Goal: Information Seeking & Learning: Learn about a topic

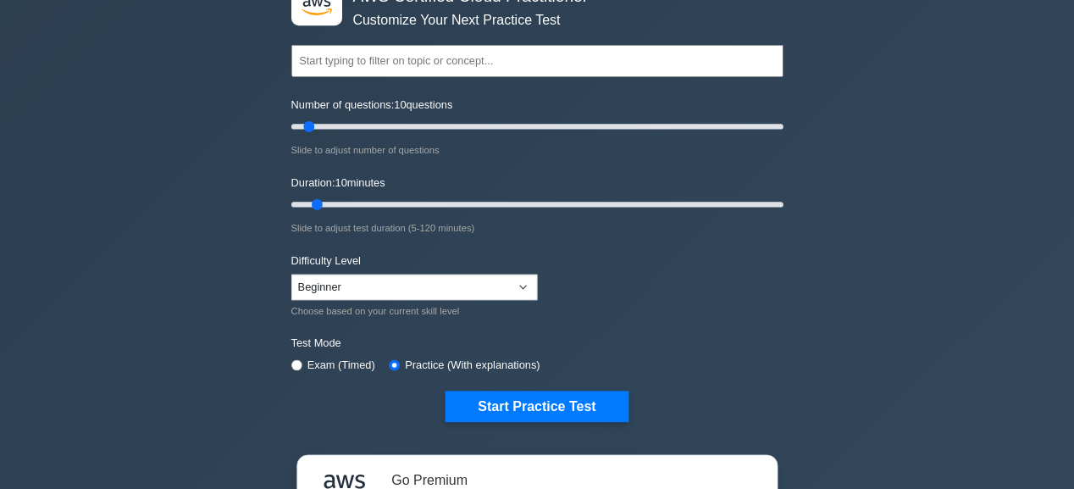
scroll to position [339, 0]
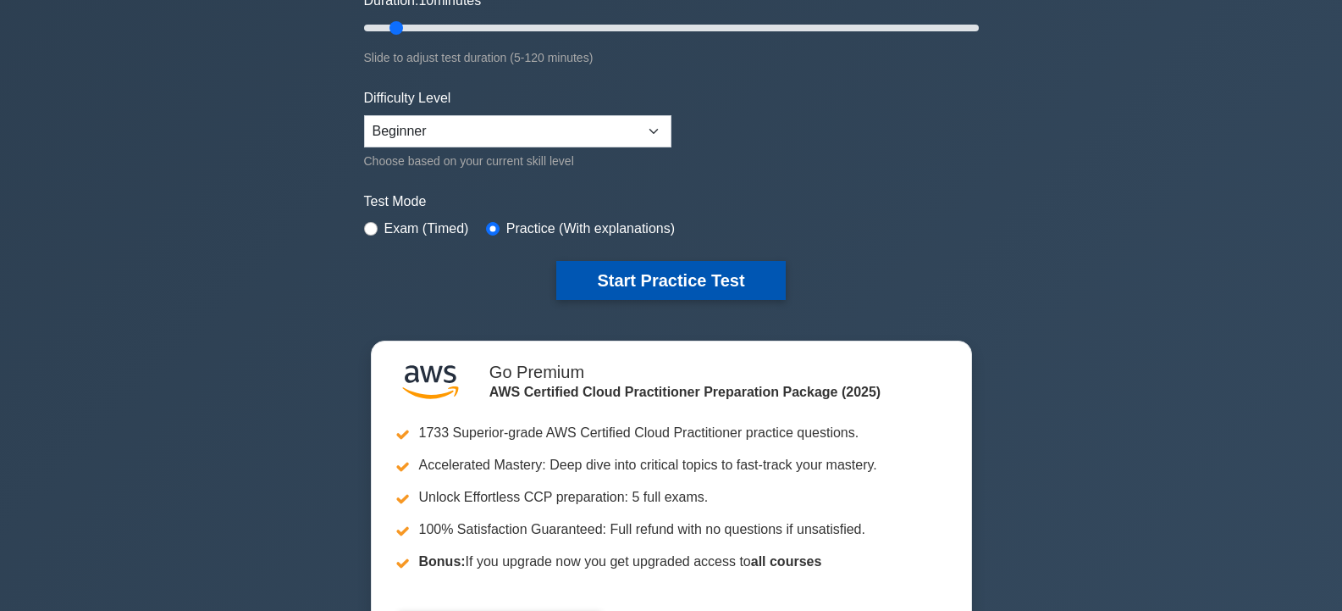
click at [705, 269] on button "Start Practice Test" at bounding box center [670, 280] width 229 height 39
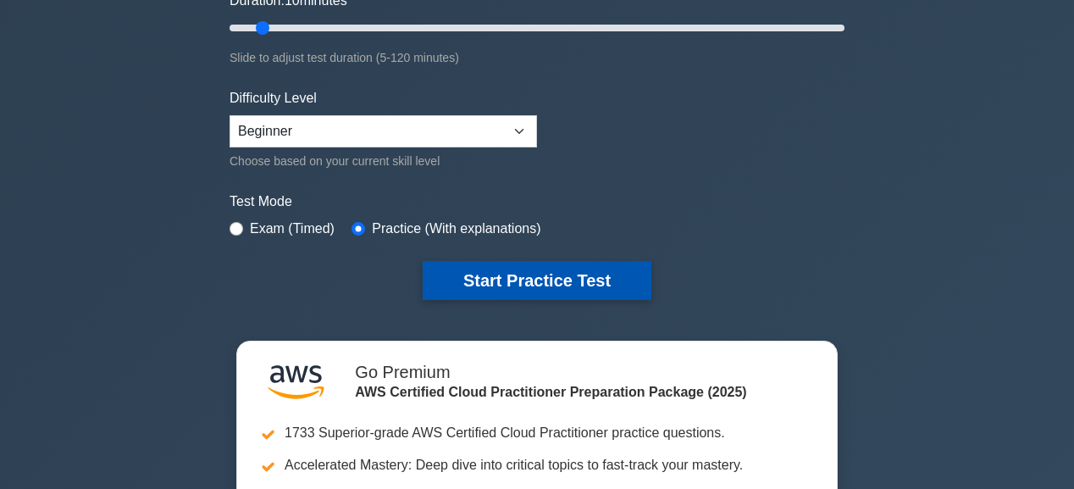
click at [537, 270] on button "Start Practice Test" at bounding box center [537, 280] width 229 height 39
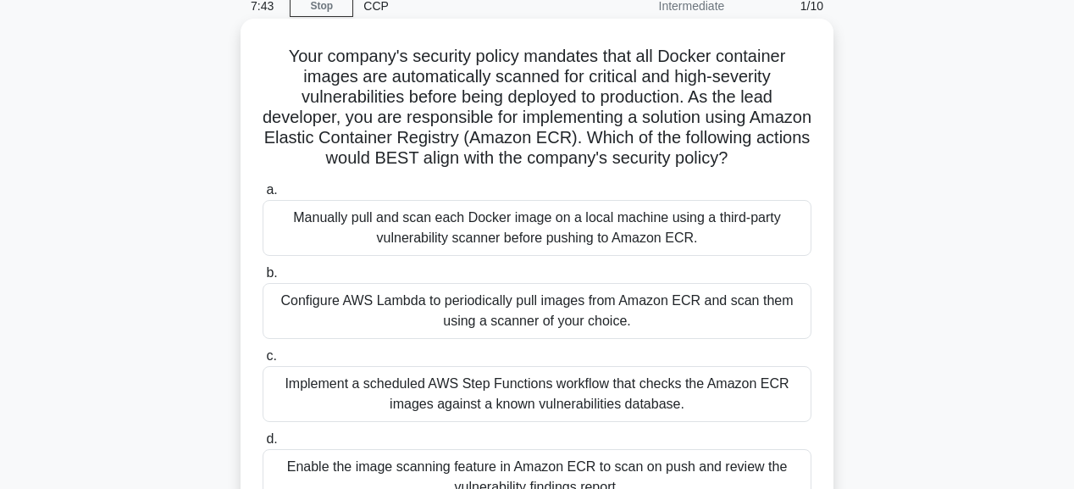
scroll to position [135, 0]
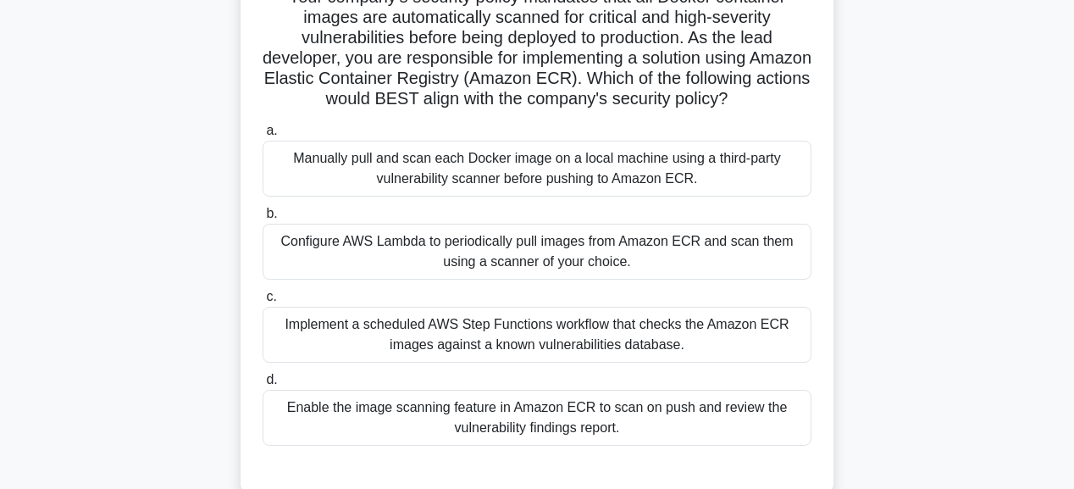
click at [465, 445] on div "Enable the image scanning feature in Amazon ECR to scan on push and review the …" at bounding box center [537, 418] width 549 height 56
click at [263, 385] on input "d. Enable the image scanning feature in Amazon ECR to scan on push and review t…" at bounding box center [263, 379] width 0 height 11
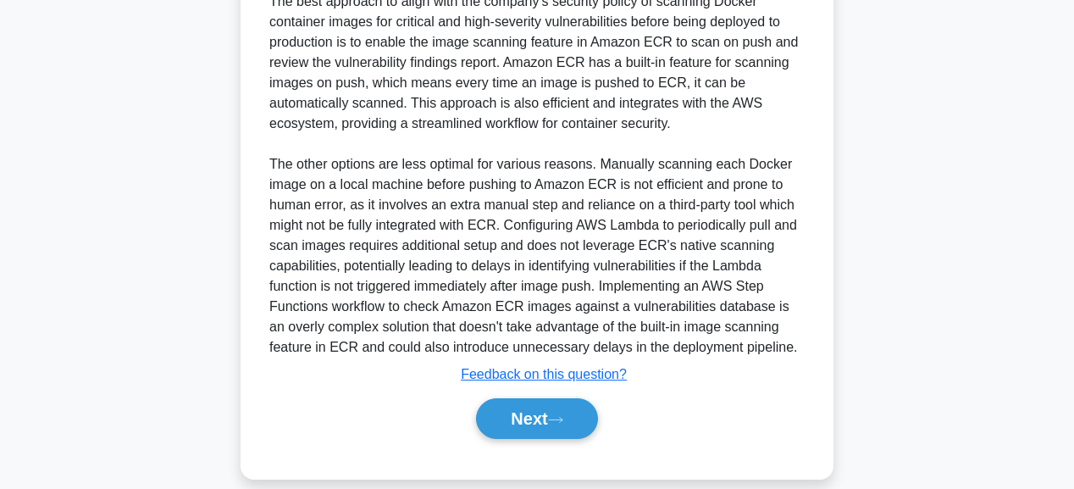
scroll to position [697, 0]
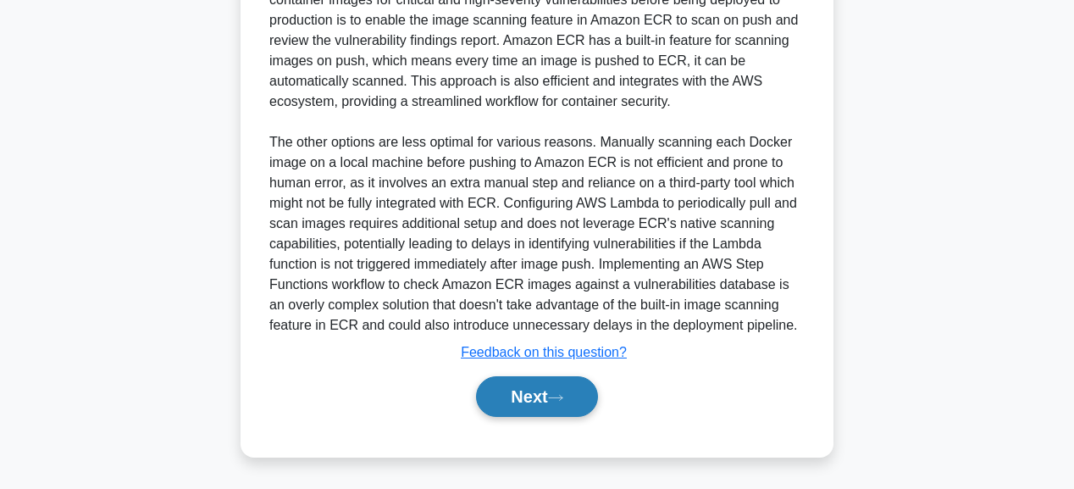
click at [511, 403] on button "Next" at bounding box center [536, 396] width 121 height 41
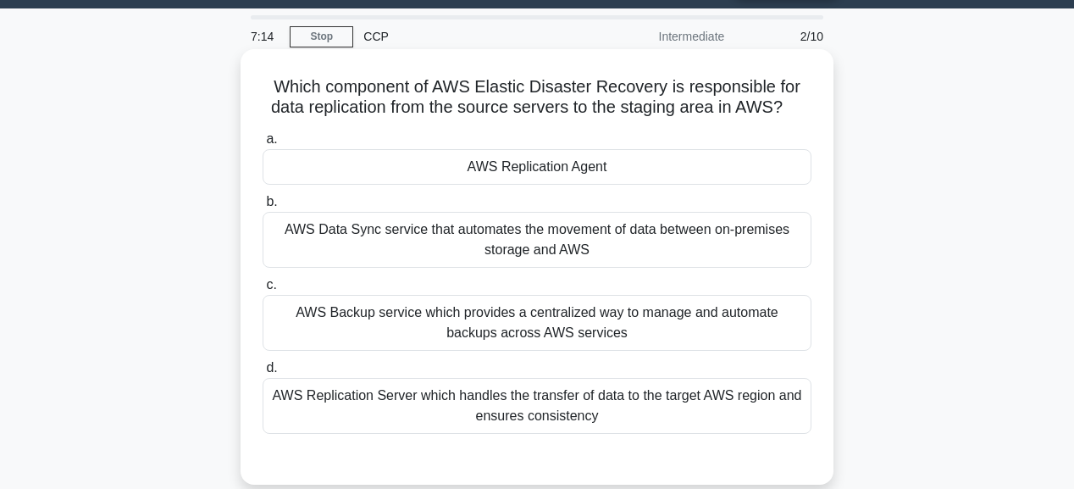
scroll to position [0, 0]
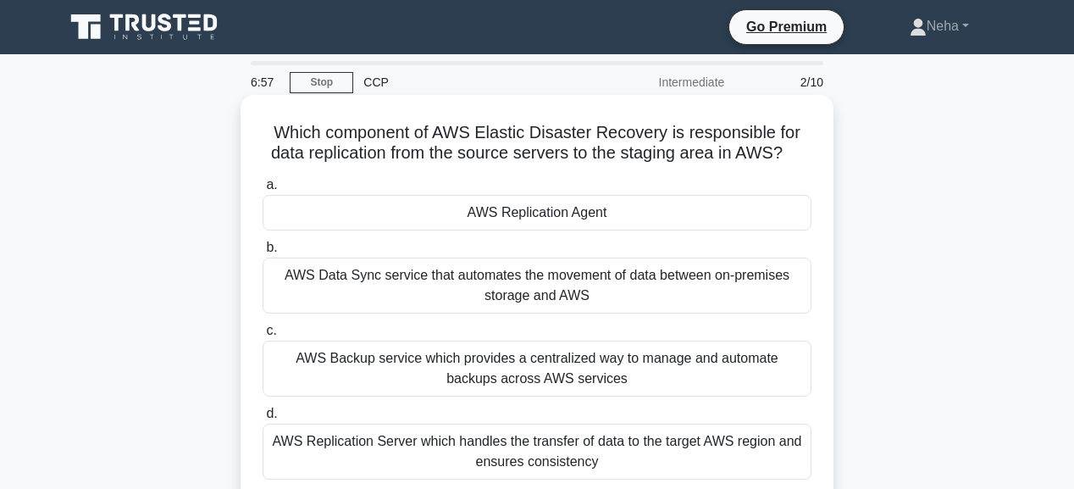
click at [561, 219] on div "AWS Replication Agent" at bounding box center [537, 213] width 549 height 36
click at [263, 191] on input "a. AWS Replication Agent" at bounding box center [263, 185] width 0 height 11
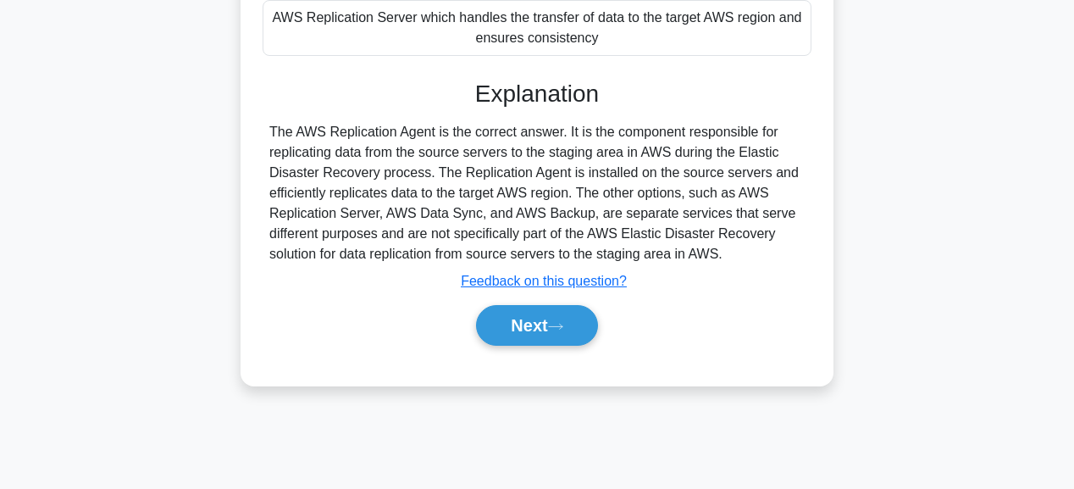
scroll to position [427, 0]
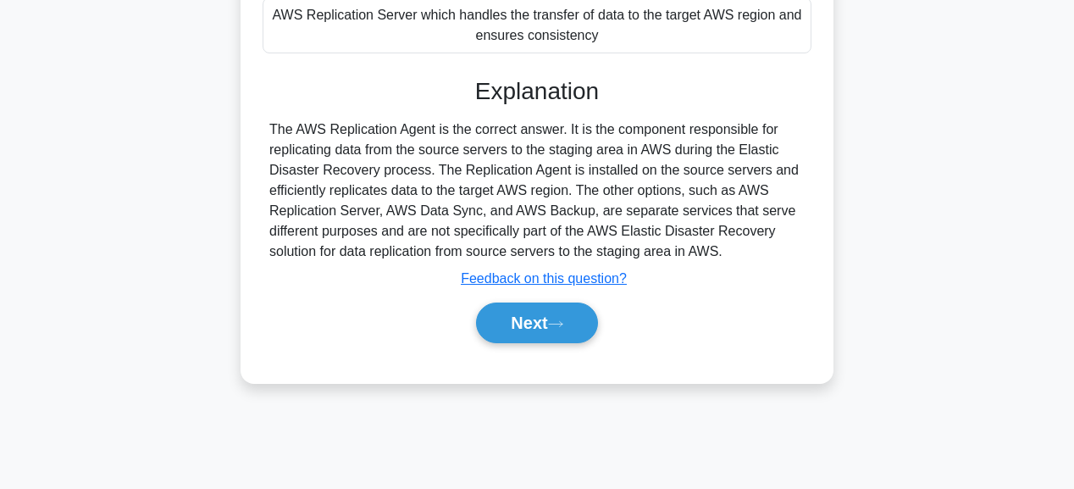
click at [557, 345] on div "Next" at bounding box center [537, 323] width 549 height 54
click at [550, 312] on button "Next" at bounding box center [536, 322] width 121 height 41
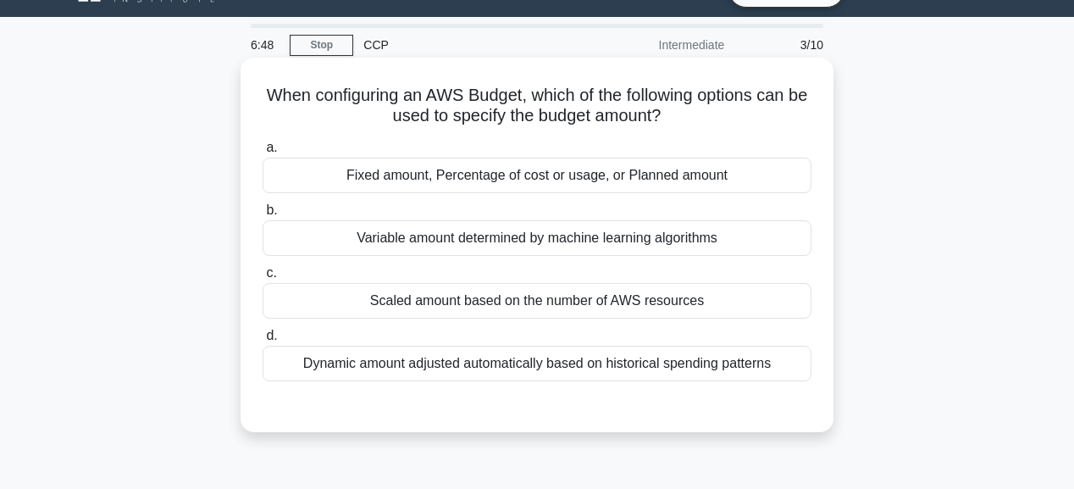
scroll to position [20, 0]
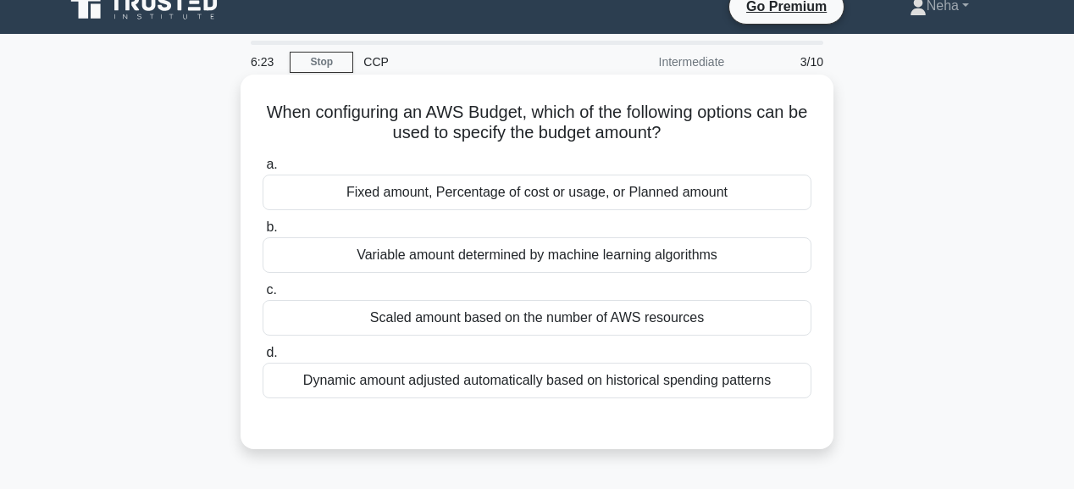
click at [545, 193] on div "Fixed amount, Percentage of cost or usage, or Planned amount" at bounding box center [537, 192] width 549 height 36
click at [263, 170] on input "a. Fixed amount, Percentage of cost or usage, or Planned amount" at bounding box center [263, 164] width 0 height 11
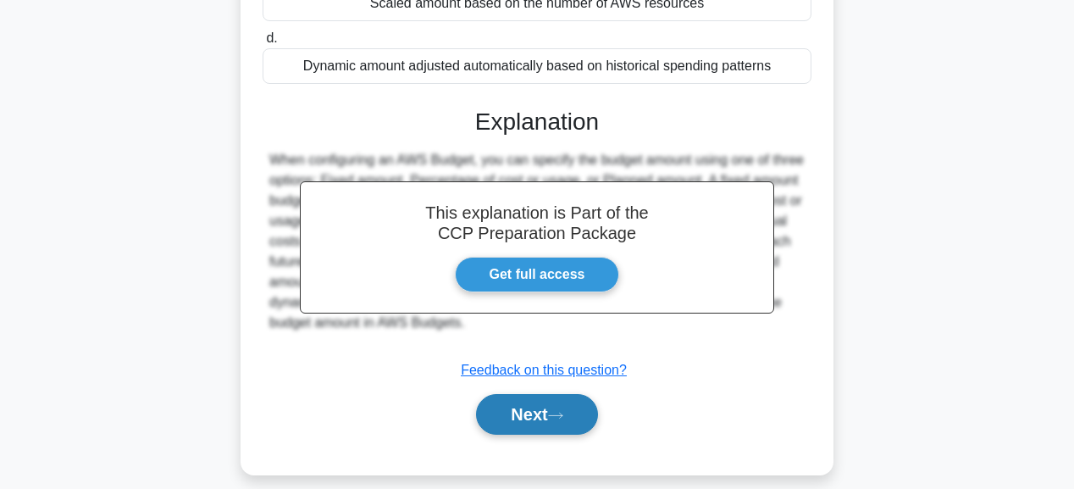
scroll to position [359, 0]
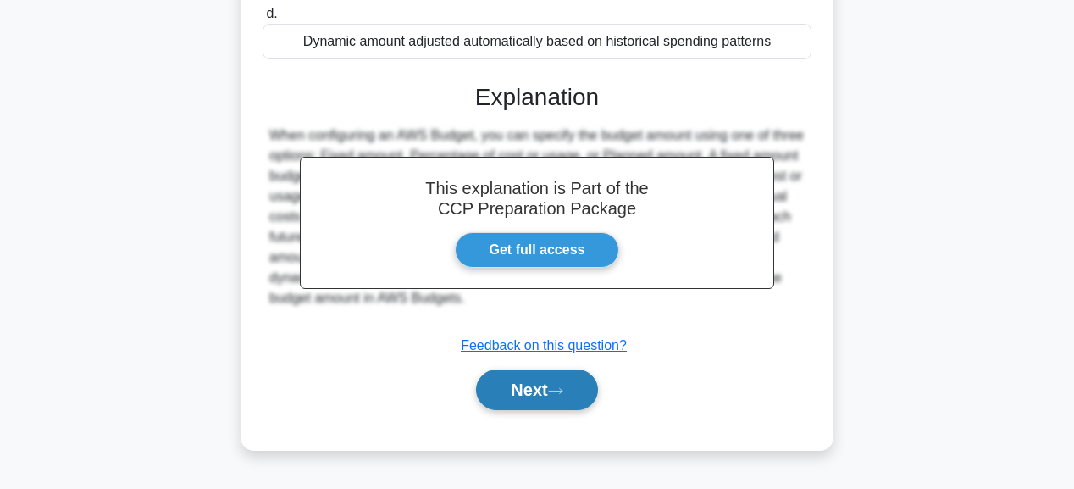
click at [531, 390] on button "Next" at bounding box center [536, 389] width 121 height 41
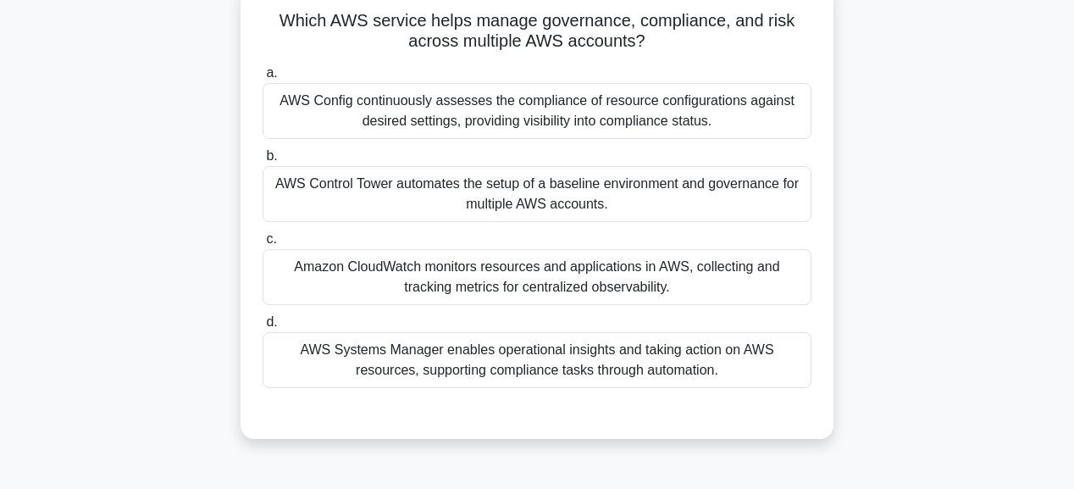
scroll to position [88, 0]
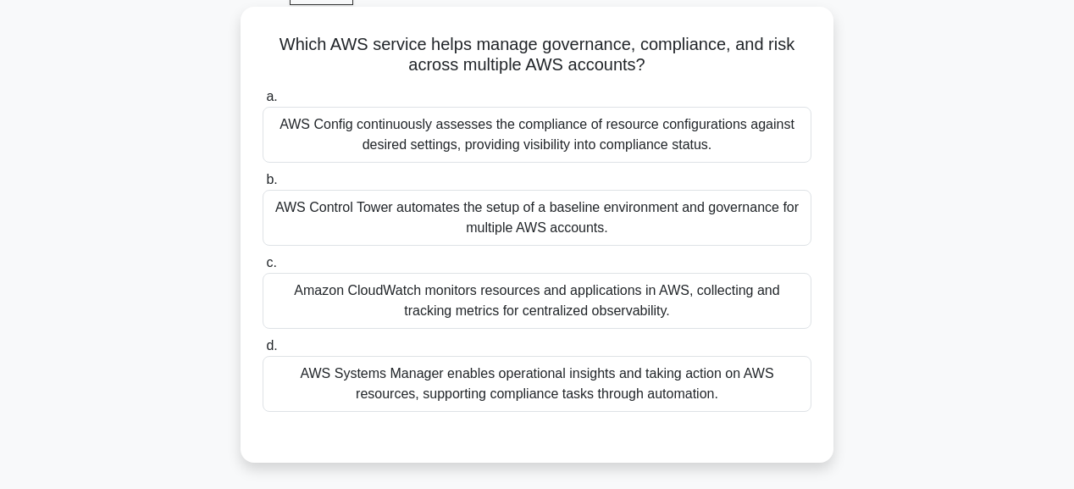
click at [435, 388] on div "AWS Systems Manager enables operational insights and taking action on AWS resou…" at bounding box center [537, 384] width 549 height 56
click at [263, 351] on input "d. AWS Systems Manager enables operational insights and taking action on AWS re…" at bounding box center [263, 345] width 0 height 11
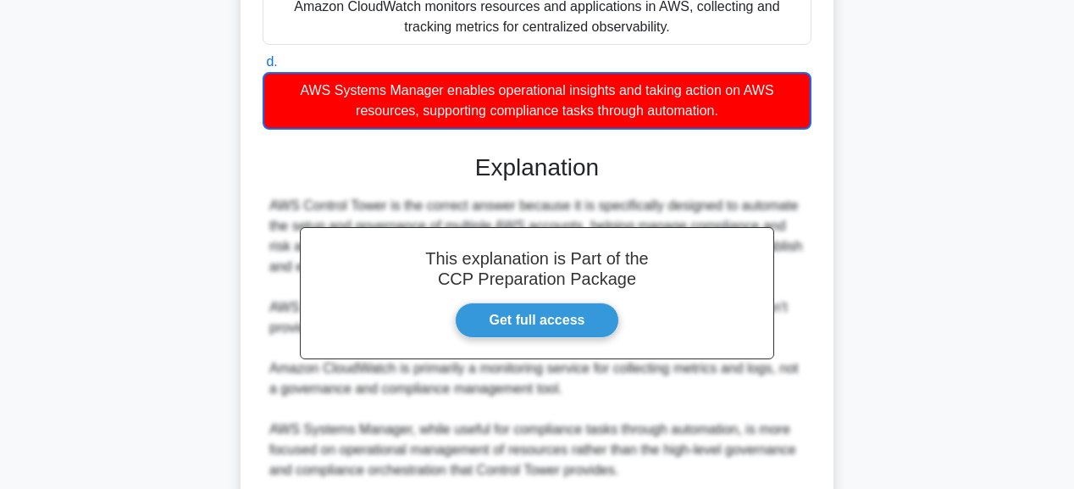
scroll to position [474, 0]
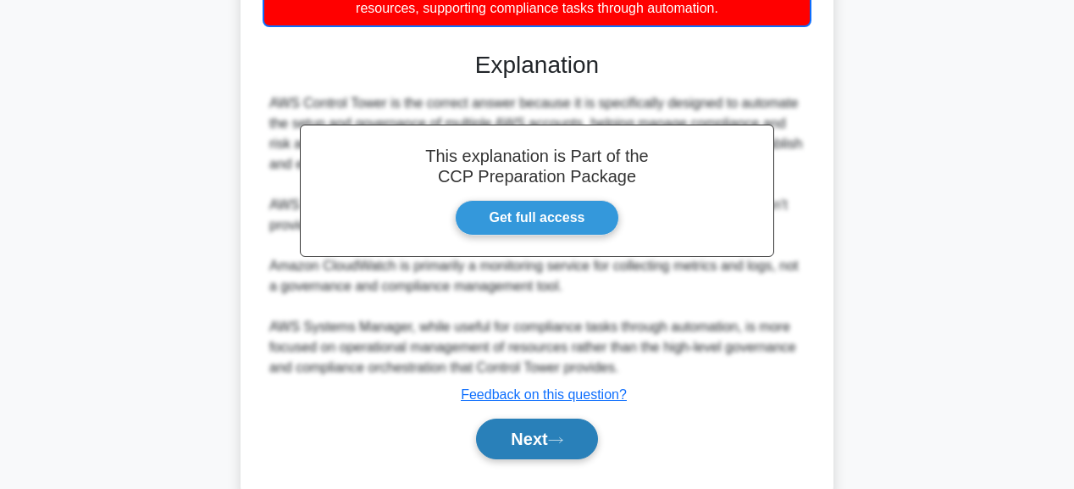
click at [549, 433] on button "Next" at bounding box center [536, 438] width 121 height 41
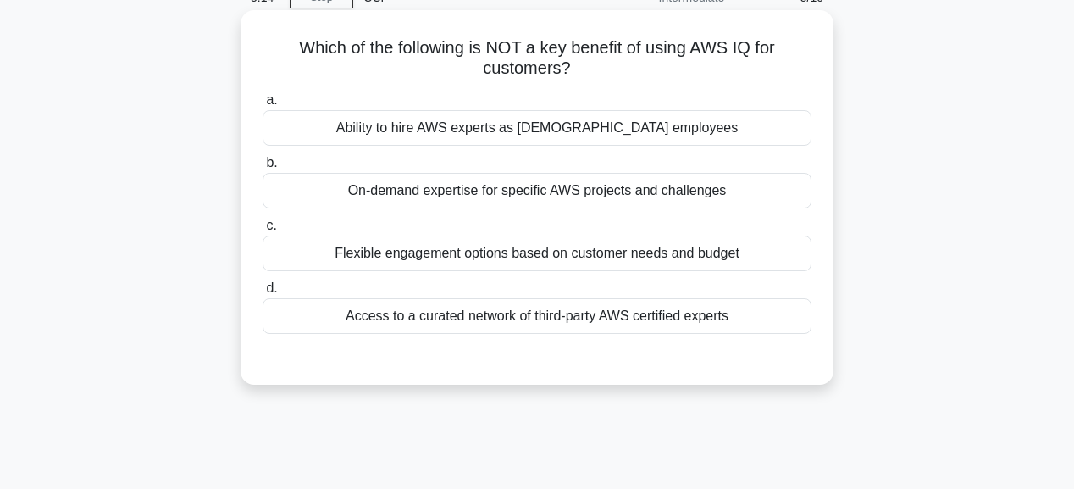
scroll to position [20, 0]
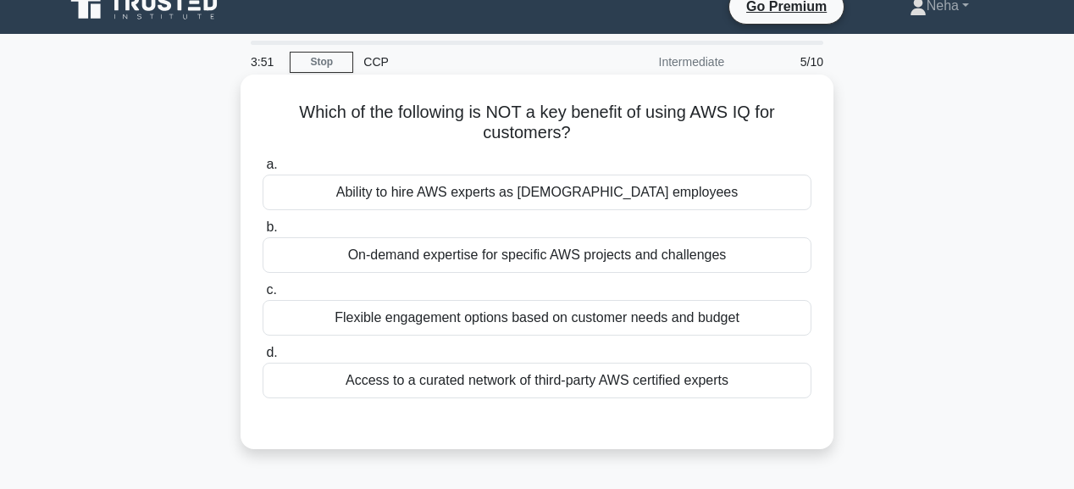
click at [478, 191] on div "Ability to hire AWS experts as full-time employees" at bounding box center [537, 192] width 549 height 36
click at [263, 170] on input "a. Ability to hire AWS experts as full-time employees" at bounding box center [263, 164] width 0 height 11
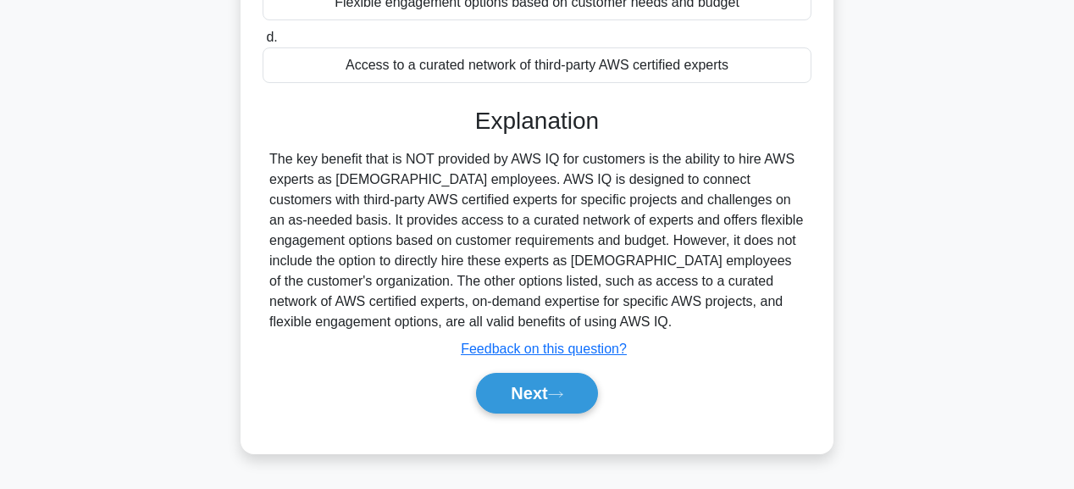
scroll to position [359, 0]
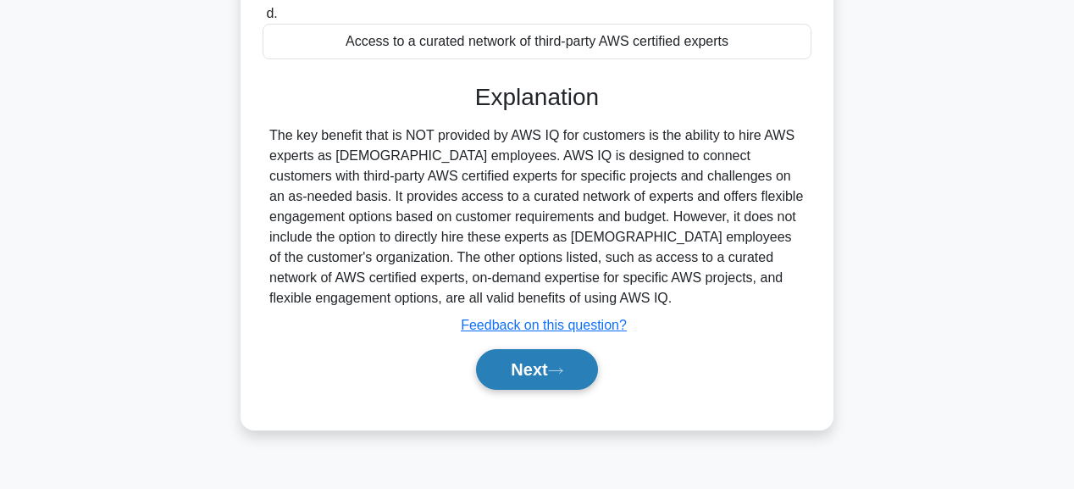
click at [558, 379] on button "Next" at bounding box center [536, 369] width 121 height 41
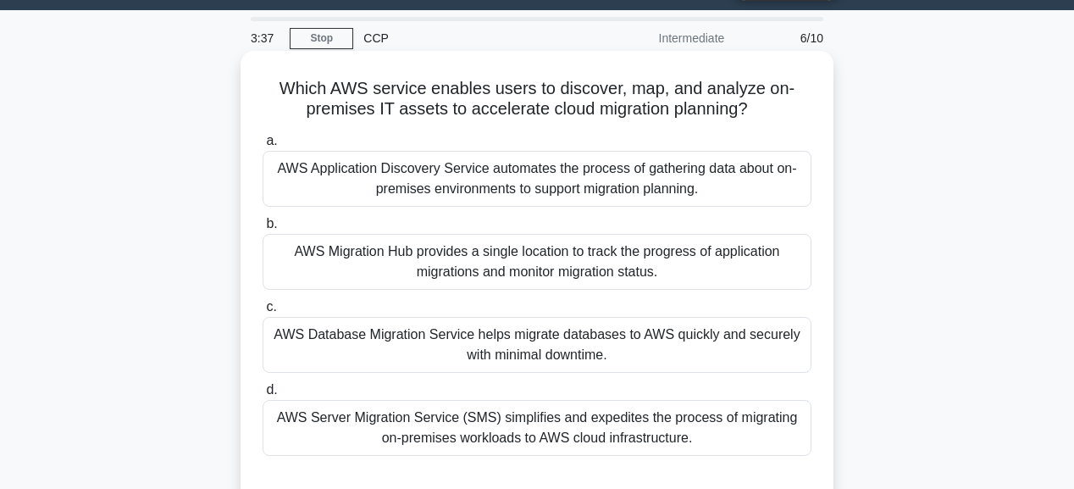
scroll to position [68, 0]
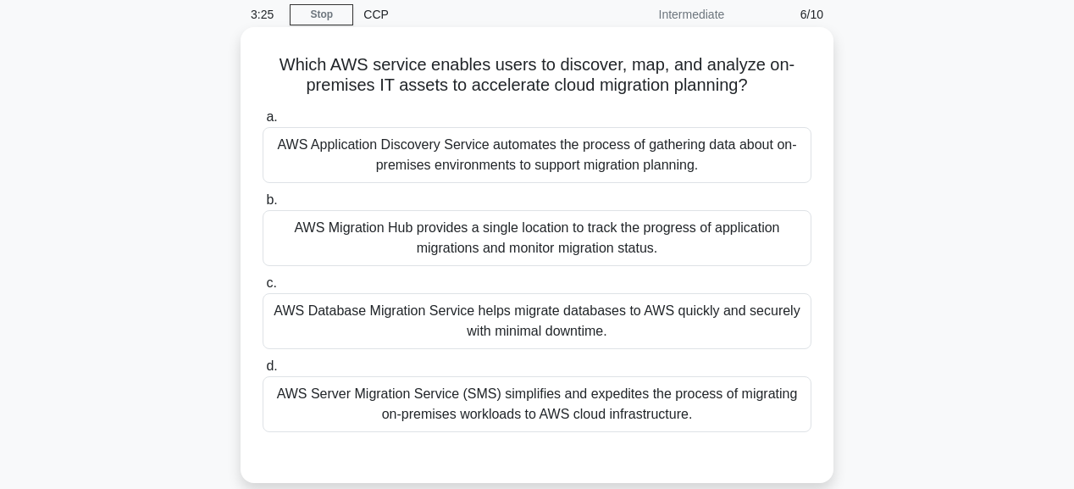
click at [571, 318] on div "AWS Database Migration Service helps migrate databases to AWS quickly and secur…" at bounding box center [537, 321] width 549 height 56
click at [263, 289] on input "c. AWS Database Migration Service helps migrate databases to AWS quickly and se…" at bounding box center [263, 283] width 0 height 11
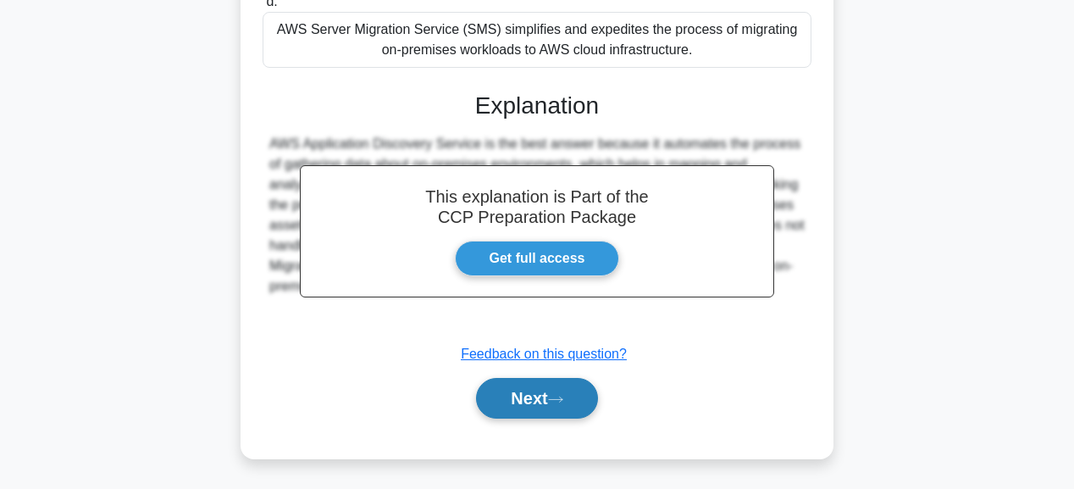
drag, startPoint x: 564, startPoint y: 390, endPoint x: 556, endPoint y: 377, distance: 16.0
click at [561, 386] on button "Next" at bounding box center [536, 398] width 121 height 41
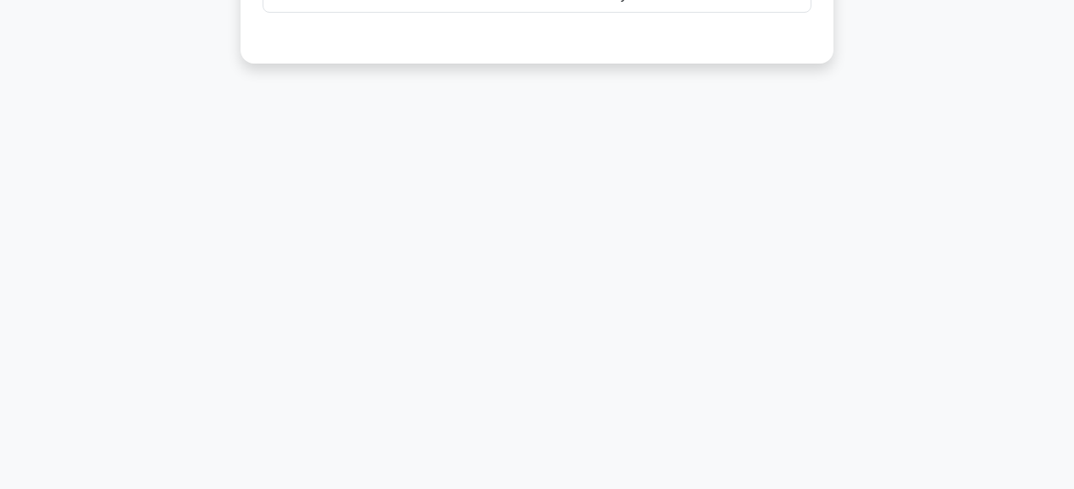
scroll to position [27, 0]
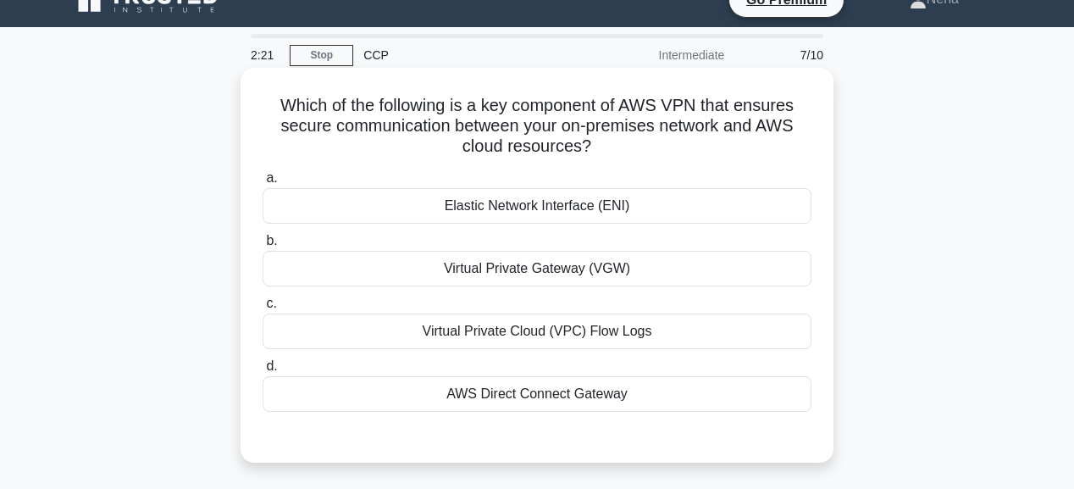
click at [581, 329] on div "Virtual Private Cloud (VPC) Flow Logs" at bounding box center [537, 331] width 549 height 36
click at [263, 309] on input "c. Virtual Private Cloud (VPC) Flow Logs" at bounding box center [263, 303] width 0 height 11
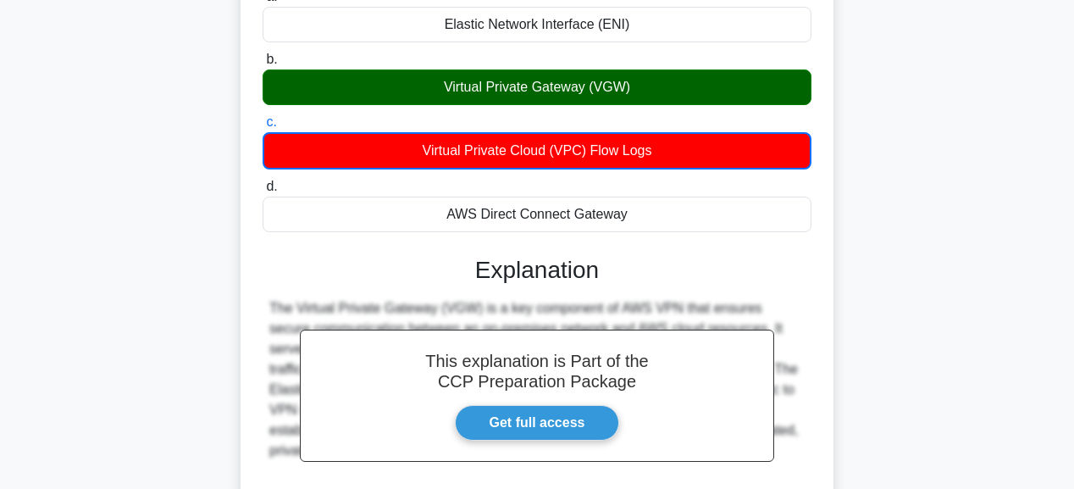
scroll to position [224, 0]
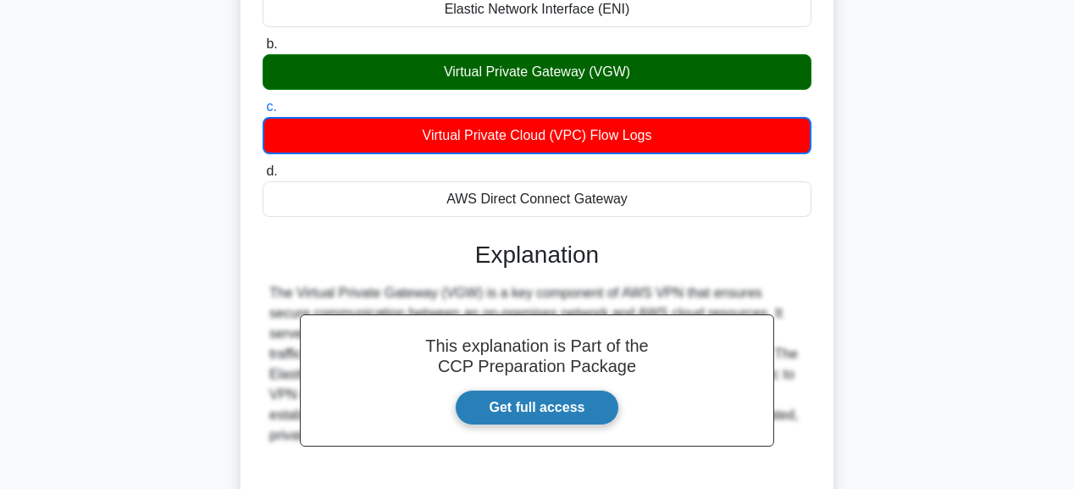
click at [530, 413] on link "Get full access" at bounding box center [537, 408] width 165 height 36
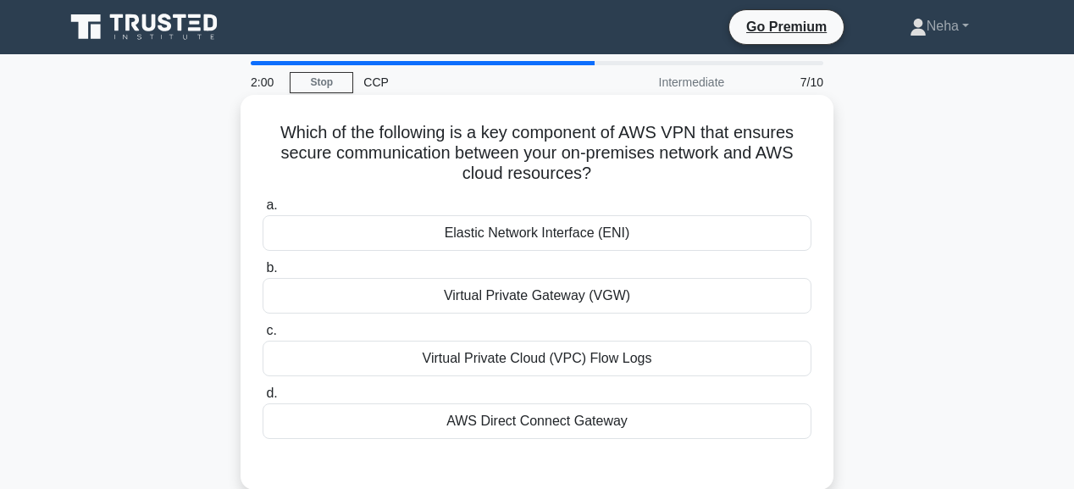
click at [578, 291] on div "Virtual Private Gateway (VGW)" at bounding box center [537, 296] width 549 height 36
click at [263, 274] on input "b. Virtual Private Gateway (VGW)" at bounding box center [263, 268] width 0 height 11
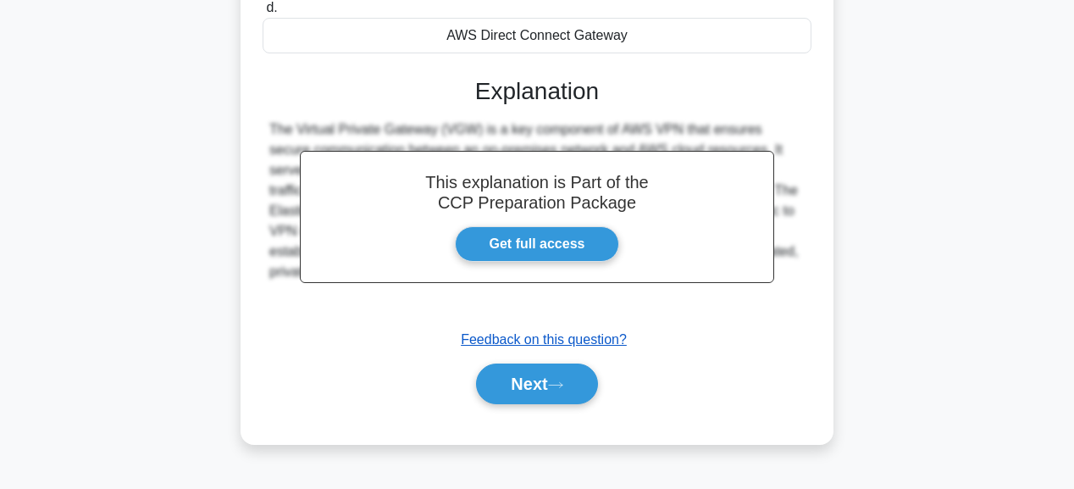
scroll to position [427, 0]
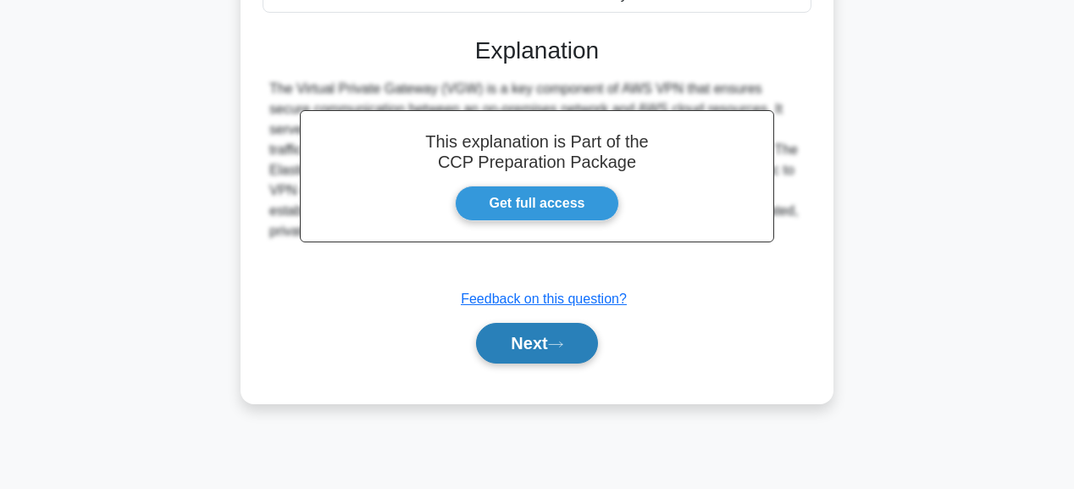
click at [538, 343] on button "Next" at bounding box center [536, 343] width 121 height 41
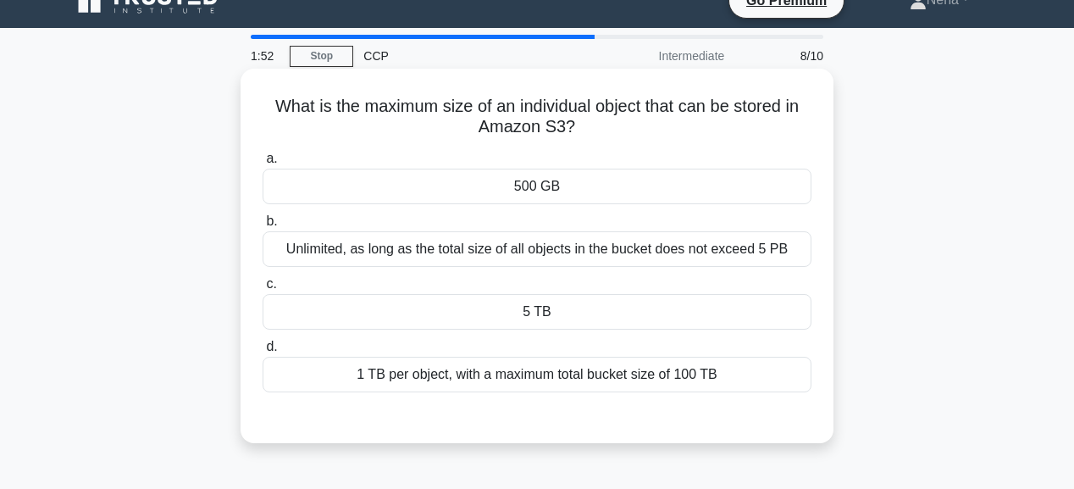
scroll to position [0, 0]
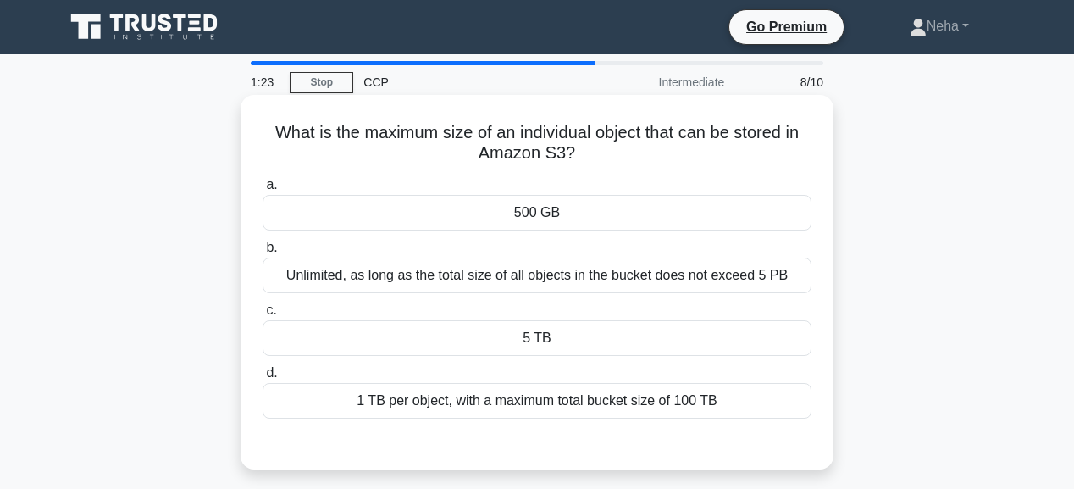
click at [512, 339] on div "5 TB" at bounding box center [537, 338] width 549 height 36
click at [263, 316] on input "c. 5 TB" at bounding box center [263, 310] width 0 height 11
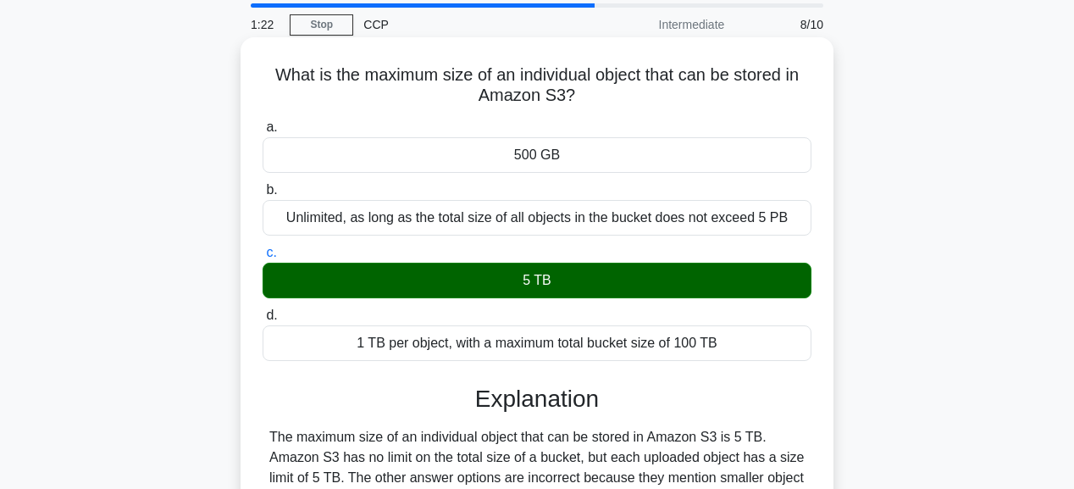
scroll to position [271, 0]
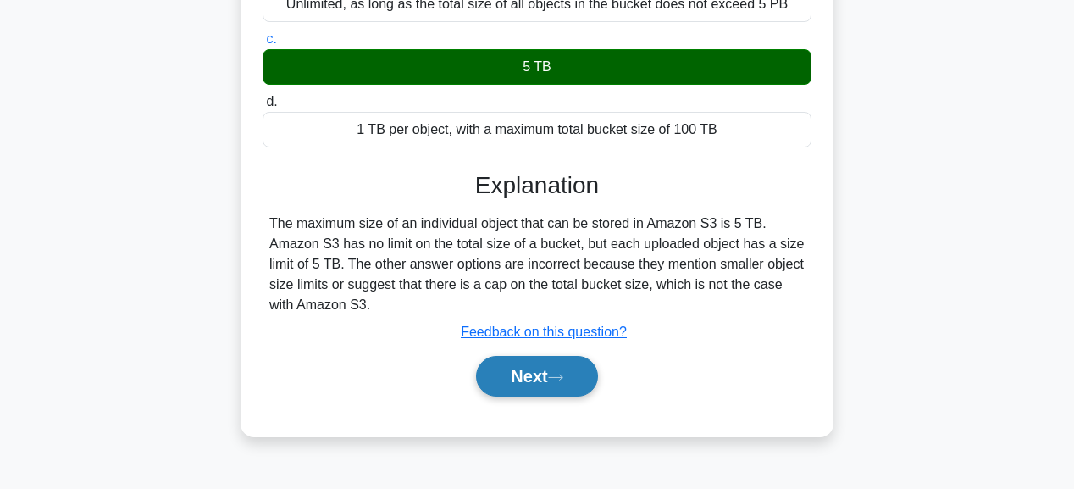
drag, startPoint x: 515, startPoint y: 373, endPoint x: 505, endPoint y: 376, distance: 10.5
click at [515, 373] on button "Next" at bounding box center [536, 376] width 121 height 41
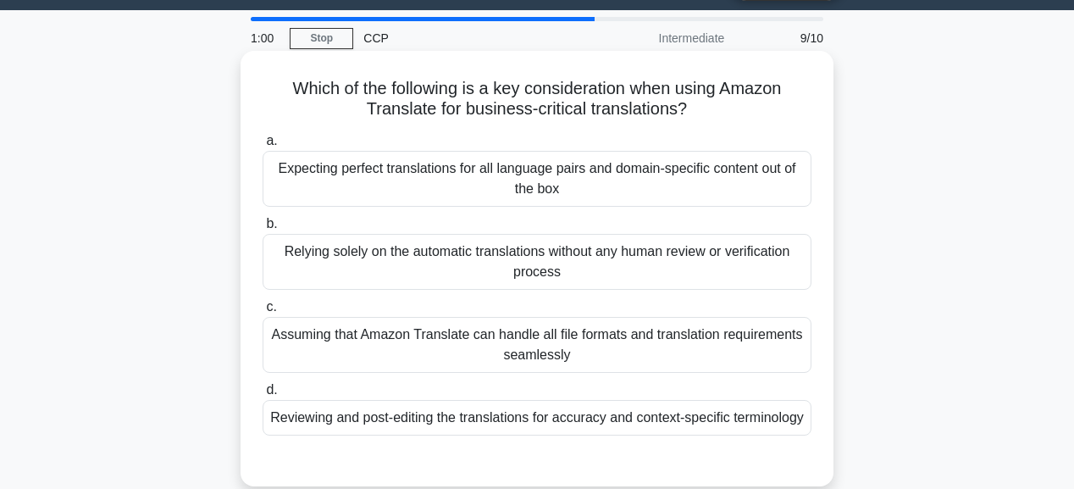
scroll to position [68, 0]
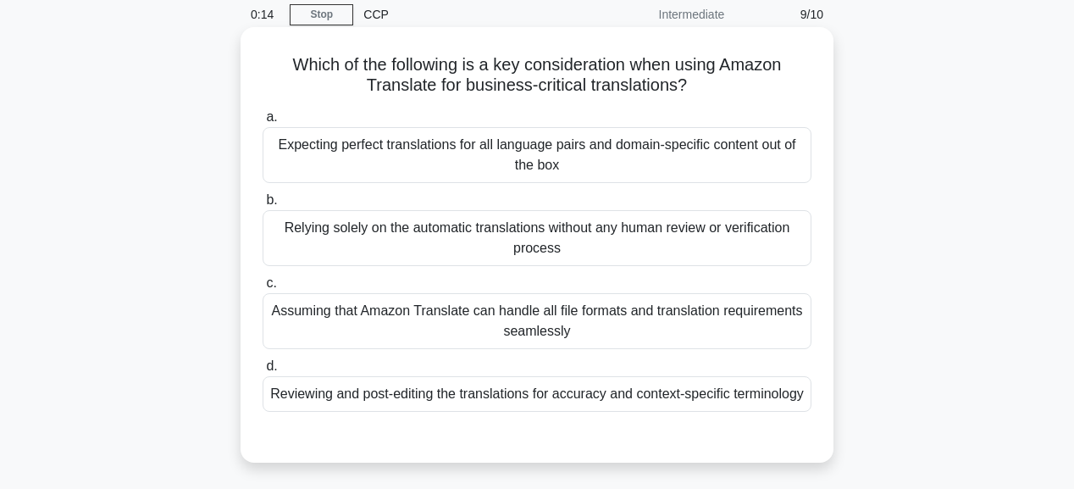
click at [523, 149] on div "Expecting perfect translations for all language pairs and domain-specific conte…" at bounding box center [537, 155] width 549 height 56
click at [263, 123] on input "a. Expecting perfect translations for all language pairs and domain-specific co…" at bounding box center [263, 117] width 0 height 11
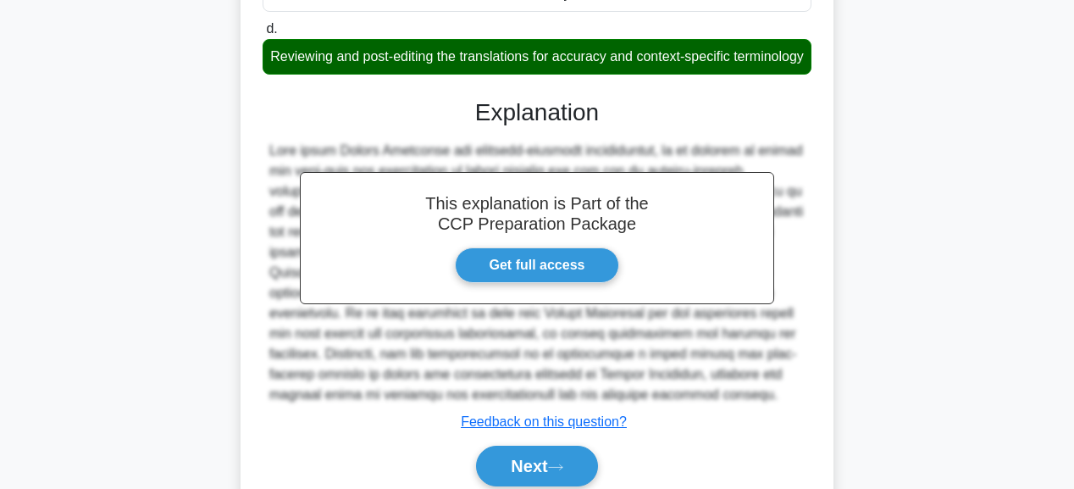
scroll to position [474, 0]
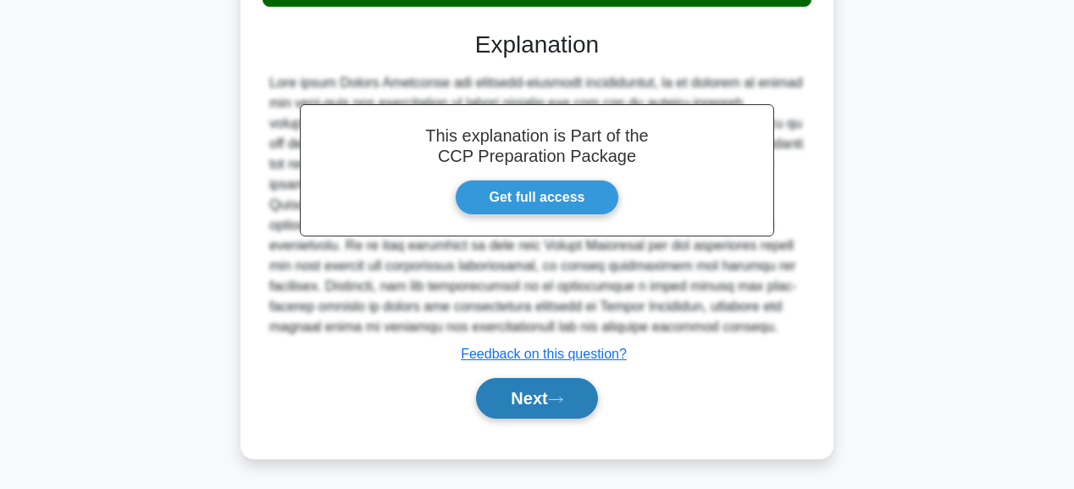
click at [511, 416] on button "Next" at bounding box center [536, 398] width 121 height 41
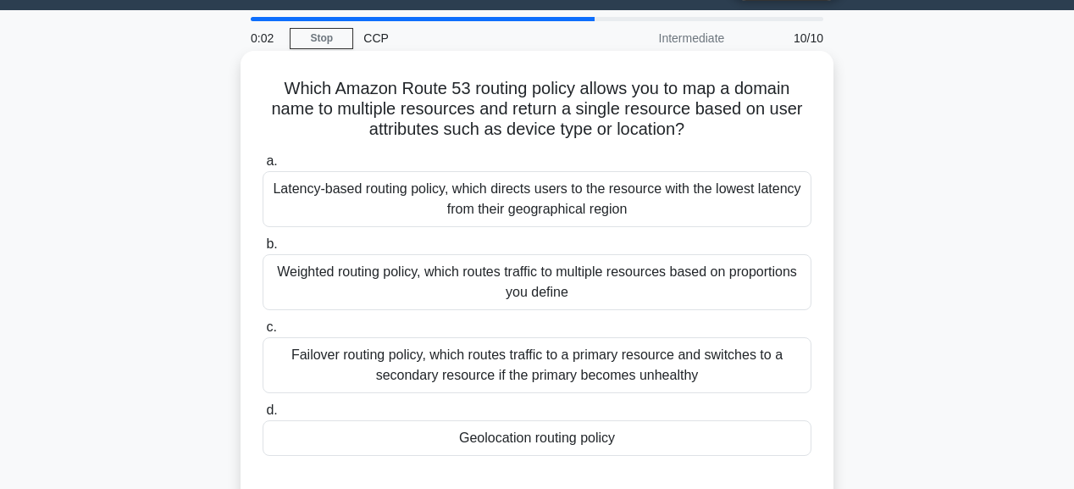
scroll to position [68, 0]
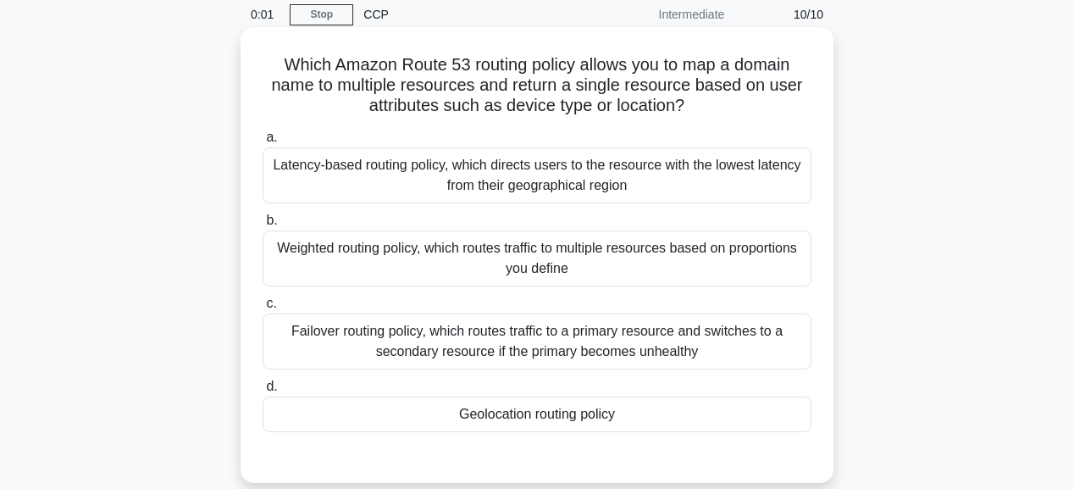
click at [505, 335] on div "Failover routing policy, which routes traffic to a primary resource and switche…" at bounding box center [537, 341] width 549 height 56
click at [263, 309] on input "c. Failover routing policy, which routes traffic to a primary resource and swit…" at bounding box center [263, 303] width 0 height 11
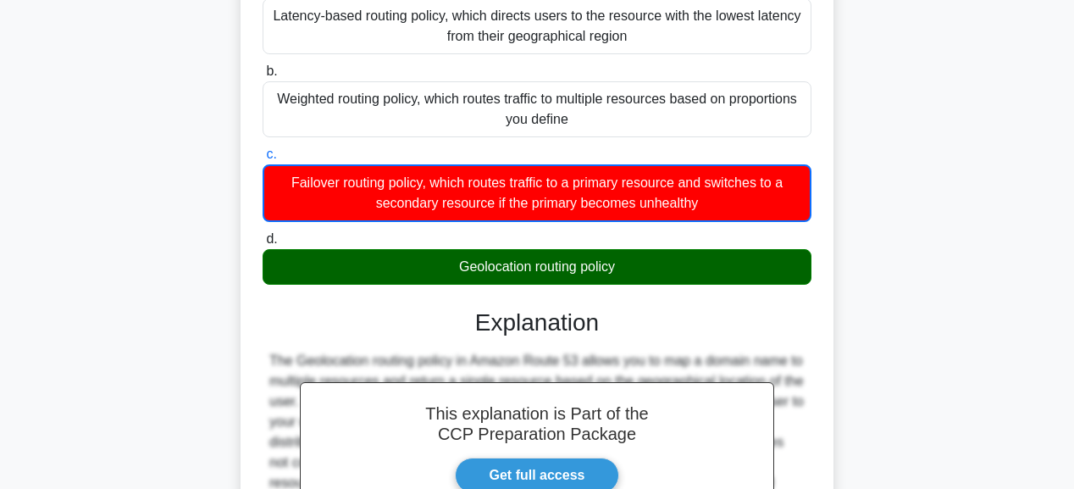
scroll to position [268, 0]
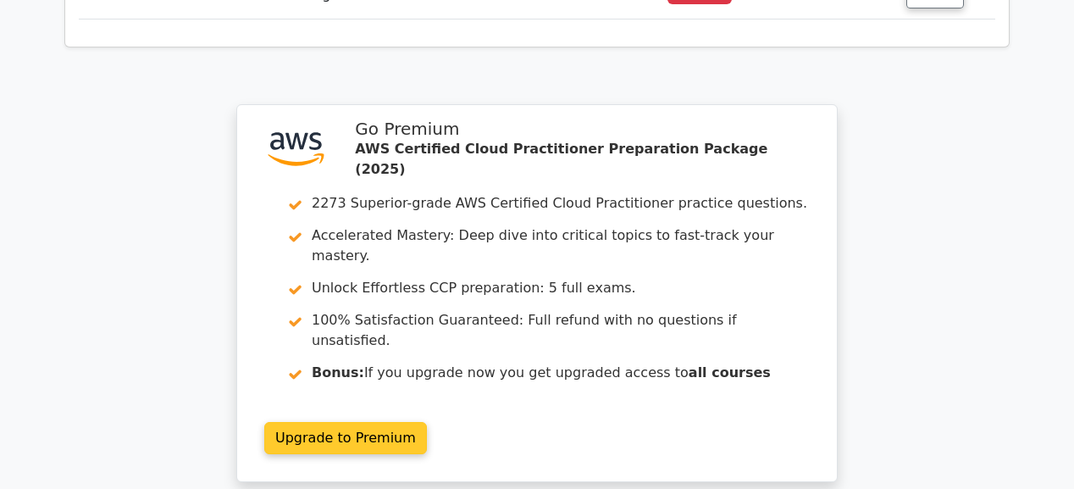
scroll to position [3066, 0]
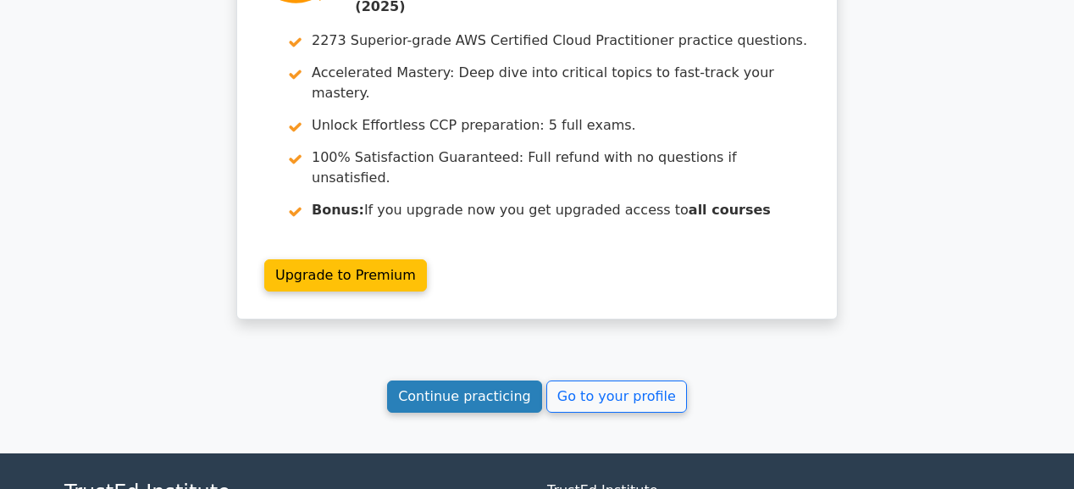
click at [473, 380] on link "Continue practicing" at bounding box center [464, 396] width 155 height 32
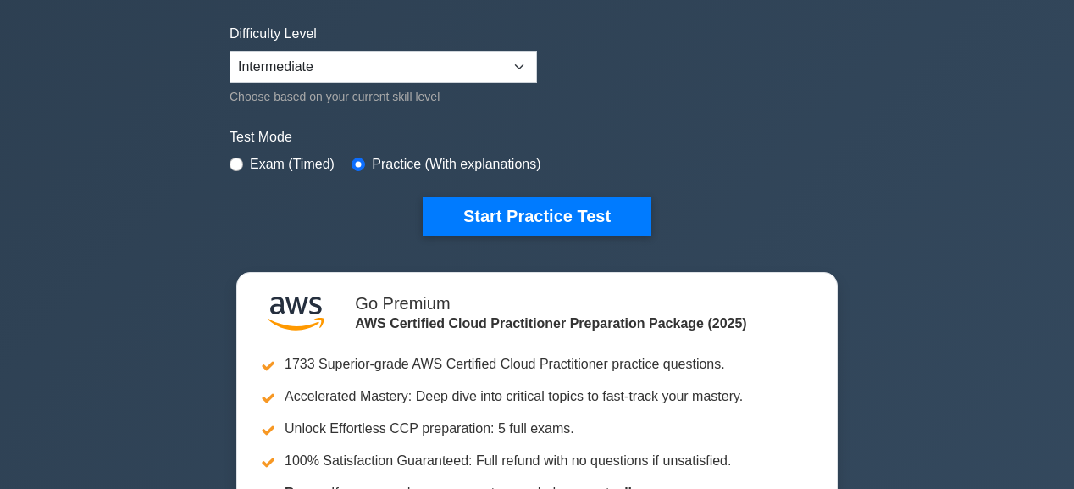
scroll to position [474, 0]
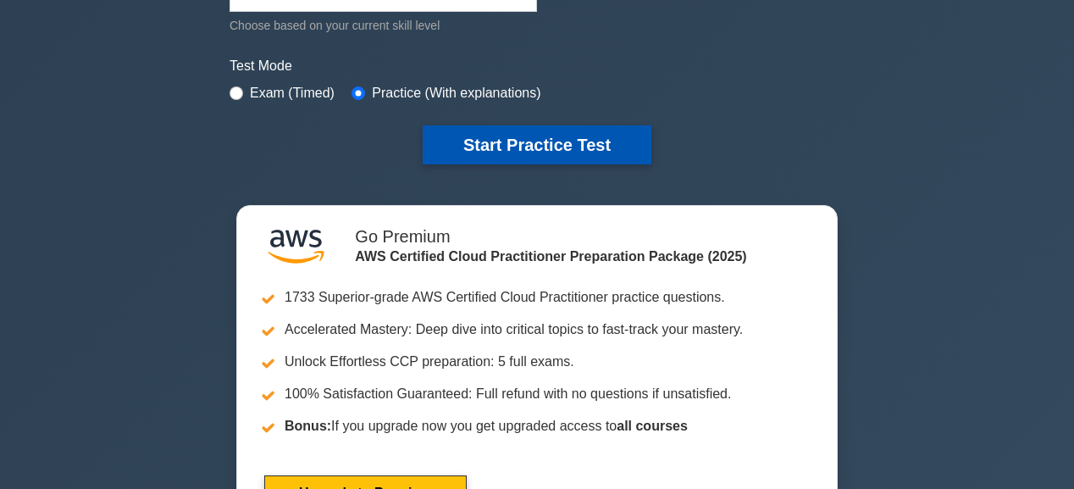
click at [566, 137] on button "Start Practice Test" at bounding box center [537, 144] width 229 height 39
click at [482, 136] on button "Start Practice Test" at bounding box center [537, 144] width 229 height 39
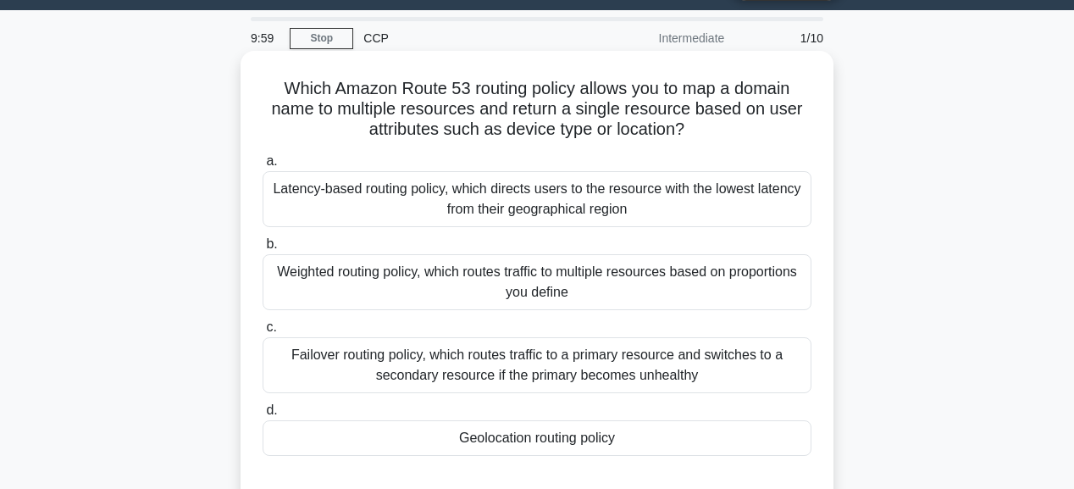
scroll to position [68, 0]
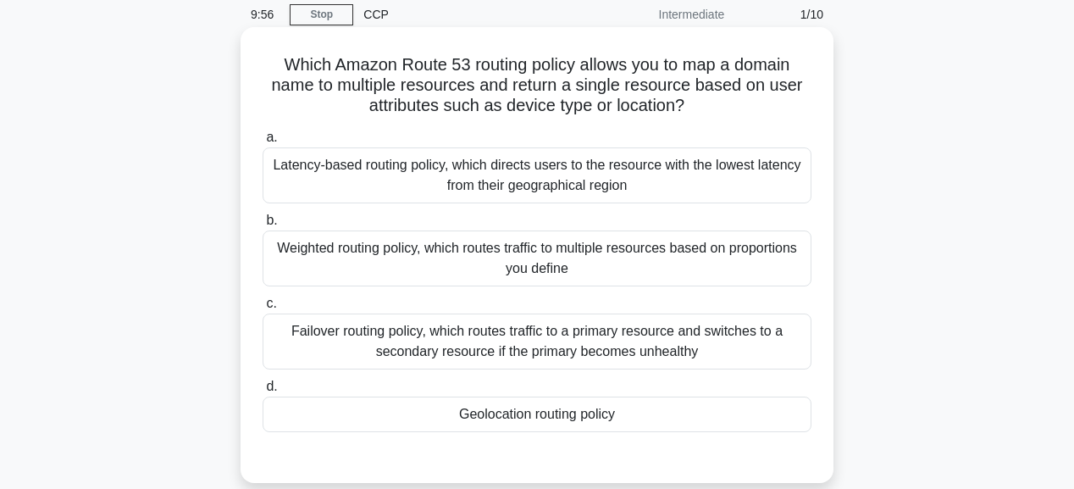
click at [556, 423] on div "Geolocation routing policy" at bounding box center [537, 414] width 549 height 36
click at [263, 392] on input "d. Geolocation routing policy" at bounding box center [263, 386] width 0 height 11
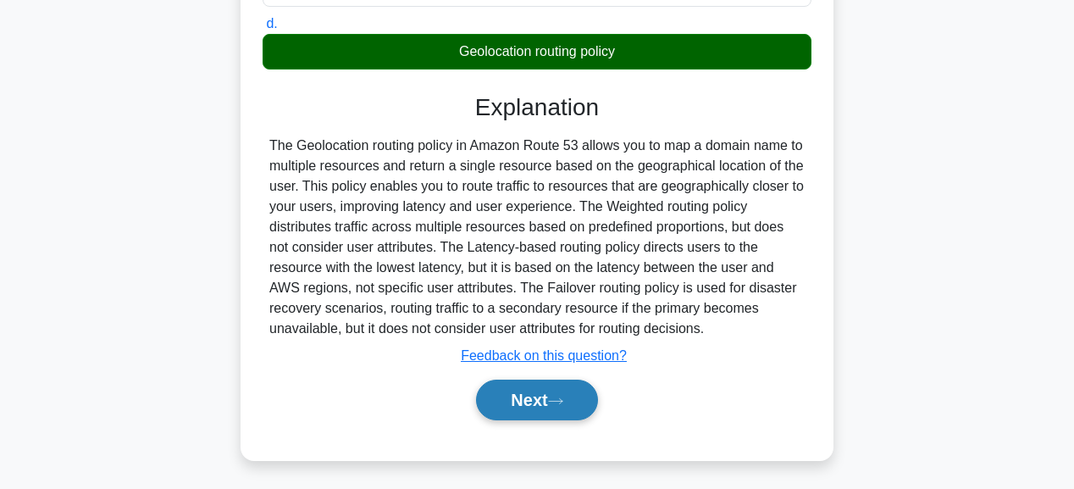
scroll to position [433, 0]
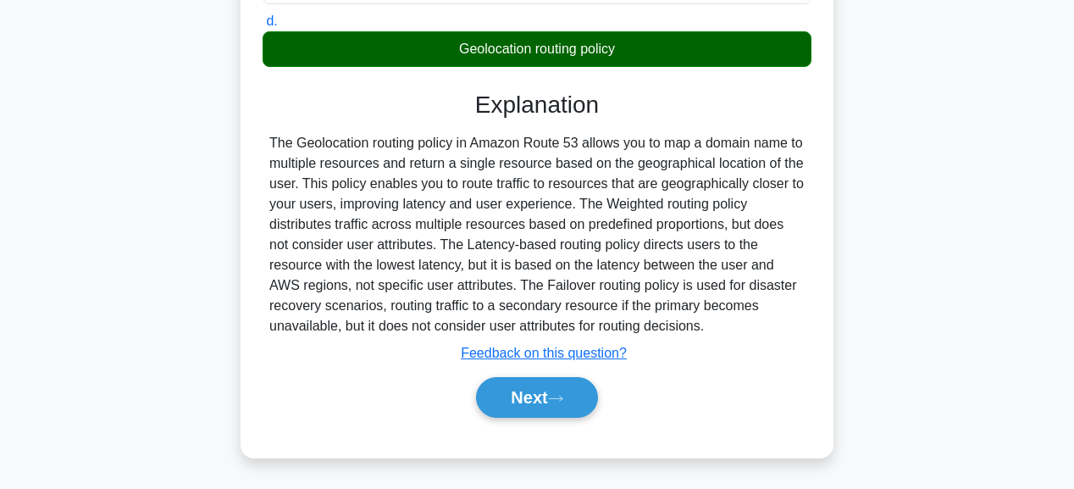
click at [535, 423] on div "a. Latency-based routing policy, which directs users to the resource with the l…" at bounding box center [537, 98] width 552 height 679
click at [541, 405] on button "Next" at bounding box center [536, 397] width 121 height 41
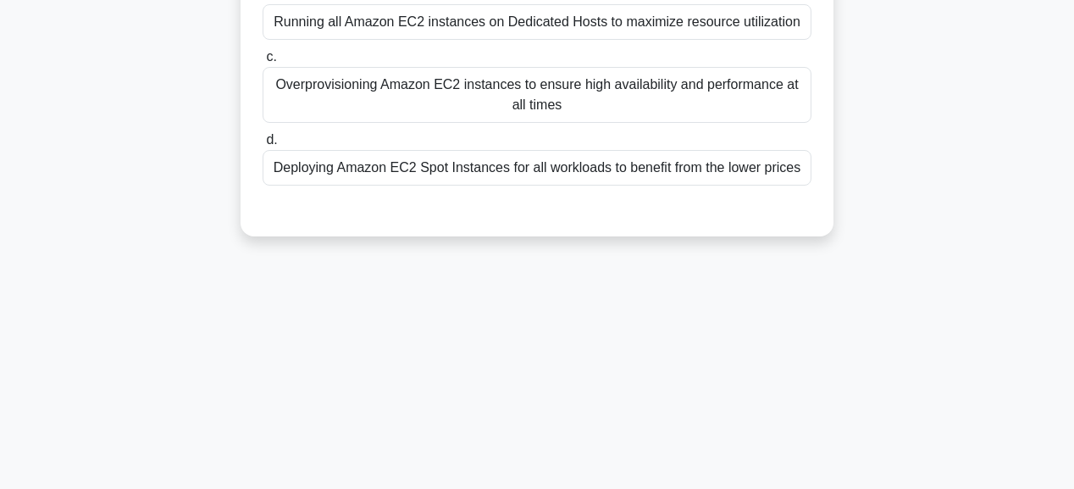
scroll to position [20, 0]
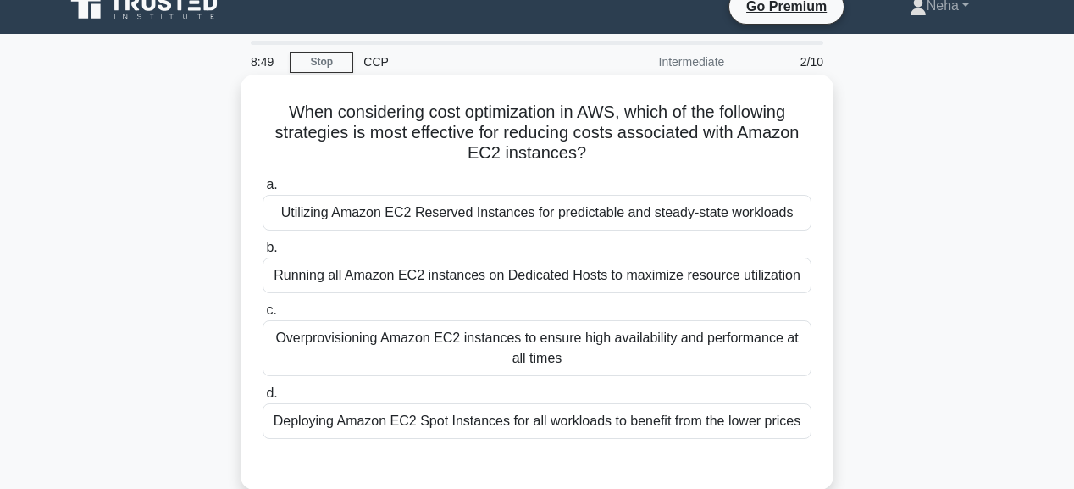
click at [630, 427] on div "Deploying Amazon EC2 Spot Instances for all workloads to benefit from the lower…" at bounding box center [537, 421] width 549 height 36
click at [263, 399] on input "d. Deploying Amazon EC2 Spot Instances for all workloads to benefit from the lo…" at bounding box center [263, 393] width 0 height 11
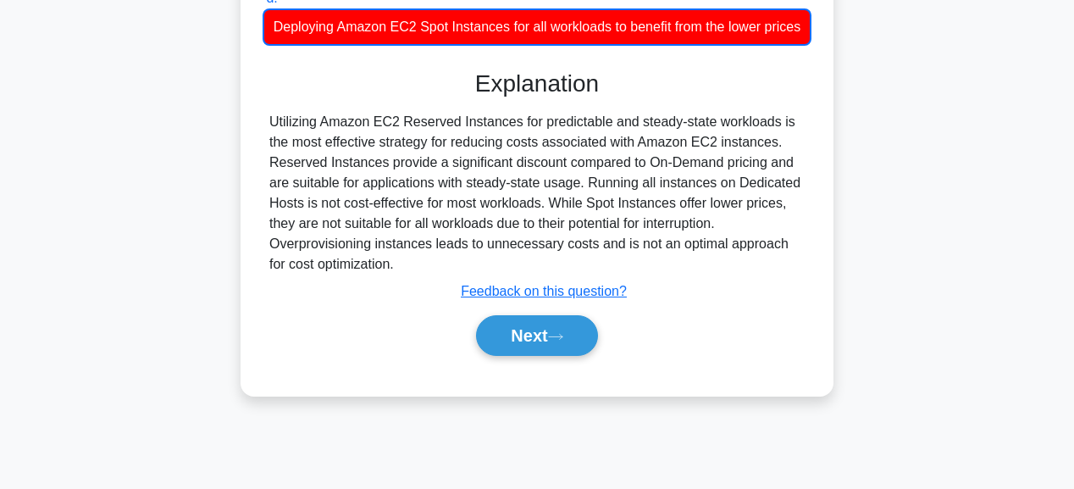
scroll to position [427, 0]
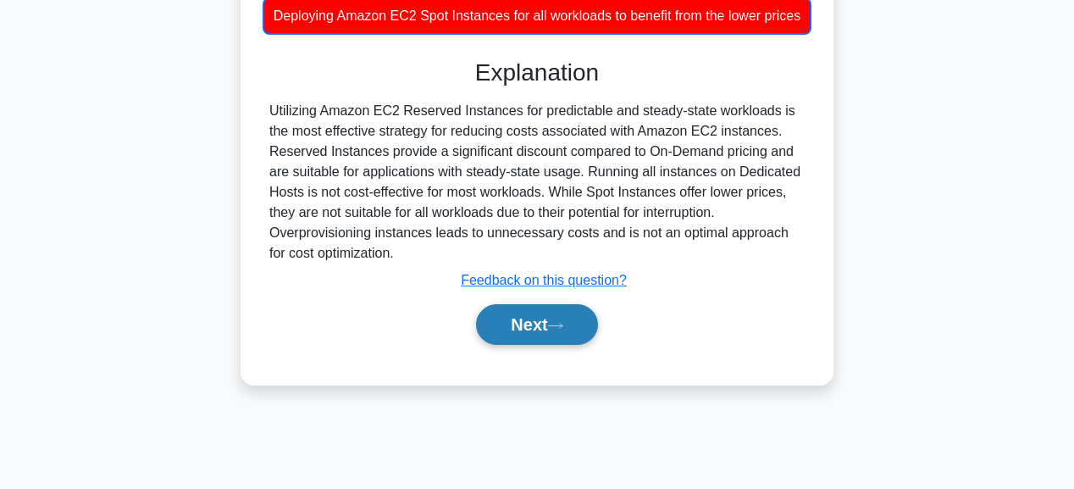
click at [542, 329] on button "Next" at bounding box center [536, 324] width 121 height 41
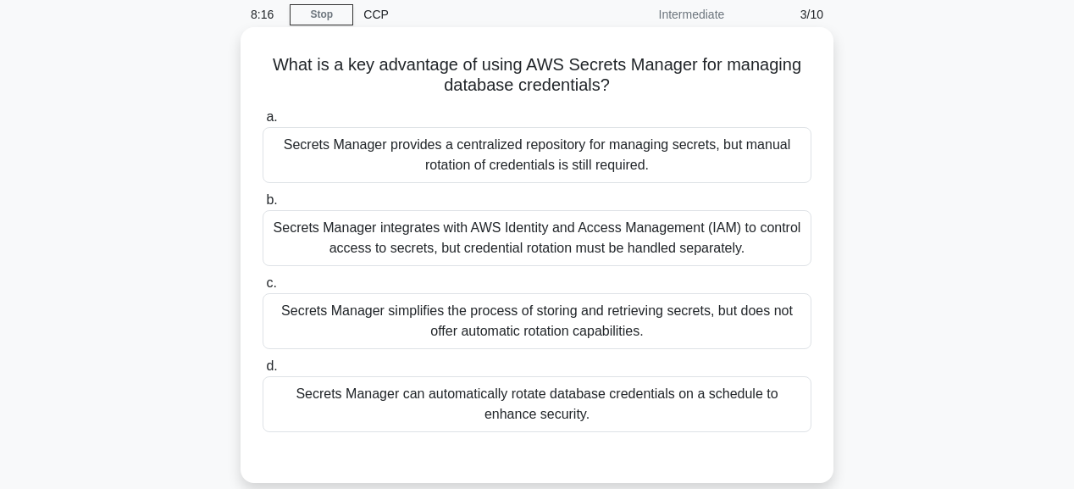
scroll to position [0, 0]
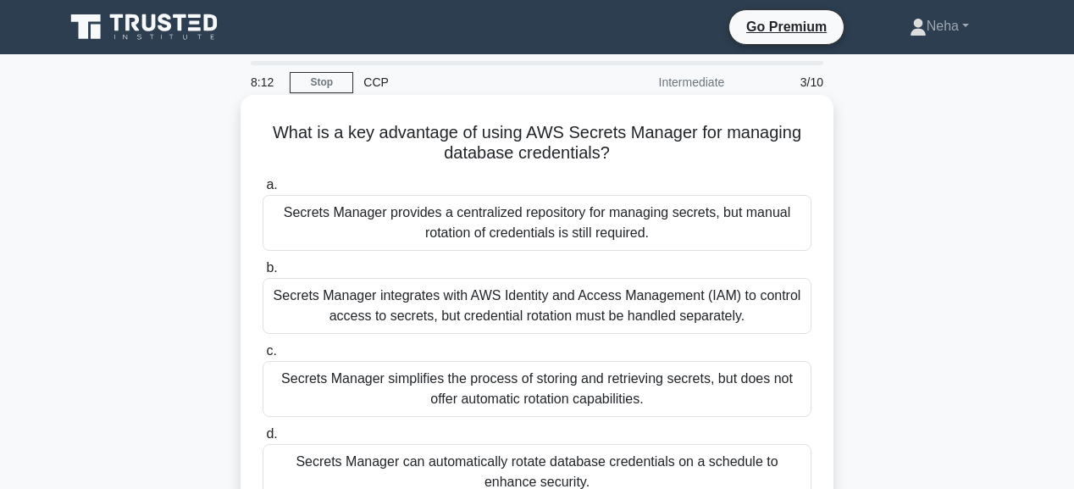
click at [657, 310] on div "Secrets Manager integrates with AWS Identity and Access Management (IAM) to con…" at bounding box center [537, 306] width 549 height 56
click at [263, 274] on input "b. Secrets Manager integrates with AWS Identity and Access Management (IAM) to …" at bounding box center [263, 268] width 0 height 11
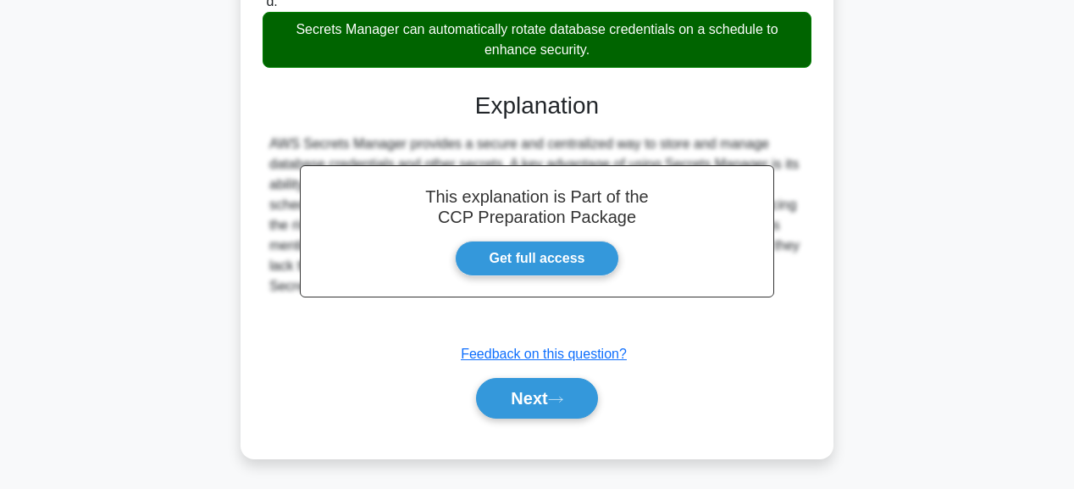
scroll to position [434, 0]
click at [583, 408] on button "Next" at bounding box center [536, 398] width 121 height 41
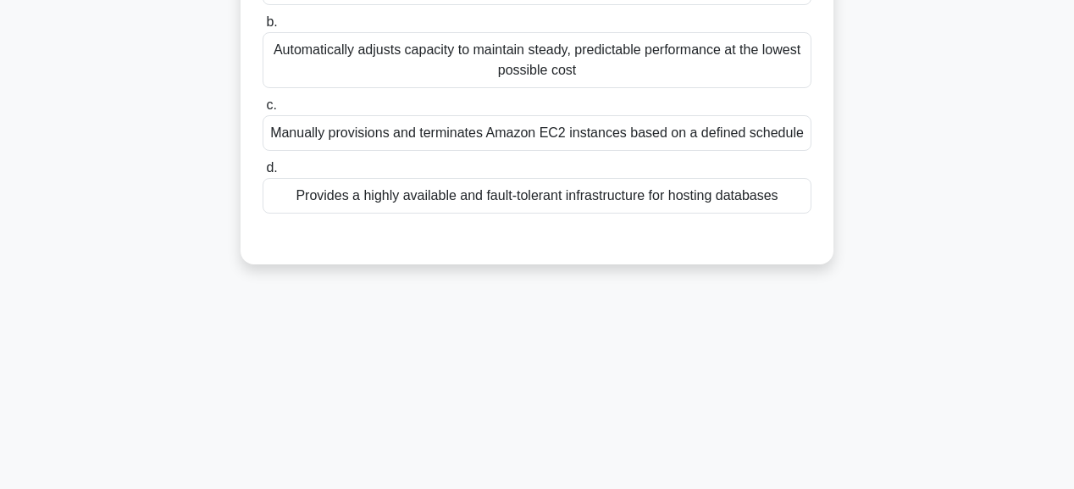
scroll to position [0, 0]
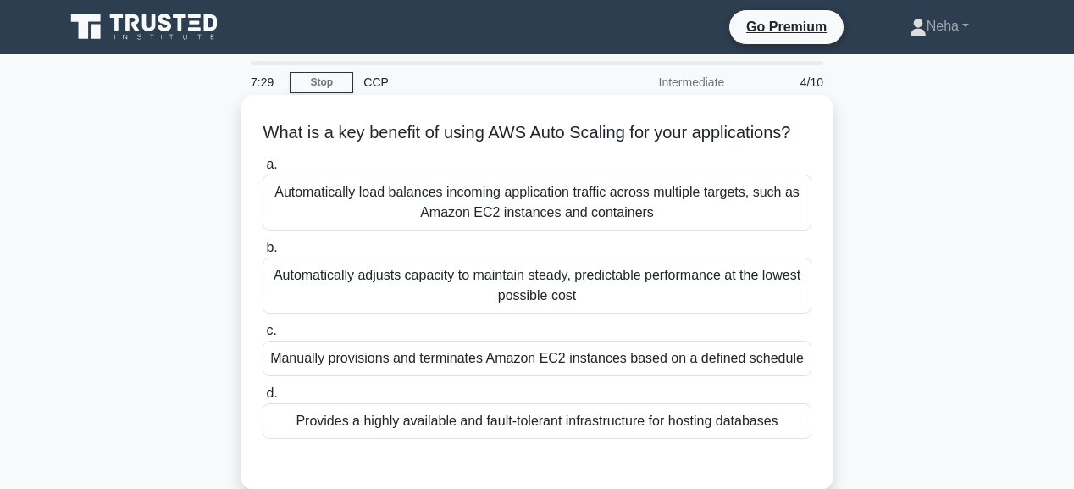
click at [570, 225] on div "Automatically load balances incoming application traffic across multiple target…" at bounding box center [537, 202] width 549 height 56
click at [263, 170] on input "a. Automatically load balances incoming application traffic across multiple tar…" at bounding box center [263, 164] width 0 height 11
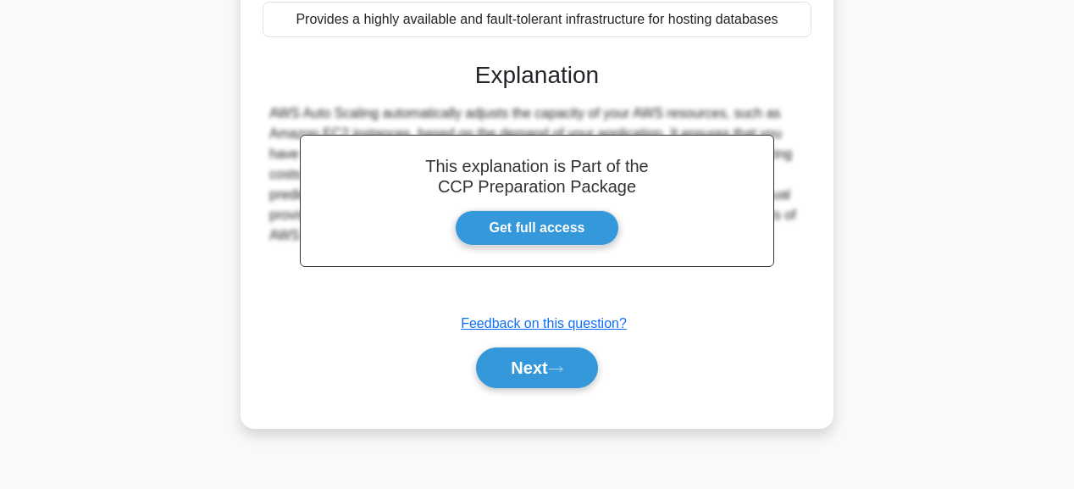
scroll to position [427, 0]
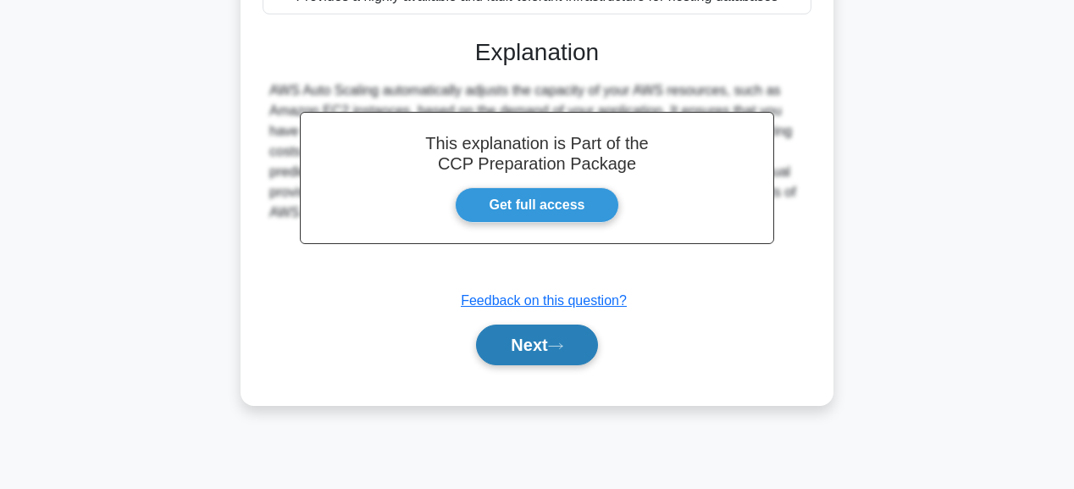
click at [526, 365] on button "Next" at bounding box center [536, 344] width 121 height 41
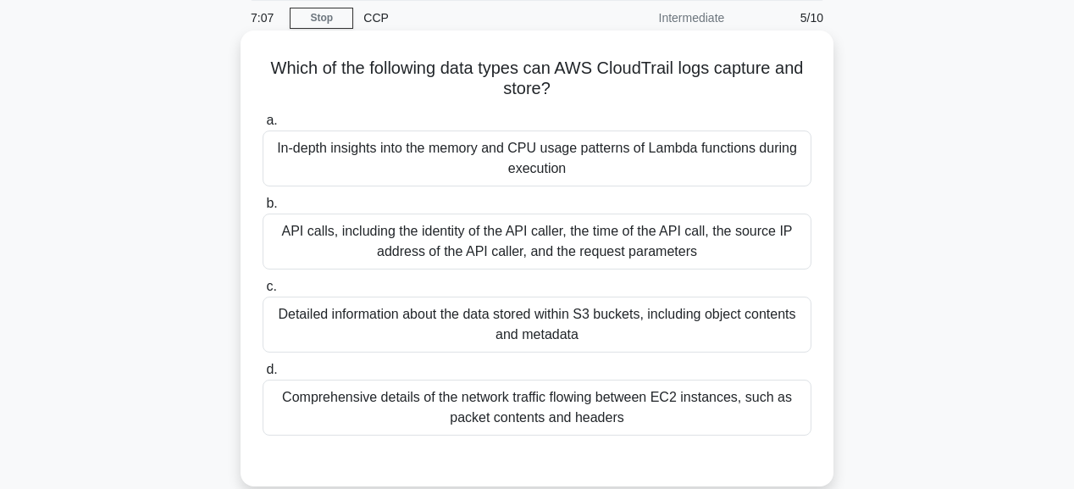
scroll to position [88, 0]
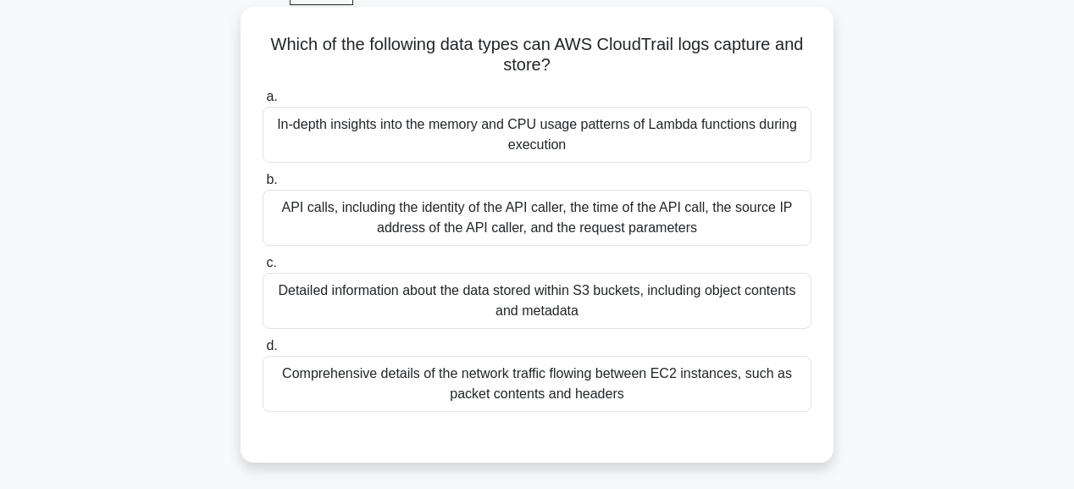
click at [535, 223] on div "API calls, including the identity of the API caller, the time of the API call, …" at bounding box center [537, 218] width 549 height 56
click at [263, 185] on input "b. API calls, including the identity of the API caller, the time of the API cal…" at bounding box center [263, 179] width 0 height 11
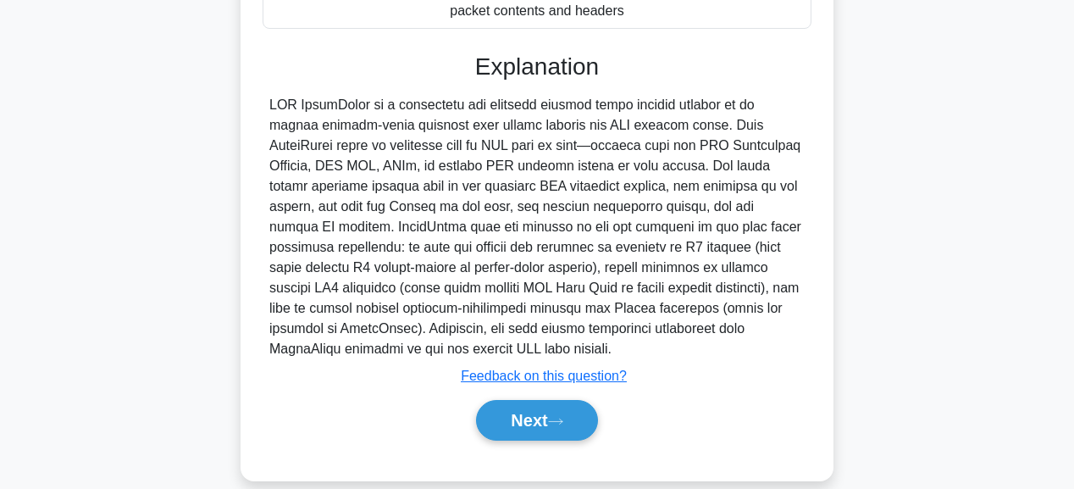
scroll to position [494, 0]
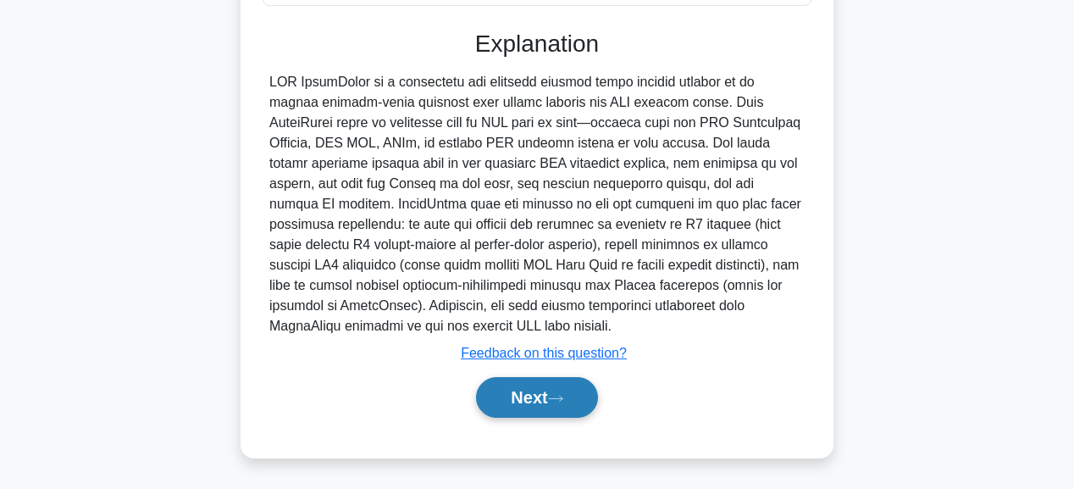
click at [548, 393] on button "Next" at bounding box center [536, 397] width 121 height 41
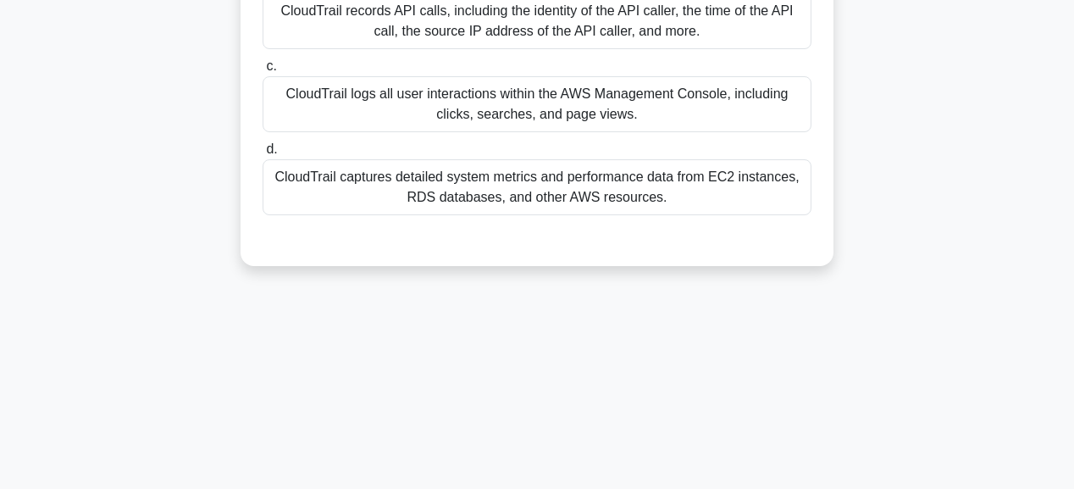
scroll to position [88, 0]
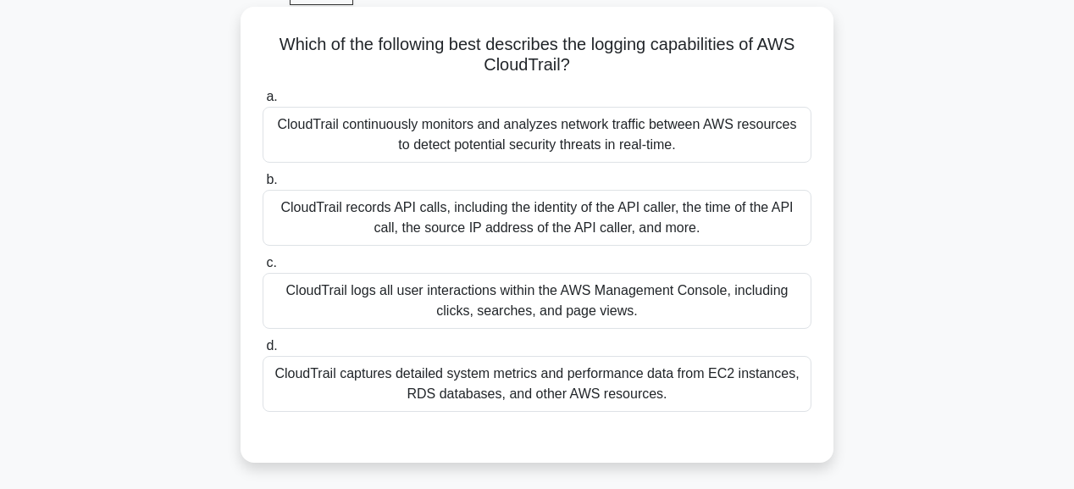
click at [628, 225] on div "CloudTrail records API calls, including the identity of the API caller, the tim…" at bounding box center [537, 218] width 549 height 56
click at [263, 185] on input "b. CloudTrail records API calls, including the identity of the API caller, the …" at bounding box center [263, 179] width 0 height 11
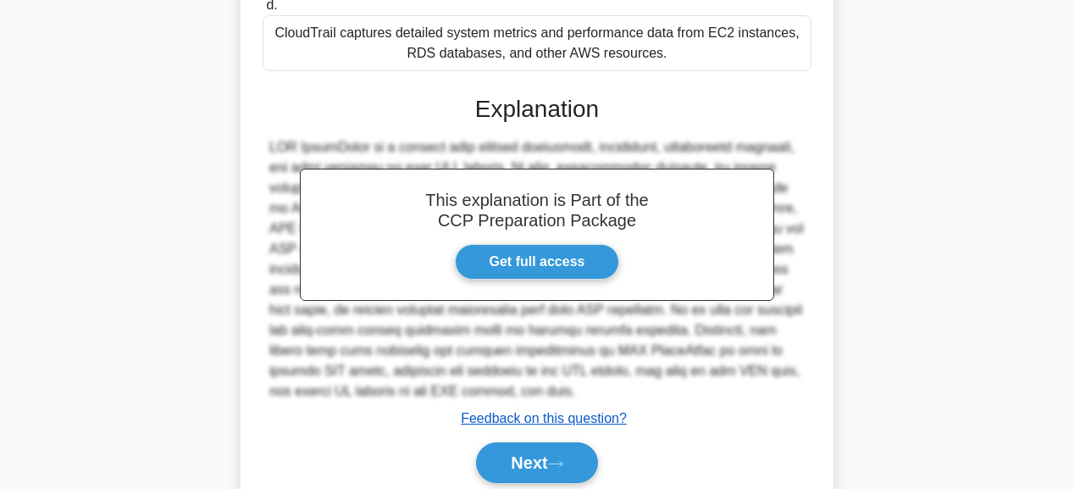
scroll to position [494, 0]
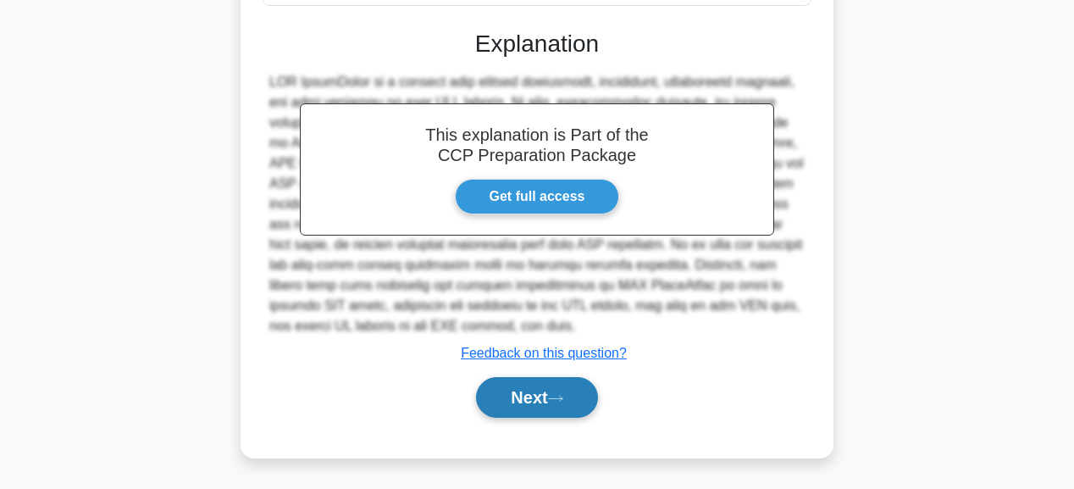
click at [563, 400] on icon at bounding box center [555, 398] width 15 height 9
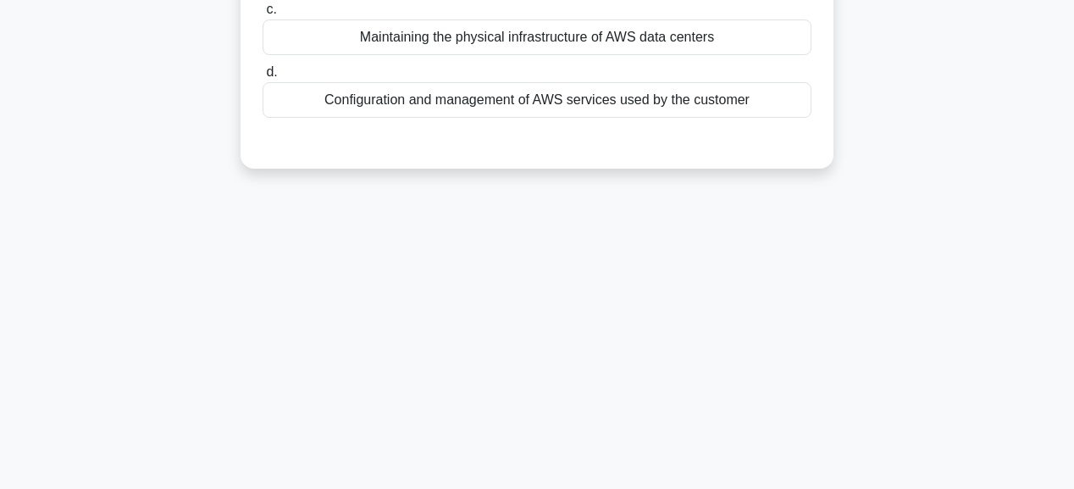
scroll to position [20, 0]
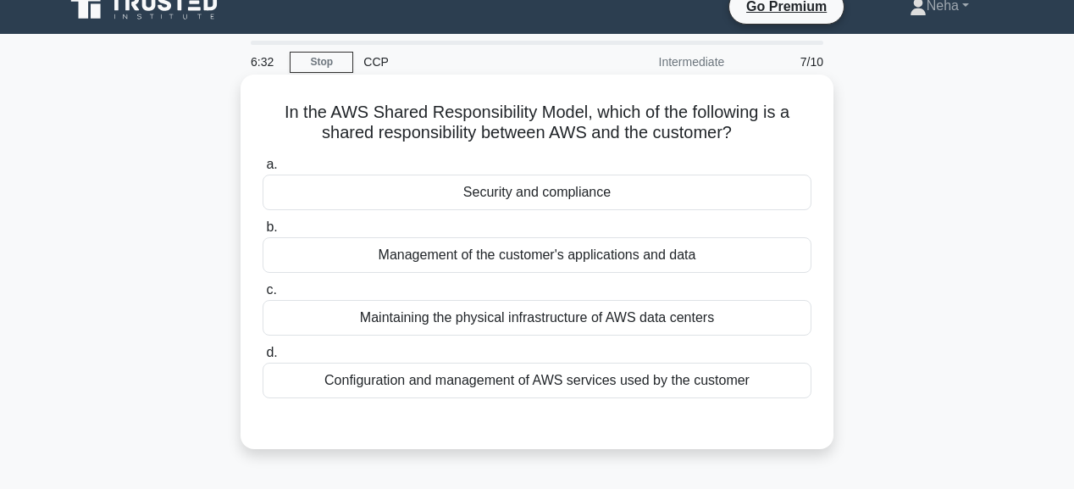
click at [545, 185] on div "Security and compliance" at bounding box center [537, 192] width 549 height 36
click at [263, 170] on input "a. Security and compliance" at bounding box center [263, 164] width 0 height 11
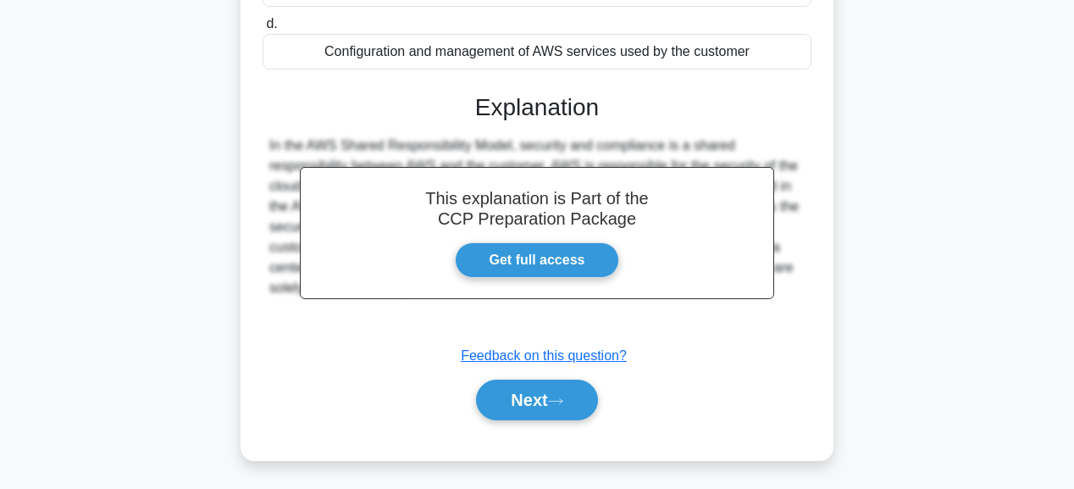
scroll to position [427, 0]
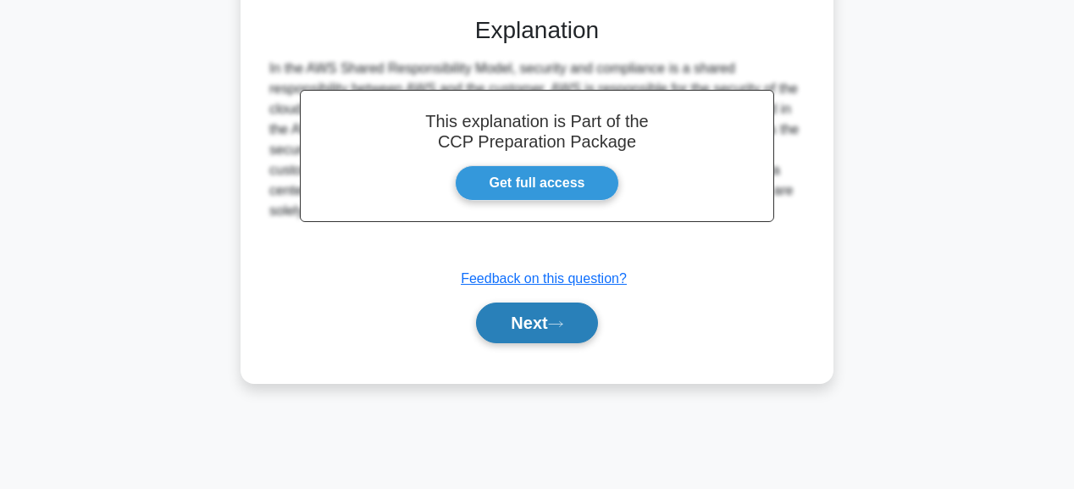
click at [537, 323] on button "Next" at bounding box center [536, 322] width 121 height 41
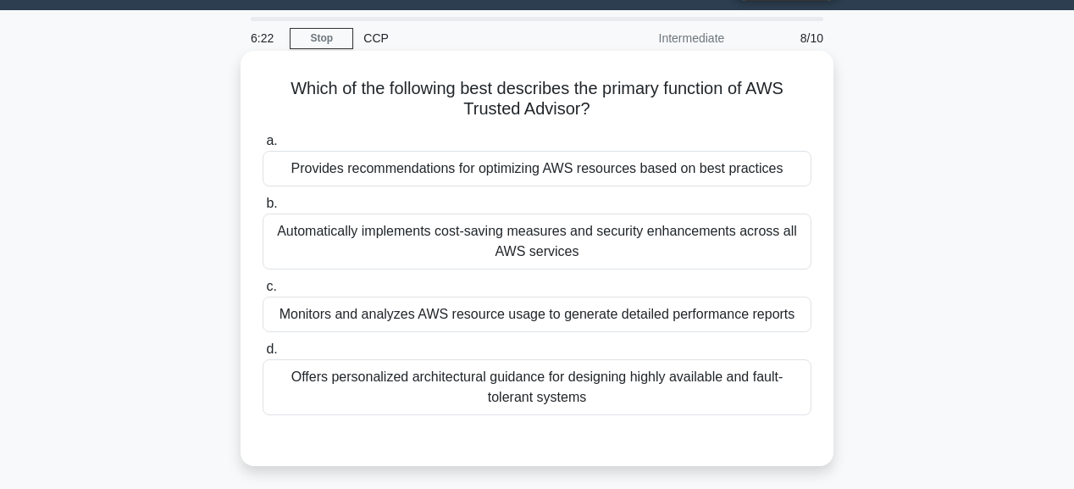
scroll to position [68, 0]
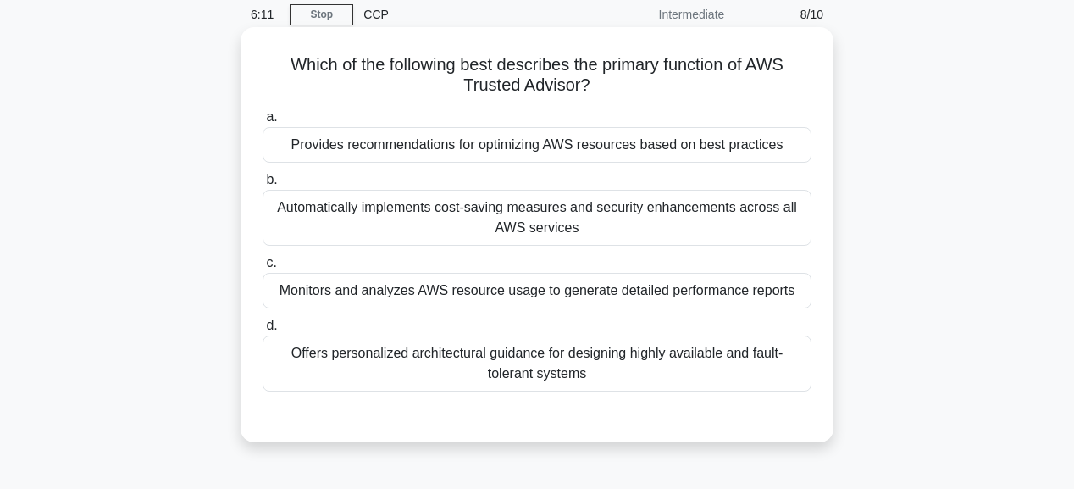
click at [622, 139] on div "Provides recommendations for optimizing AWS resources based on best practices" at bounding box center [537, 145] width 549 height 36
click at [263, 123] on input "a. Provides recommendations for optimizing AWS resources based on best practices" at bounding box center [263, 117] width 0 height 11
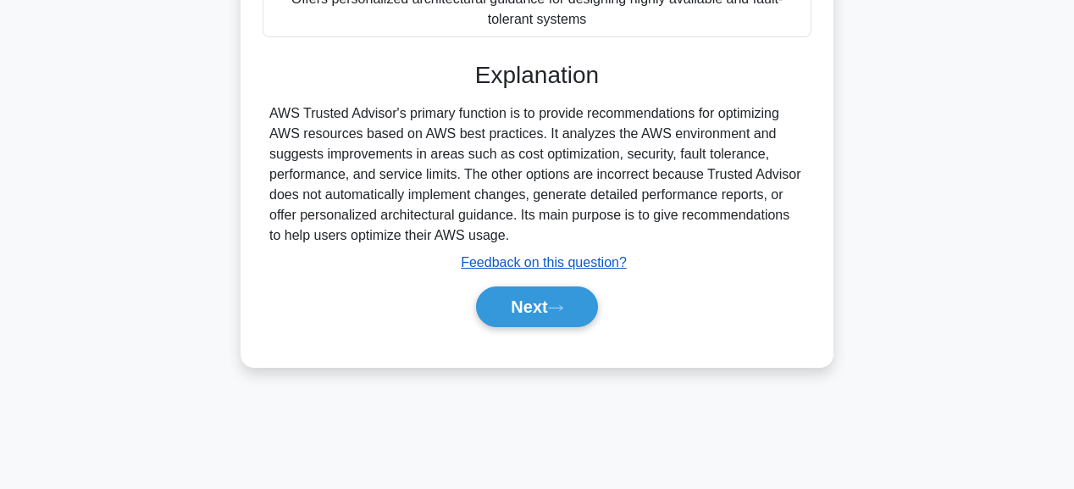
scroll to position [427, 0]
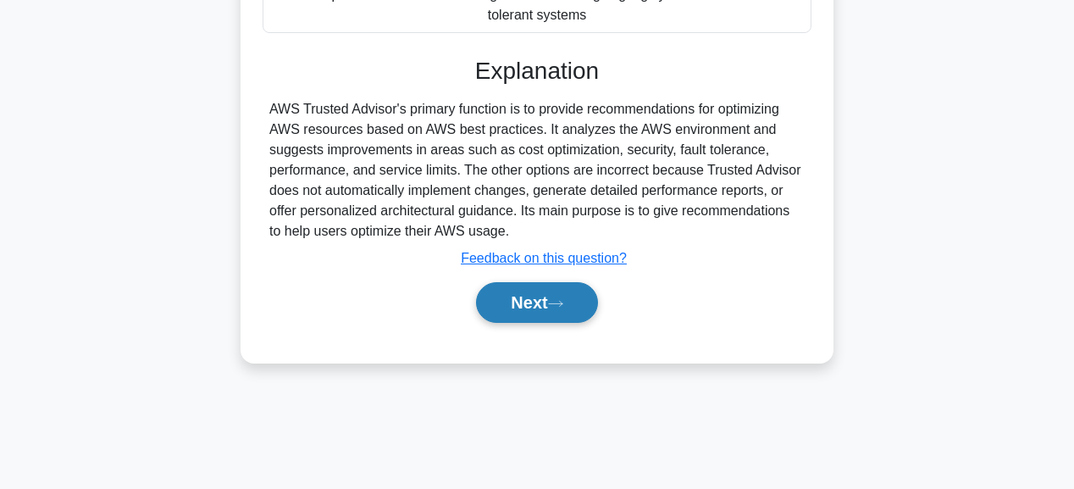
click at [522, 298] on button "Next" at bounding box center [536, 302] width 121 height 41
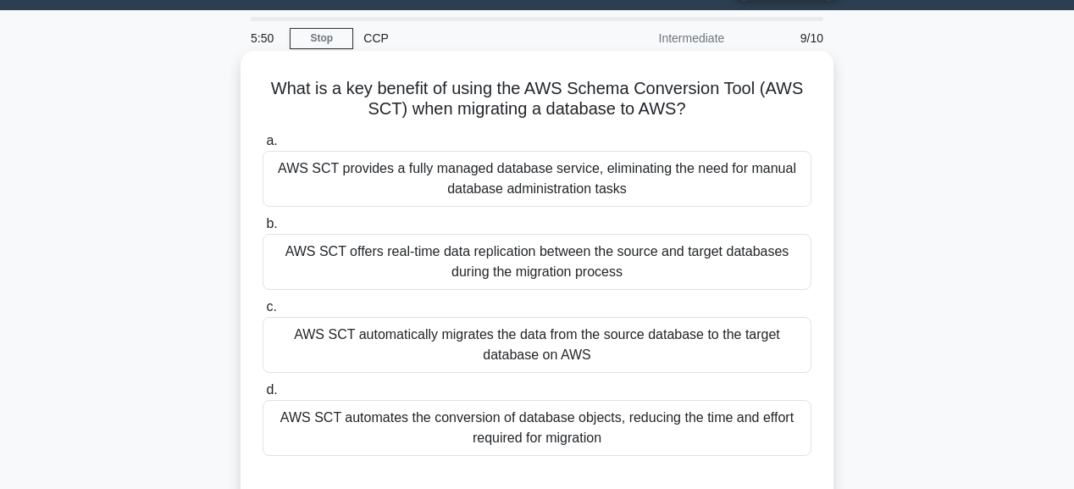
scroll to position [68, 0]
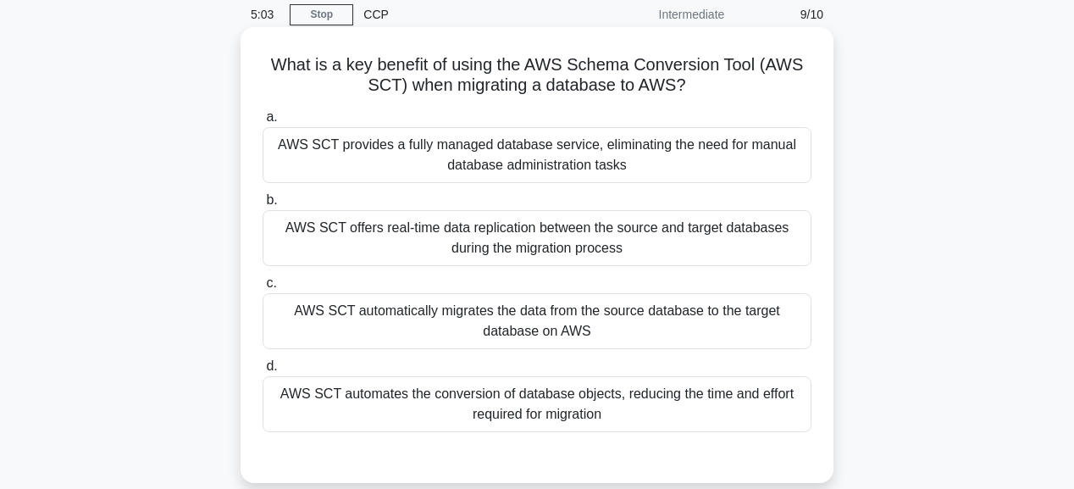
click at [552, 397] on div "AWS SCT automates the conversion of database objects, reducing the time and eff…" at bounding box center [537, 404] width 549 height 56
click at [263, 372] on input "d. AWS SCT automates the conversion of database objects, reducing the time and …" at bounding box center [263, 366] width 0 height 11
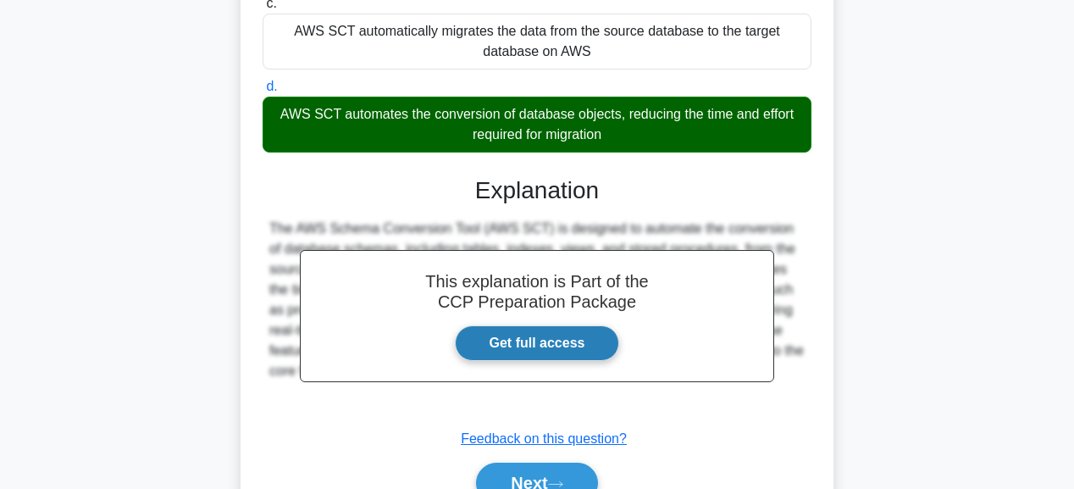
scroll to position [433, 0]
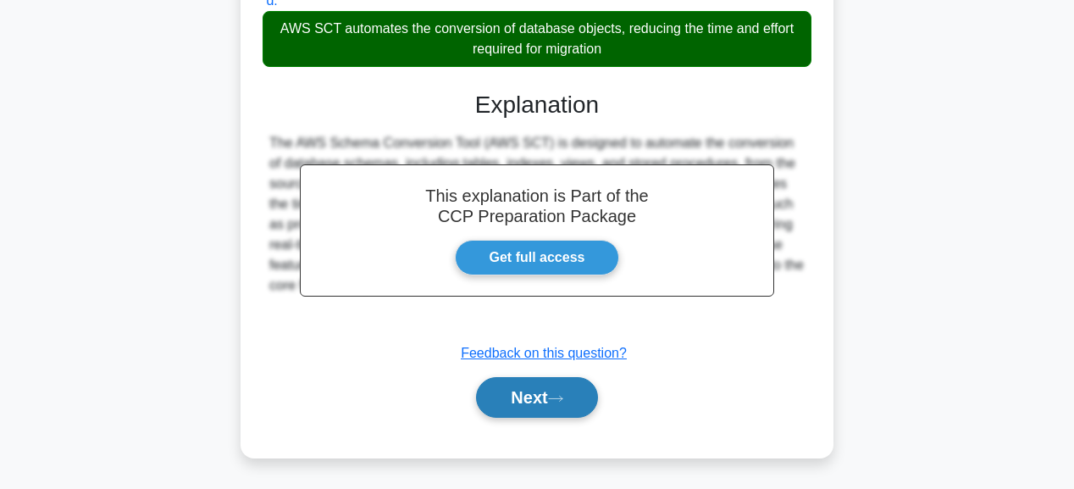
click at [532, 390] on button "Next" at bounding box center [536, 397] width 121 height 41
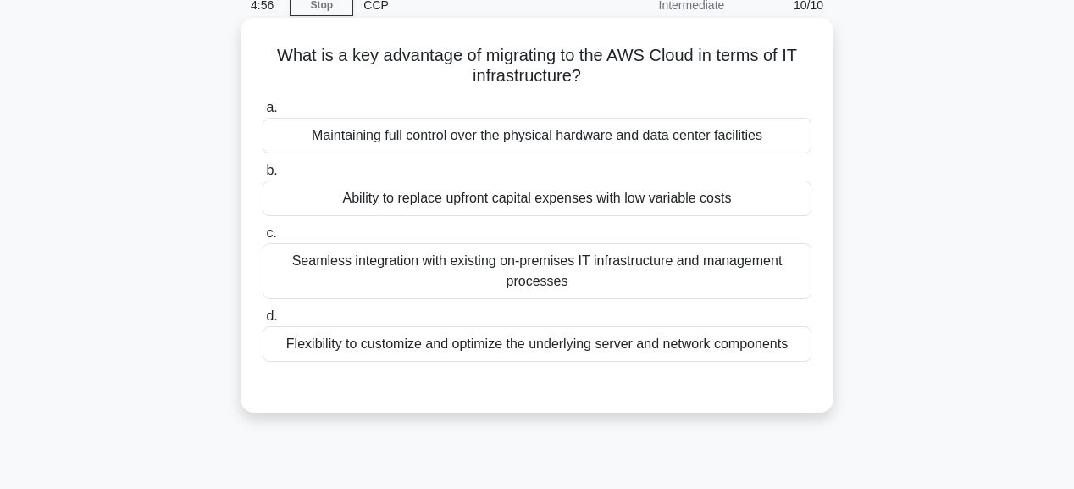
scroll to position [0, 0]
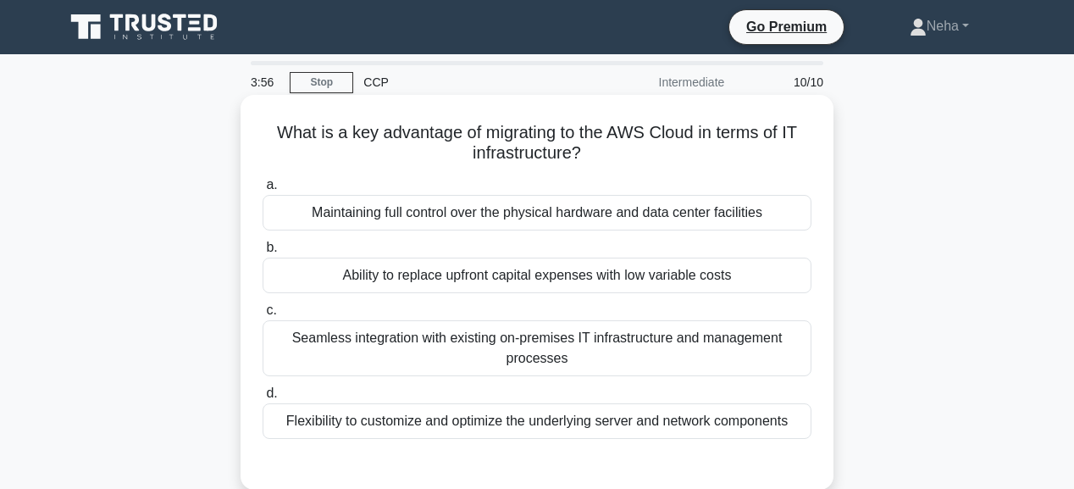
click at [550, 343] on div "Seamless integration with existing on-premises IT infrastructure and management…" at bounding box center [537, 348] width 549 height 56
click at [263, 316] on input "c. Seamless integration with existing on-premises IT infrastructure and managem…" at bounding box center [263, 310] width 0 height 11
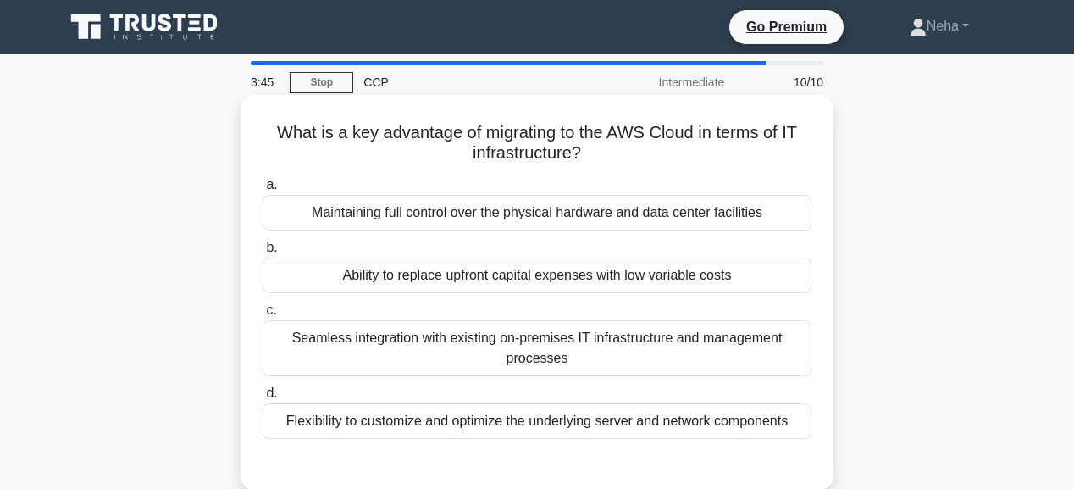
click at [579, 276] on div "Ability to replace upfront capital expenses with low variable costs" at bounding box center [537, 275] width 549 height 36
click at [263, 253] on input "b. Ability to replace upfront capital expenses with low variable costs" at bounding box center [263, 247] width 0 height 11
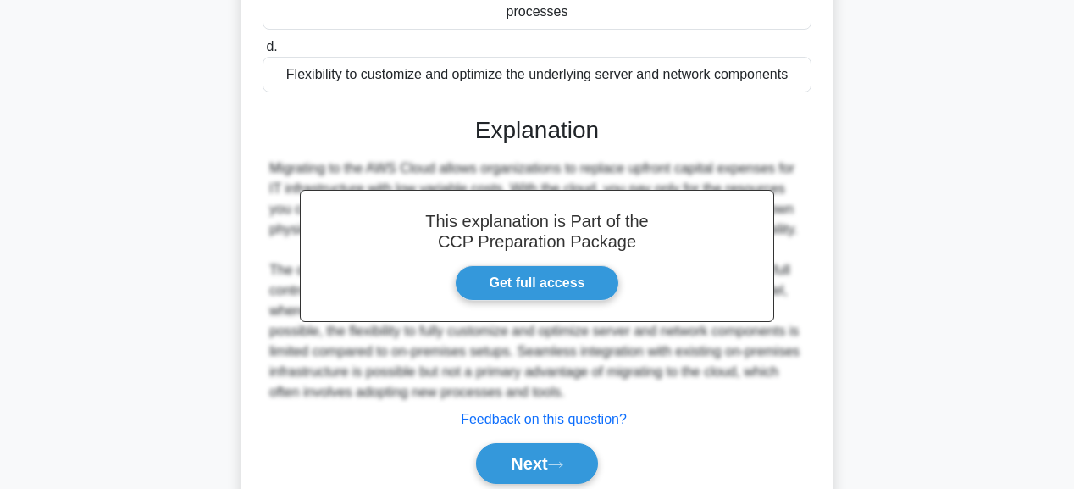
scroll to position [427, 0]
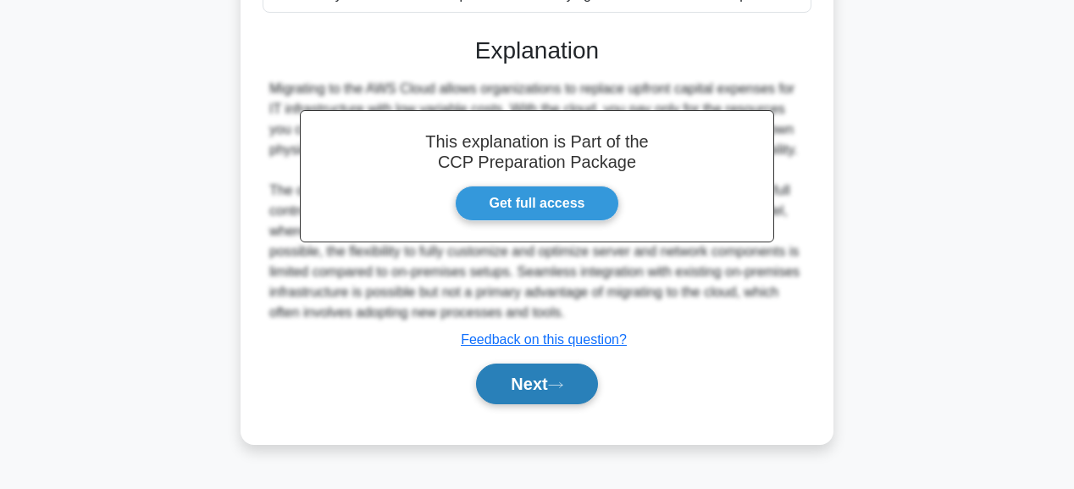
click at [545, 375] on button "Next" at bounding box center [536, 383] width 121 height 41
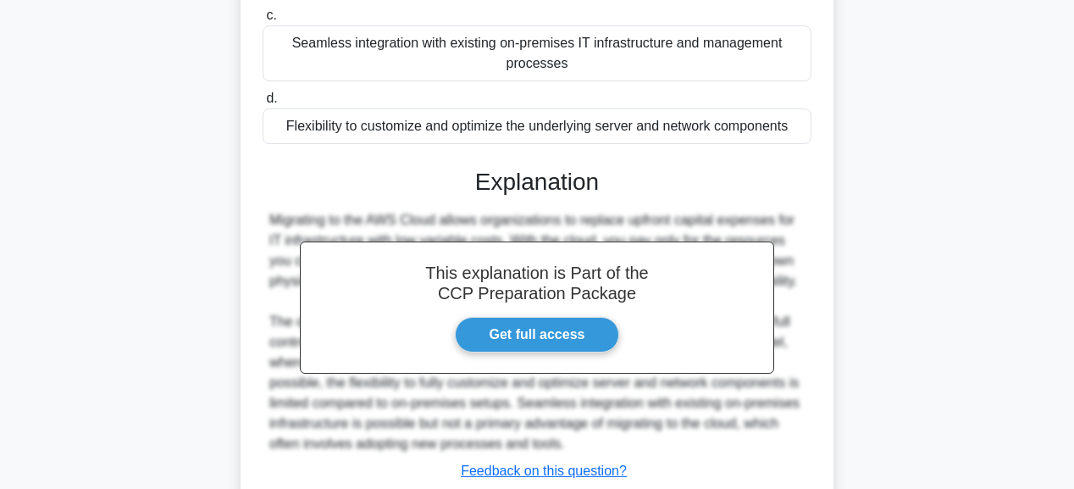
scroll to position [88, 0]
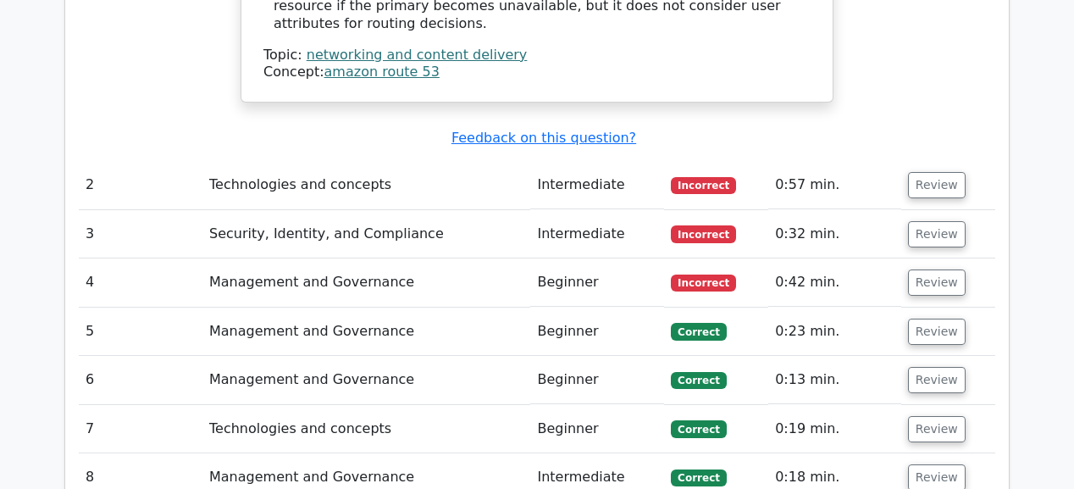
scroll to position [1965, 0]
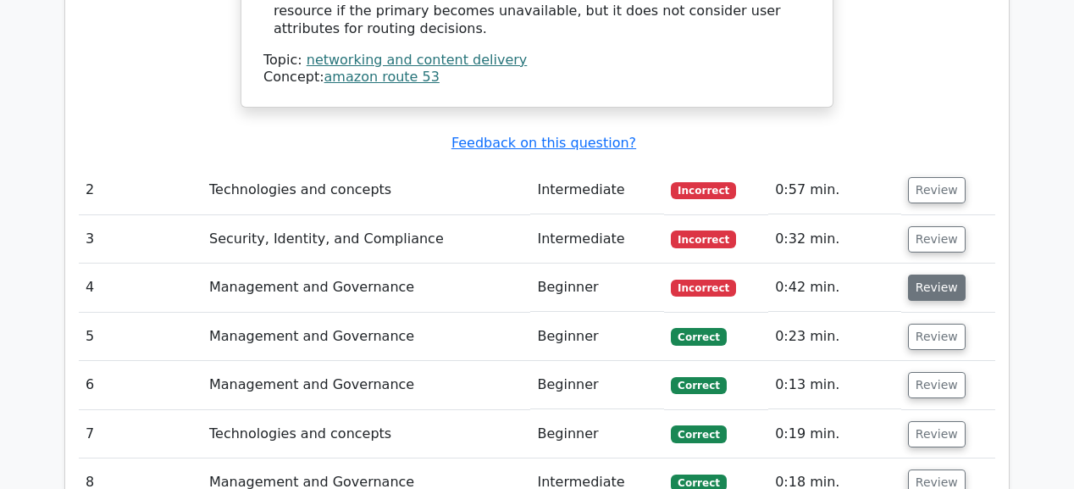
click at [943, 274] on button "Review" at bounding box center [937, 287] width 58 height 26
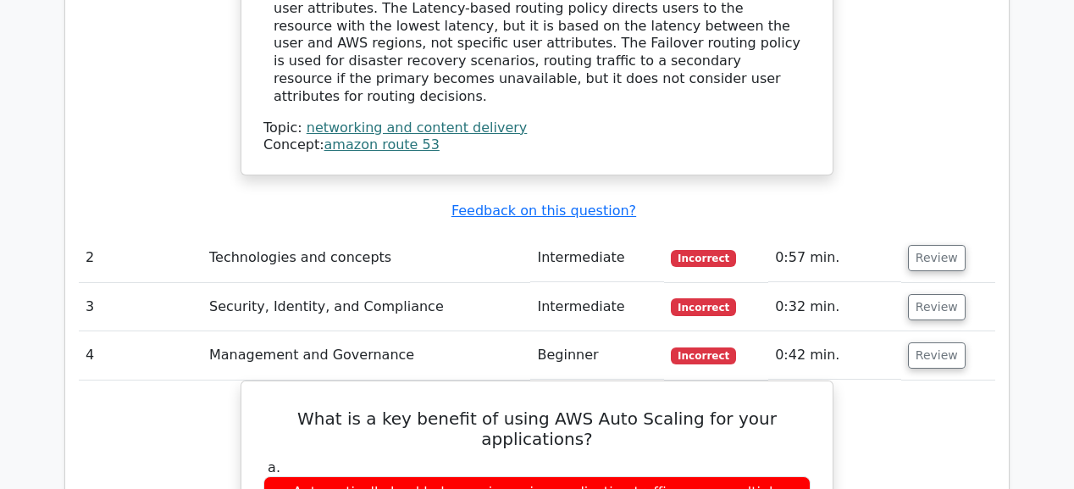
scroll to position [1897, 0]
click at [925, 294] on button "Review" at bounding box center [937, 307] width 58 height 26
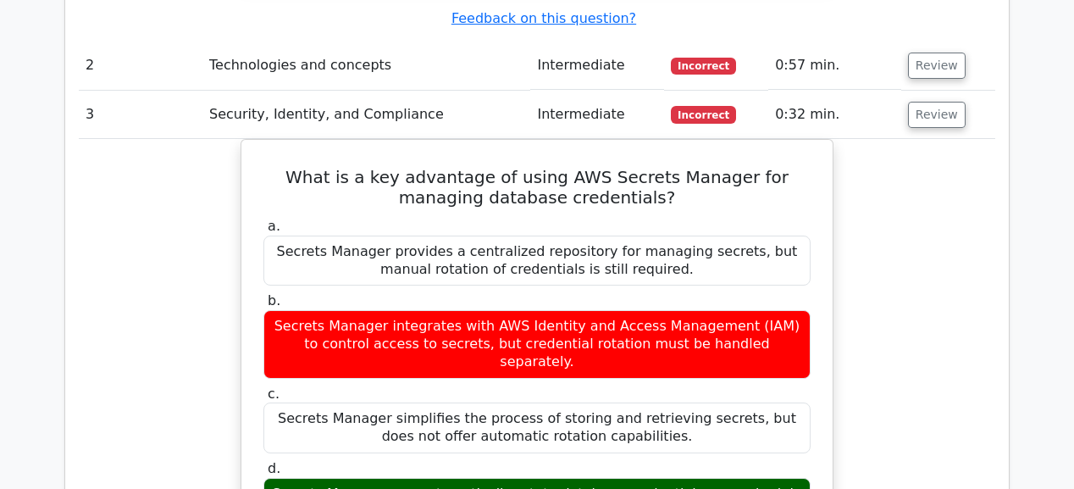
scroll to position [1965, 0]
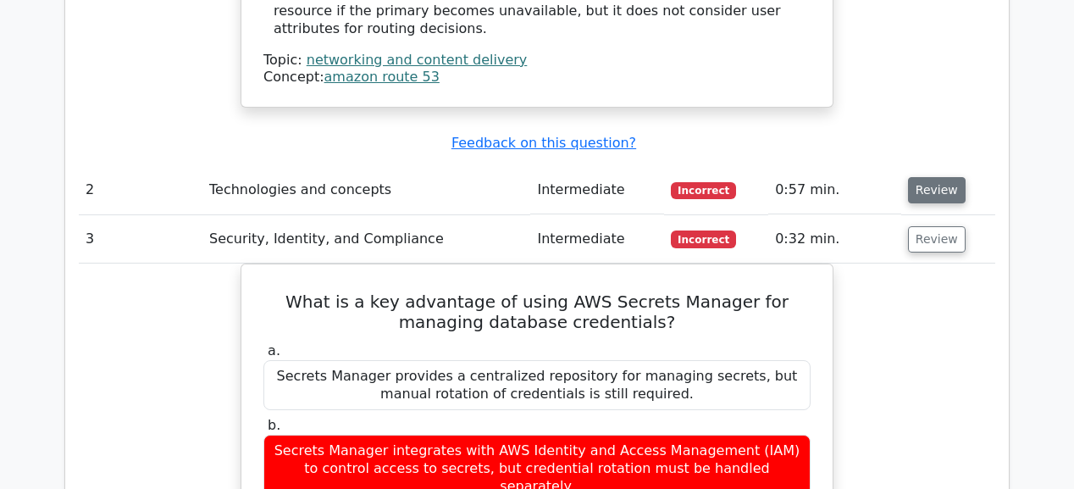
click at [924, 177] on button "Review" at bounding box center [937, 190] width 58 height 26
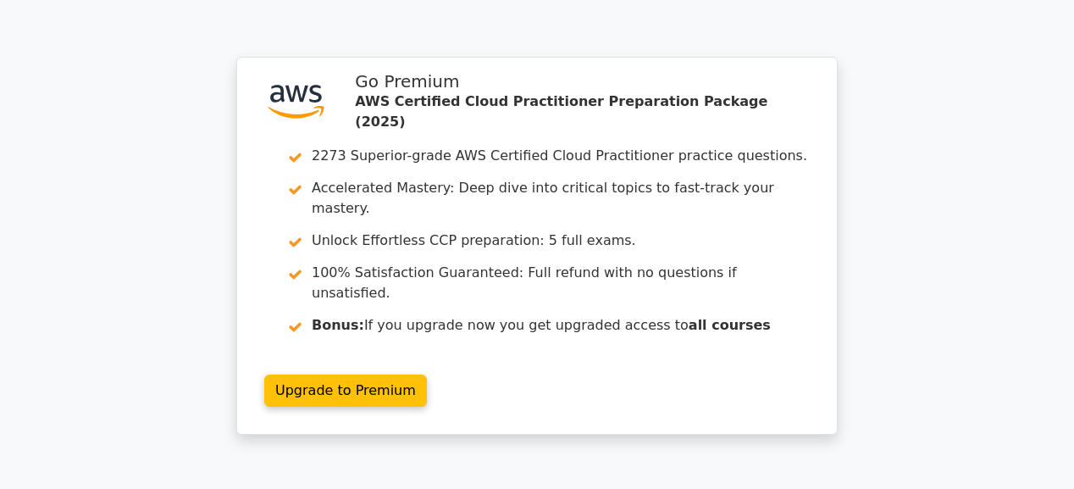
scroll to position [4878, 0]
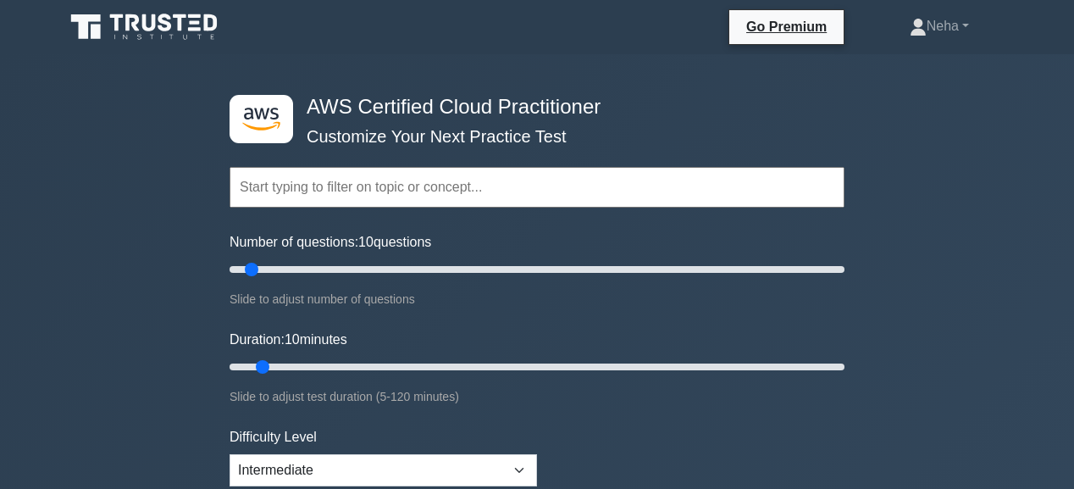
scroll to position [339, 0]
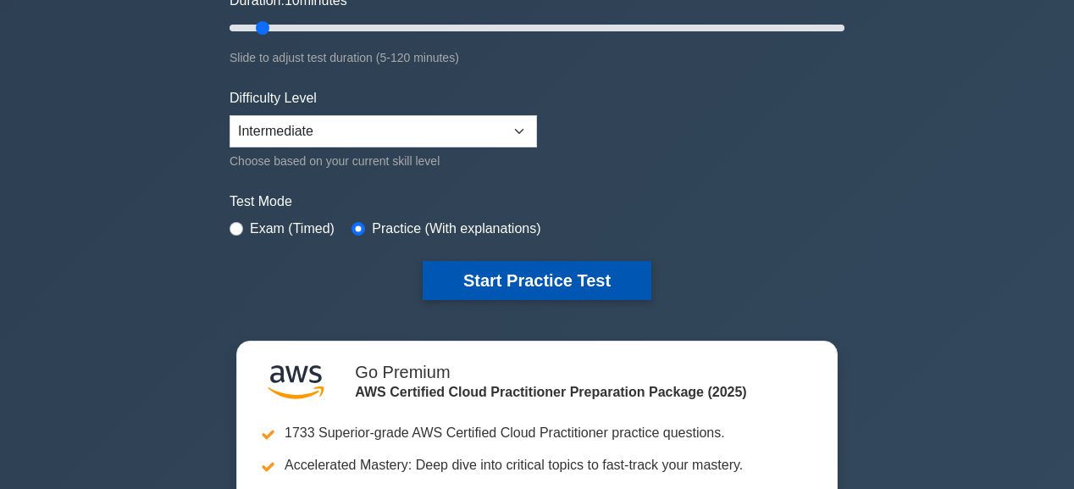
click at [588, 278] on button "Start Practice Test" at bounding box center [537, 280] width 229 height 39
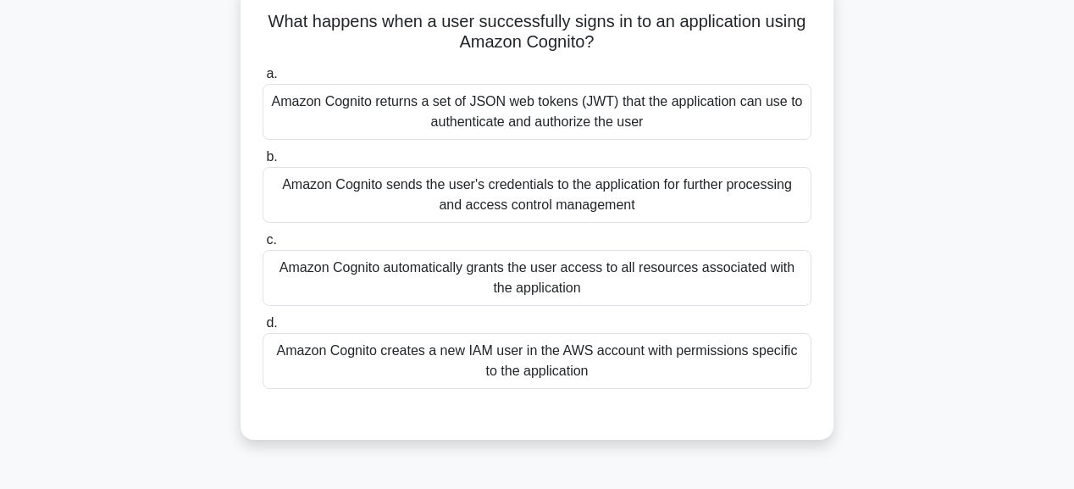
scroll to position [135, 0]
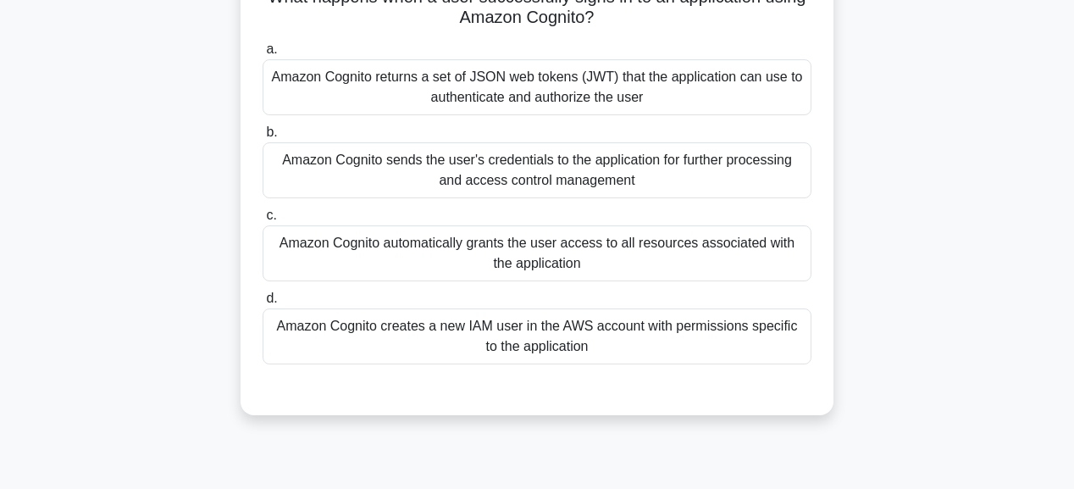
click at [496, 334] on div "Amazon Cognito creates a new IAM user in the AWS account with permissions speci…" at bounding box center [537, 336] width 549 height 56
click at [263, 304] on input "d. Amazon Cognito creates a new IAM user in the AWS account with permissions sp…" at bounding box center [263, 298] width 0 height 11
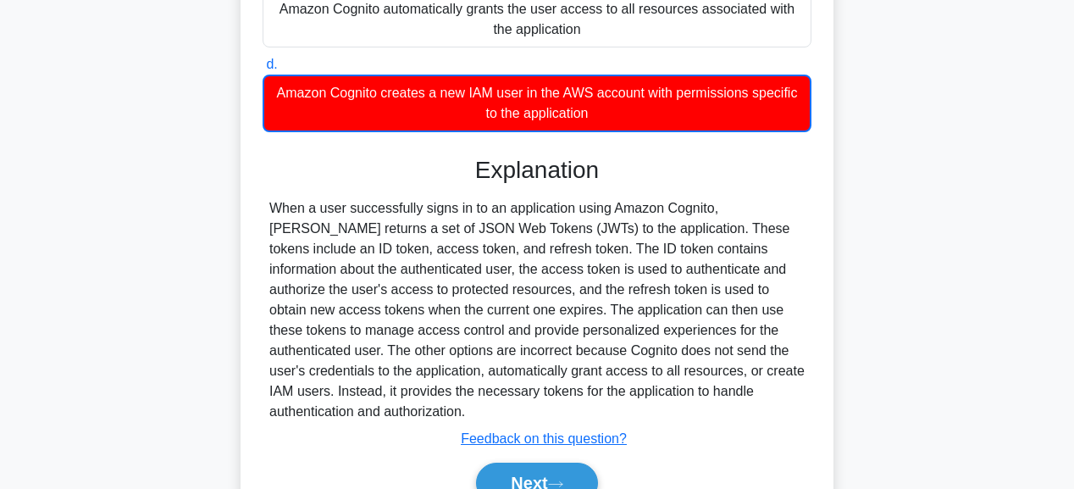
scroll to position [454, 0]
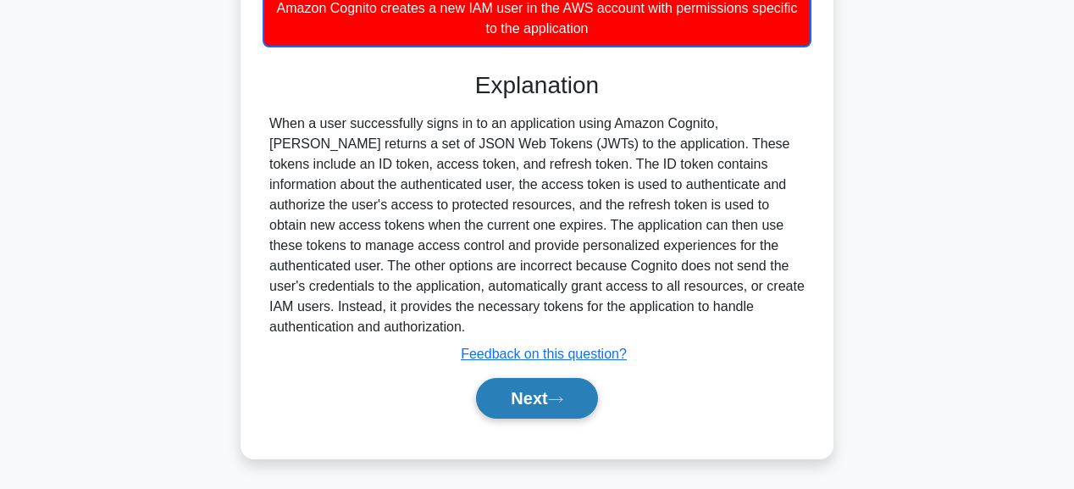
click at [536, 396] on button "Next" at bounding box center [536, 398] width 121 height 41
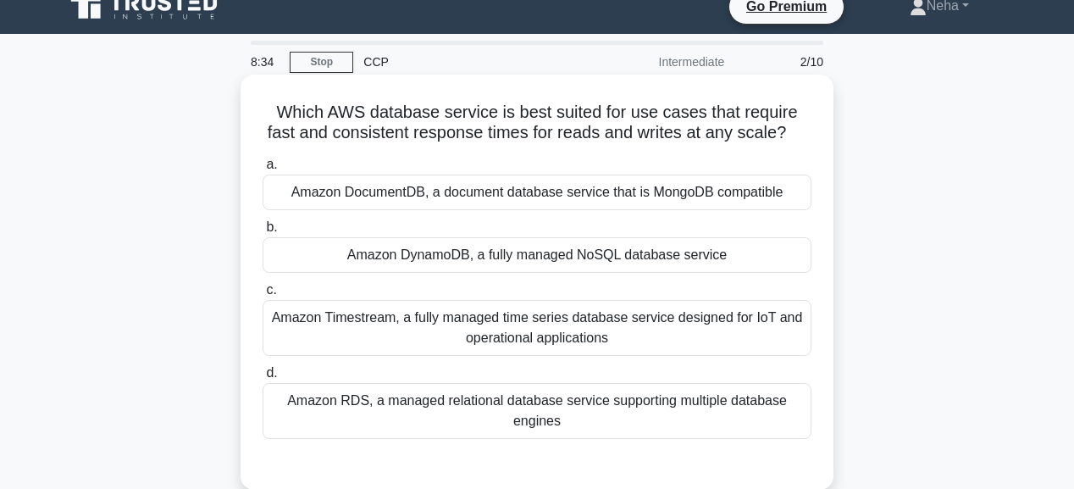
scroll to position [0, 0]
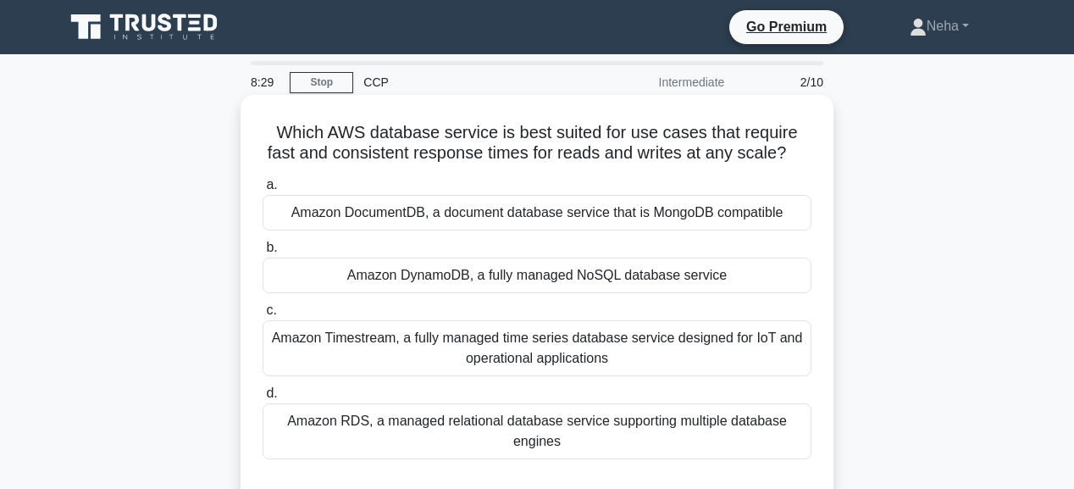
click at [413, 275] on div "Amazon DynamoDB, a fully managed NoSQL database service" at bounding box center [537, 275] width 549 height 36
click at [263, 253] on input "b. Amazon DynamoDB, a fully managed NoSQL database service" at bounding box center [263, 247] width 0 height 11
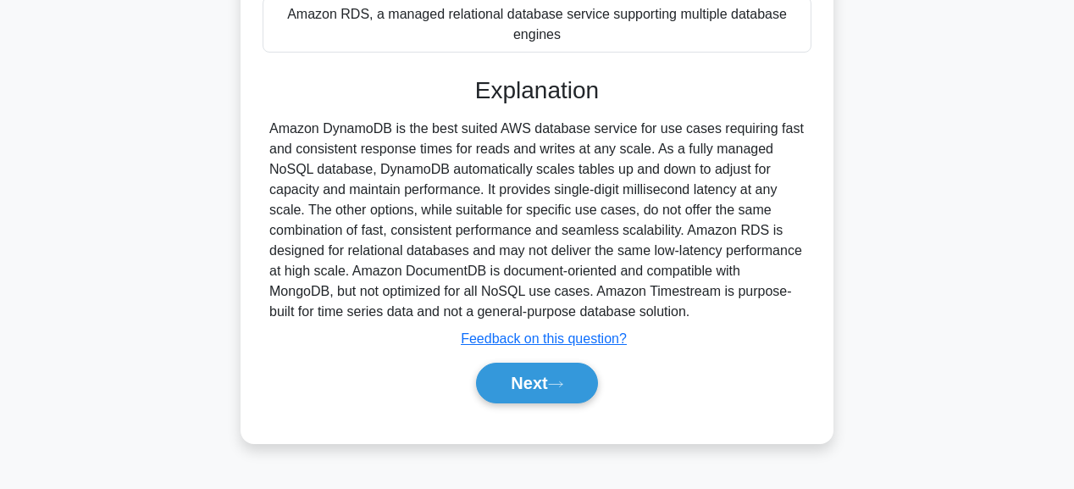
scroll to position [427, 0]
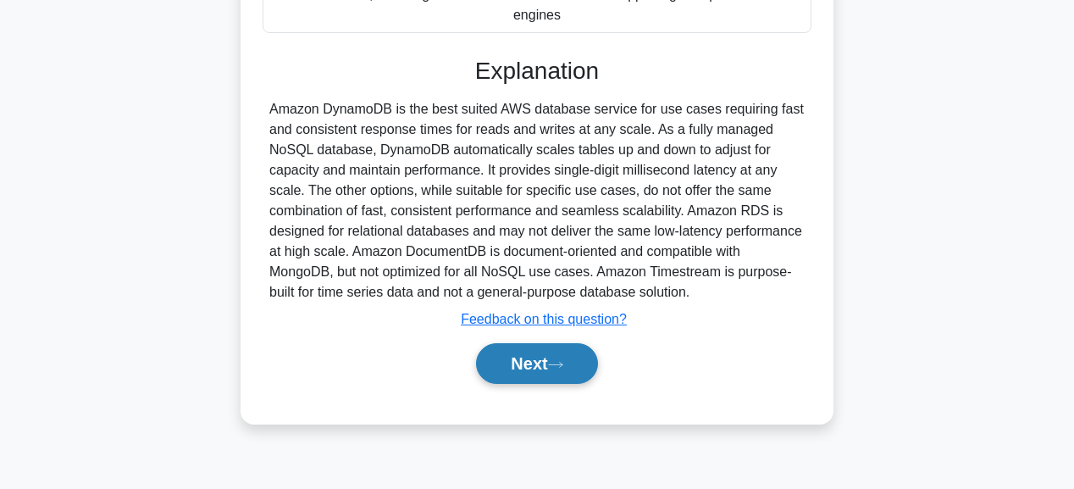
click at [514, 364] on button "Next" at bounding box center [536, 363] width 121 height 41
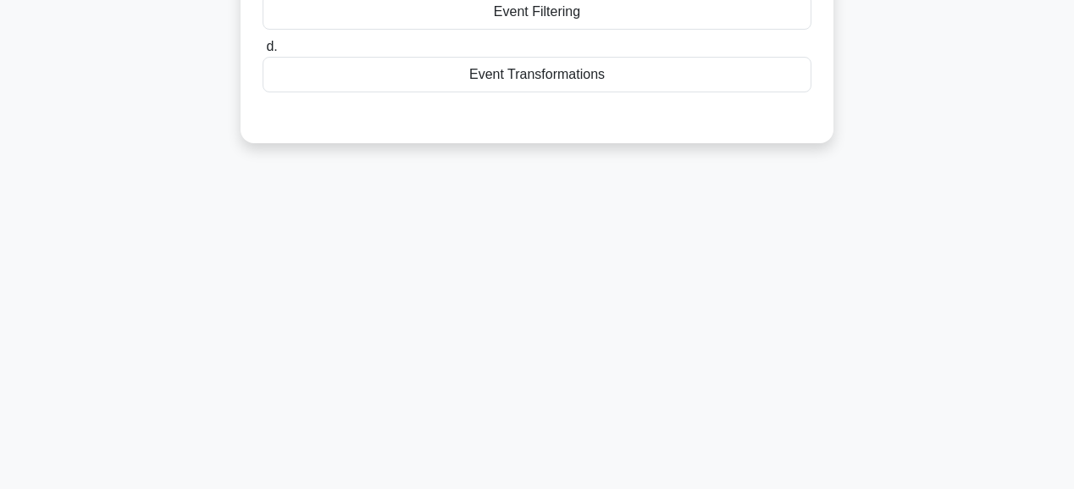
scroll to position [20, 0]
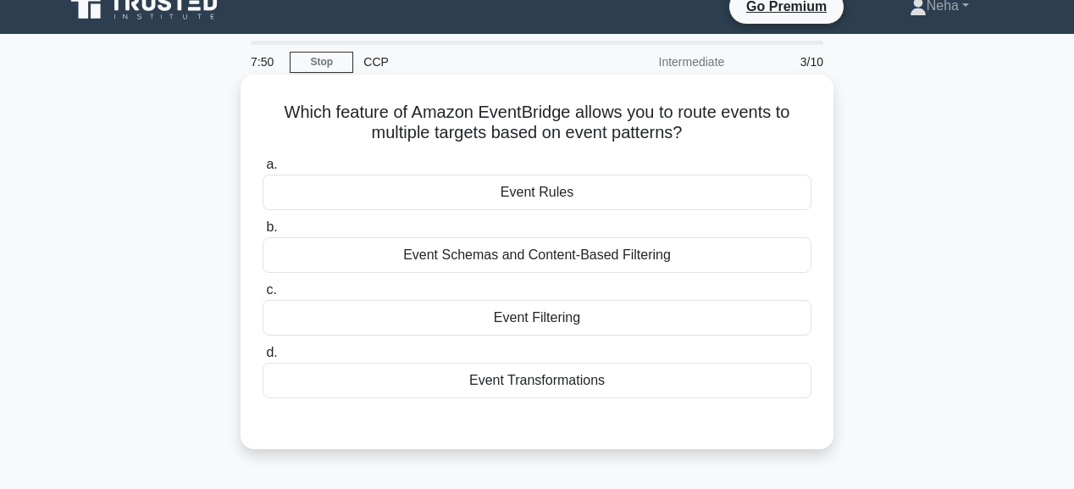
click at [461, 202] on div "Event Rules" at bounding box center [537, 192] width 549 height 36
click at [263, 170] on input "a. Event Rules" at bounding box center [263, 164] width 0 height 11
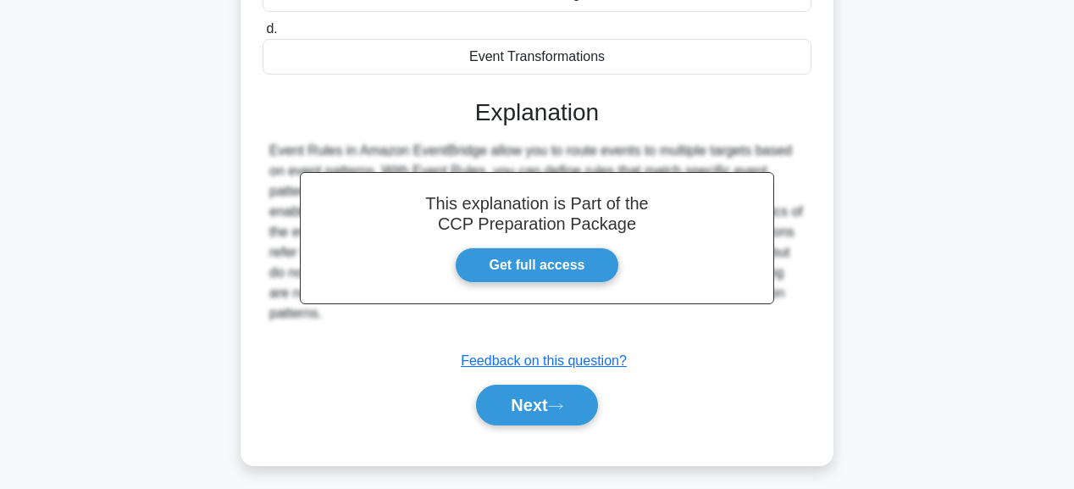
scroll to position [427, 0]
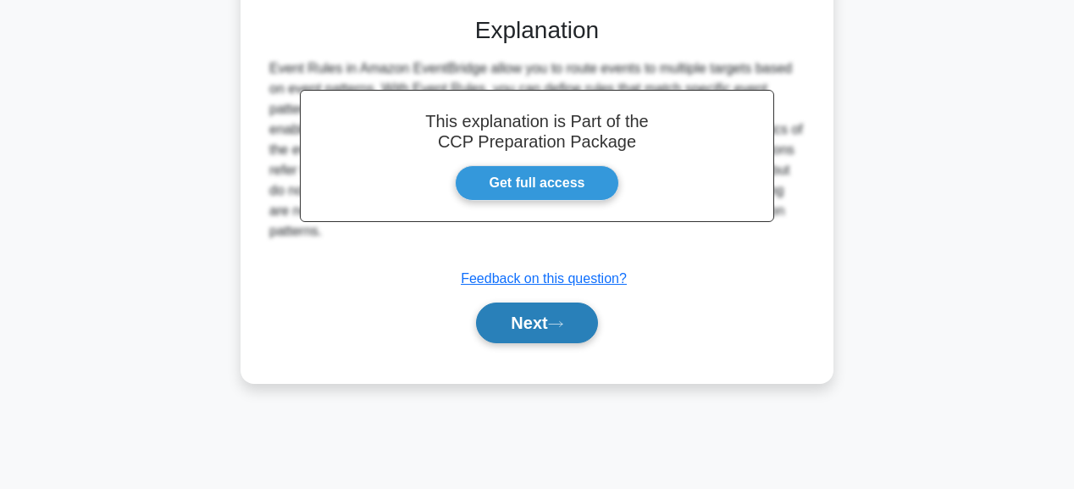
click at [505, 319] on button "Next" at bounding box center [536, 322] width 121 height 41
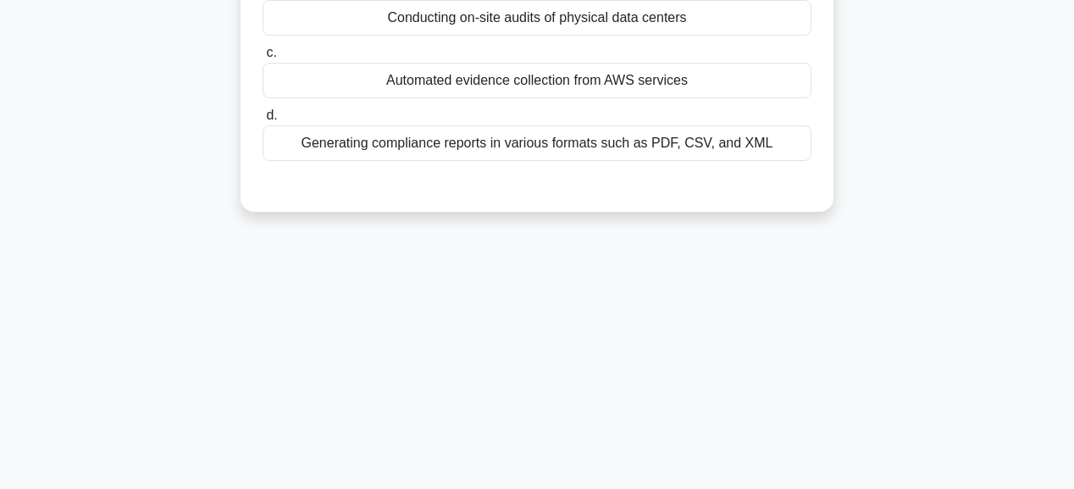
scroll to position [20, 0]
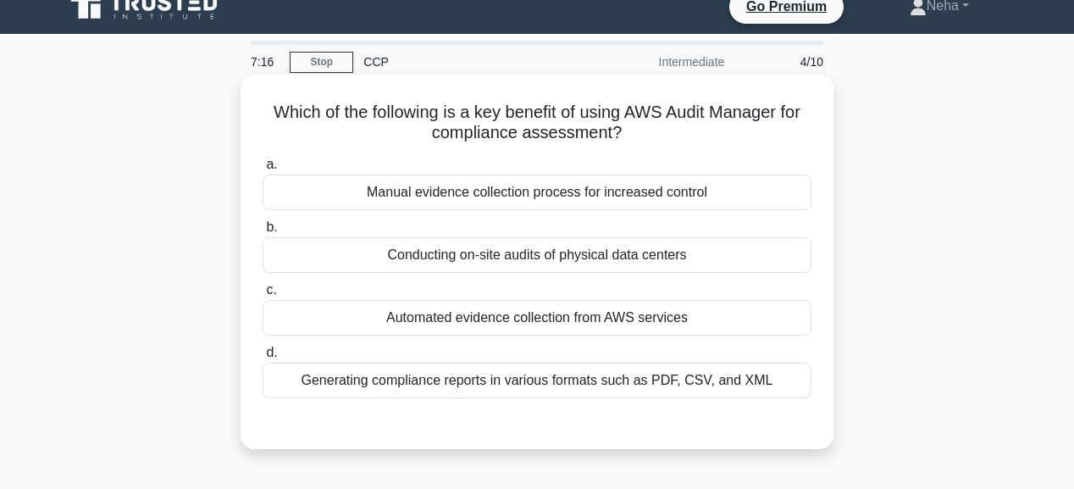
click at [551, 383] on div "Generating compliance reports in various formats such as PDF, CSV, and XML" at bounding box center [537, 380] width 549 height 36
click at [263, 358] on input "d. Generating compliance reports in various formats such as PDF, CSV, and XML" at bounding box center [263, 352] width 0 height 11
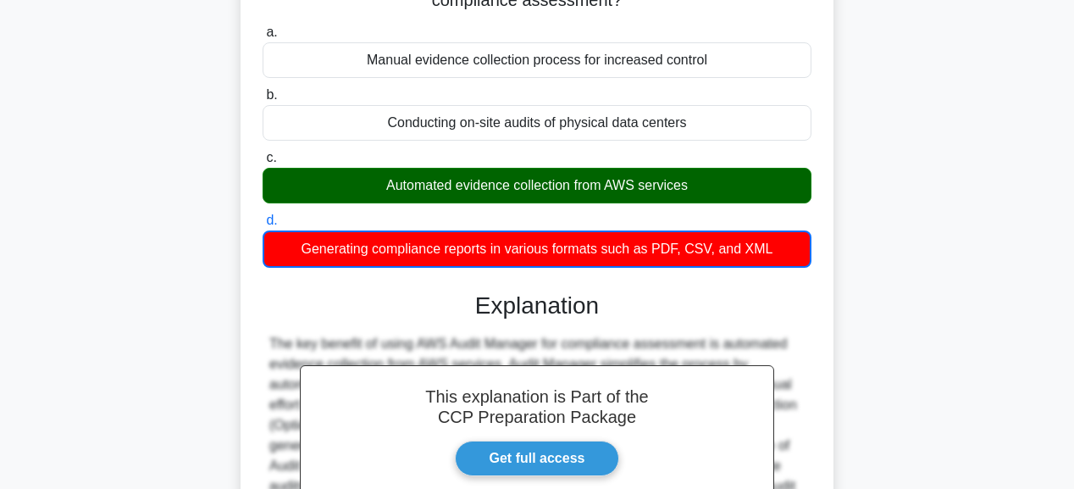
scroll to position [156, 0]
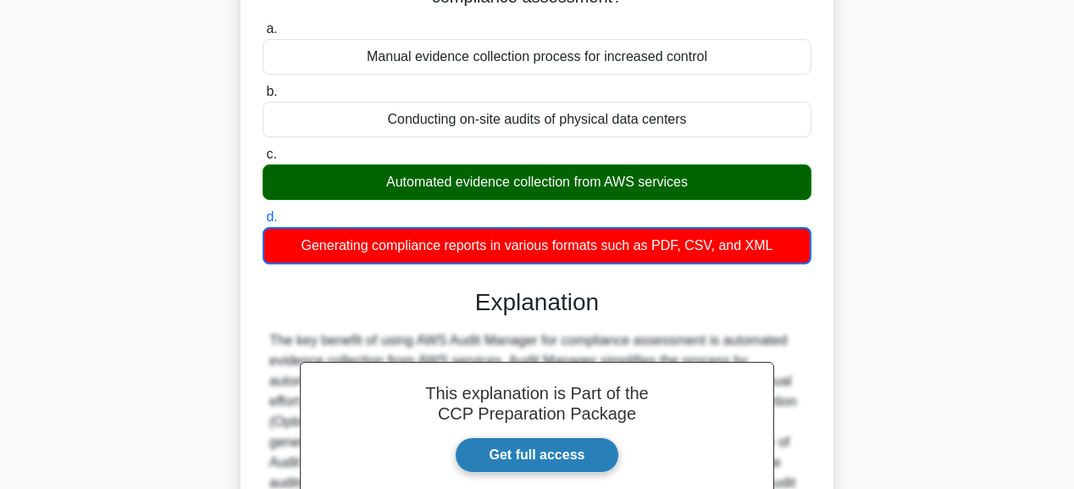
click at [535, 444] on link "Get full access" at bounding box center [537, 455] width 165 height 36
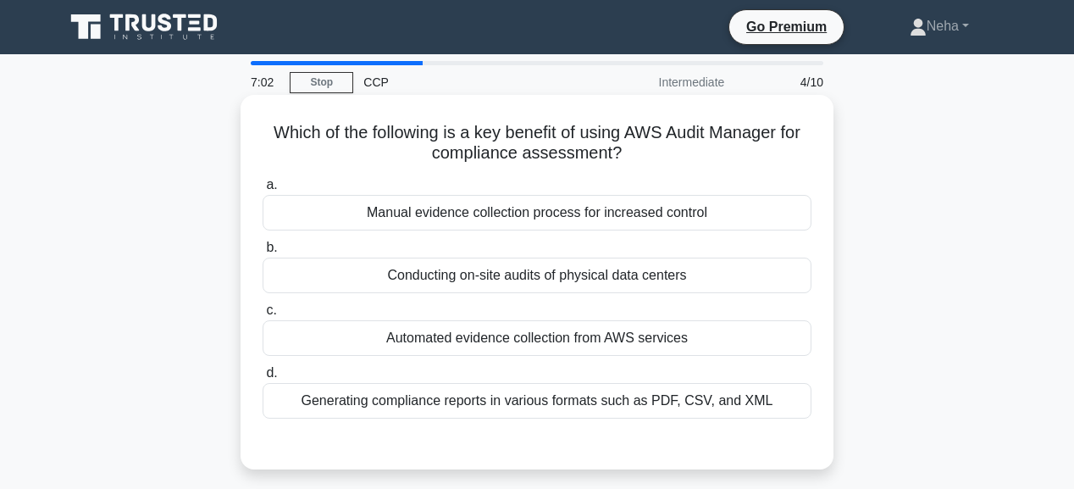
click at [523, 341] on div "Automated evidence collection from AWS services" at bounding box center [537, 338] width 549 height 36
click at [263, 316] on input "c. Automated evidence collection from AWS services" at bounding box center [263, 310] width 0 height 11
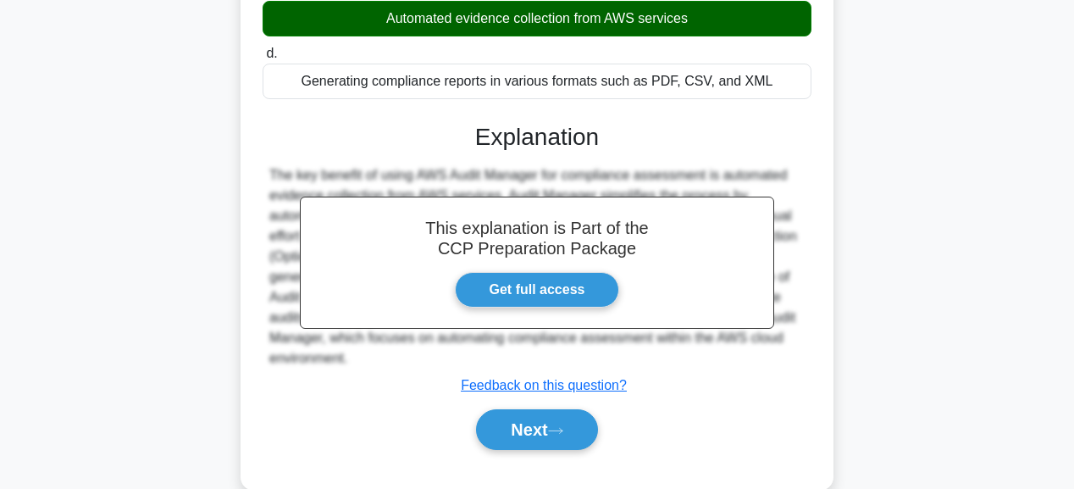
scroll to position [339, 0]
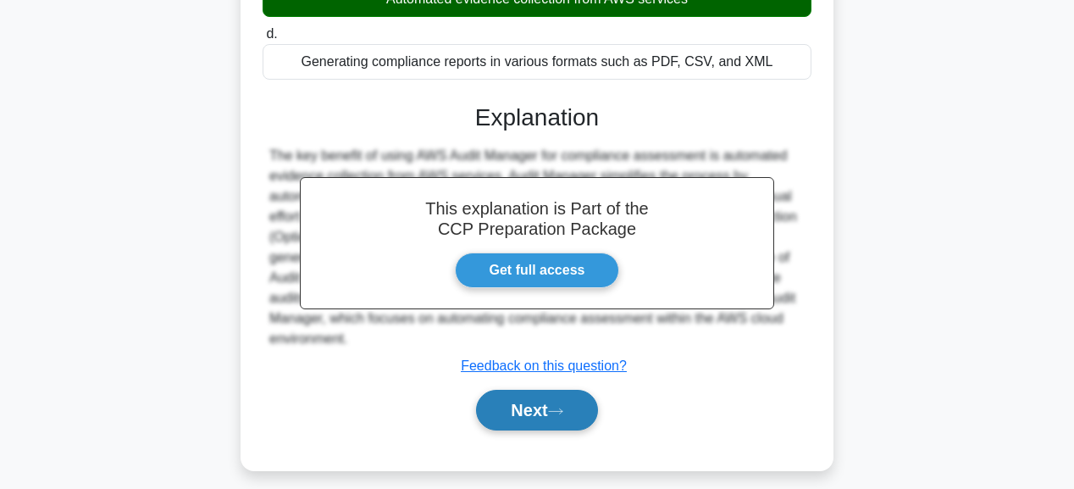
click at [527, 396] on button "Next" at bounding box center [536, 410] width 121 height 41
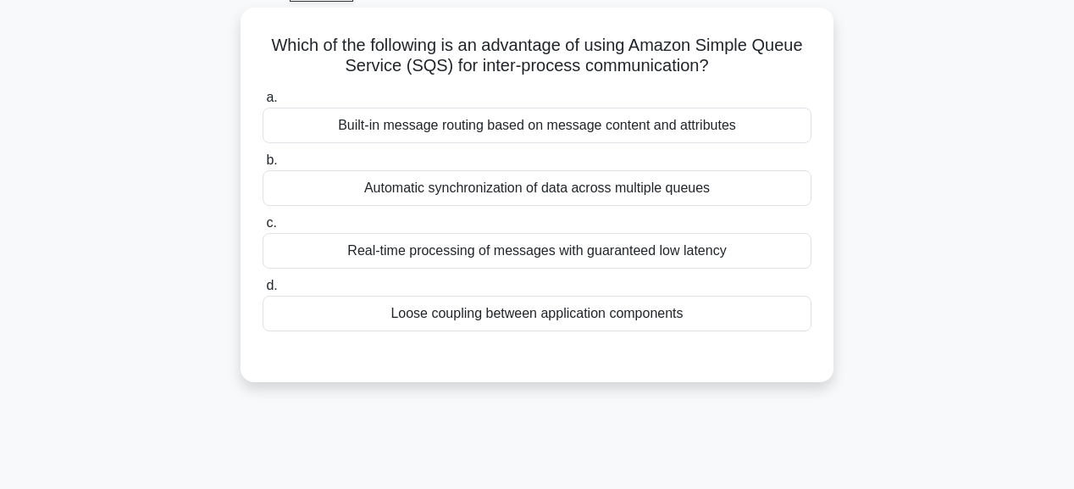
scroll to position [68, 0]
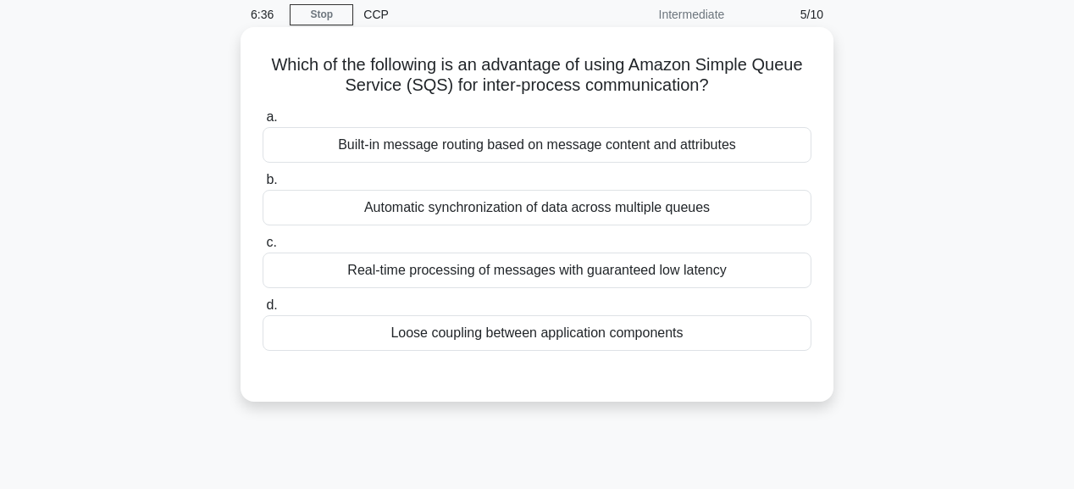
click at [675, 208] on div "Automatic synchronization of data across multiple queues" at bounding box center [537, 208] width 549 height 36
click at [263, 185] on input "b. Automatic synchronization of data across multiple queues" at bounding box center [263, 179] width 0 height 11
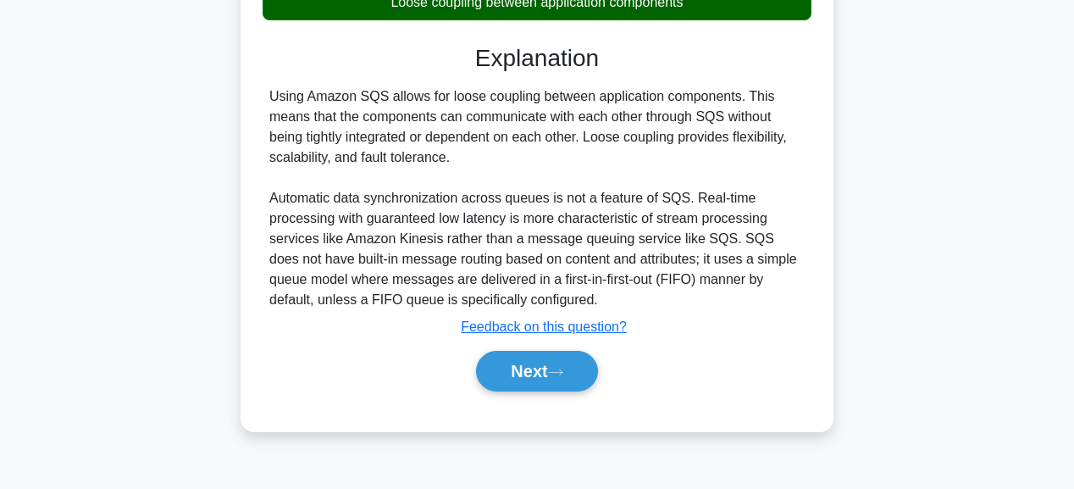
scroll to position [406, 0]
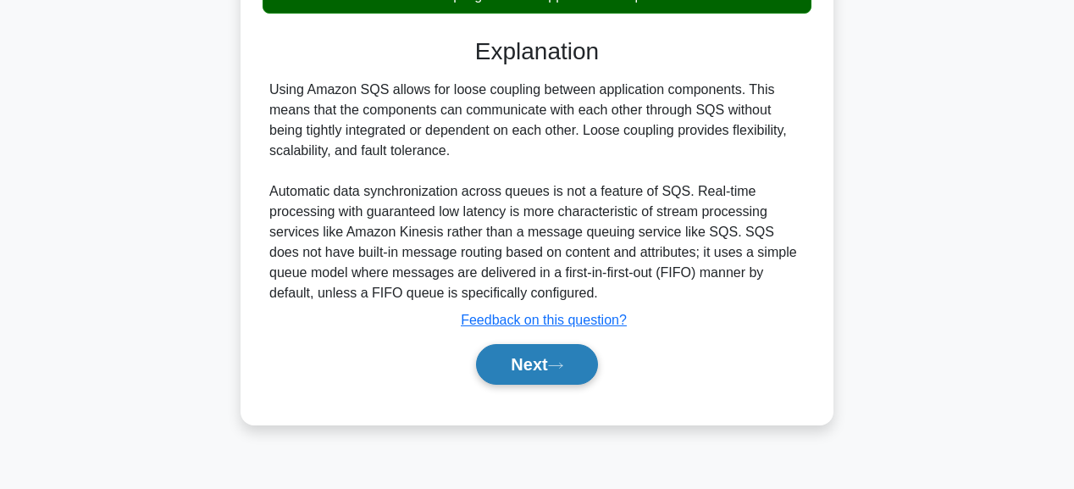
click at [553, 368] on button "Next" at bounding box center [536, 364] width 121 height 41
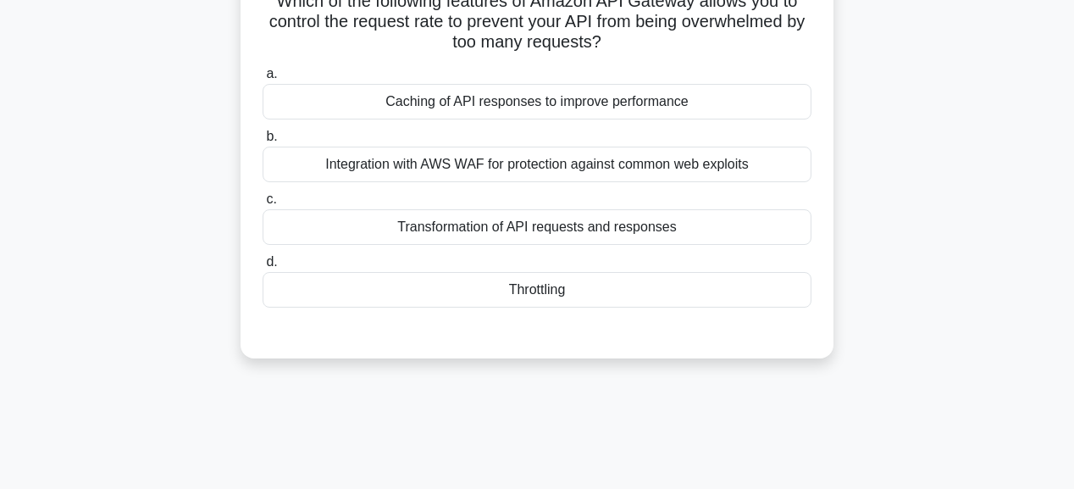
scroll to position [0, 0]
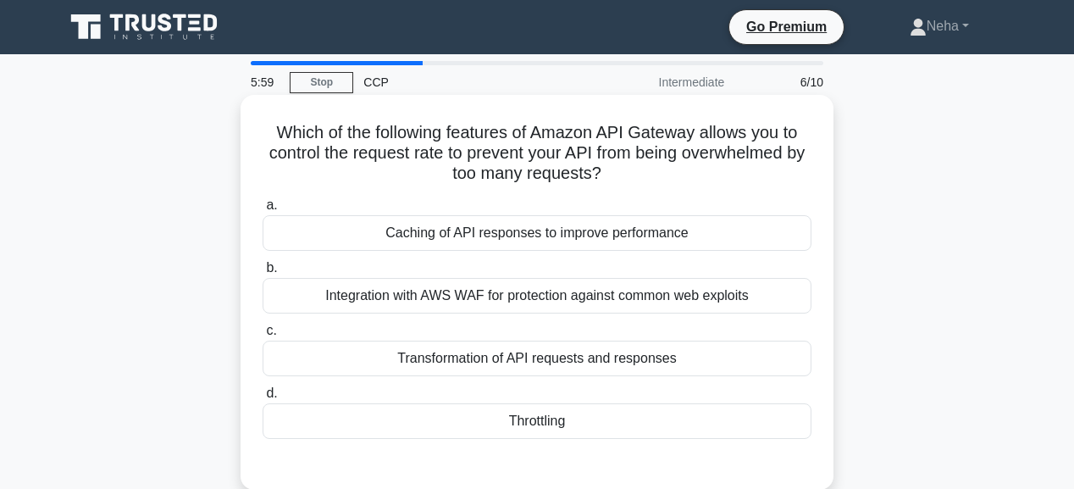
click at [509, 423] on div "Throttling" at bounding box center [537, 421] width 549 height 36
click at [263, 399] on input "d. Throttling" at bounding box center [263, 393] width 0 height 11
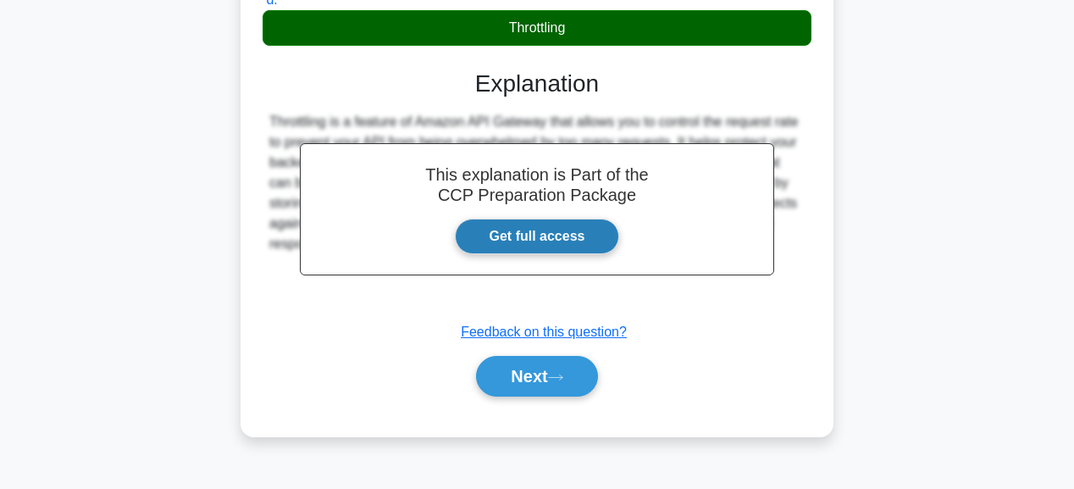
scroll to position [406, 0]
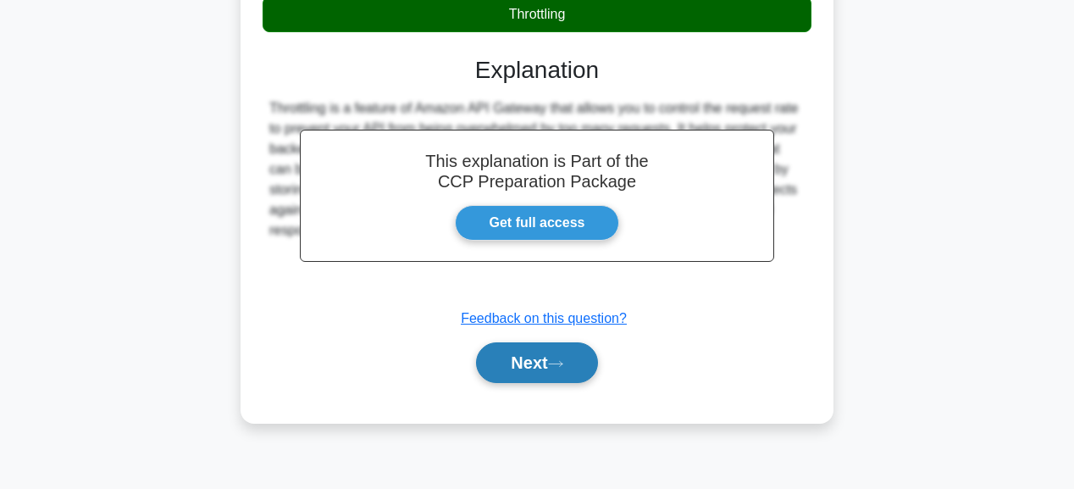
click at [542, 369] on button "Next" at bounding box center [536, 362] width 121 height 41
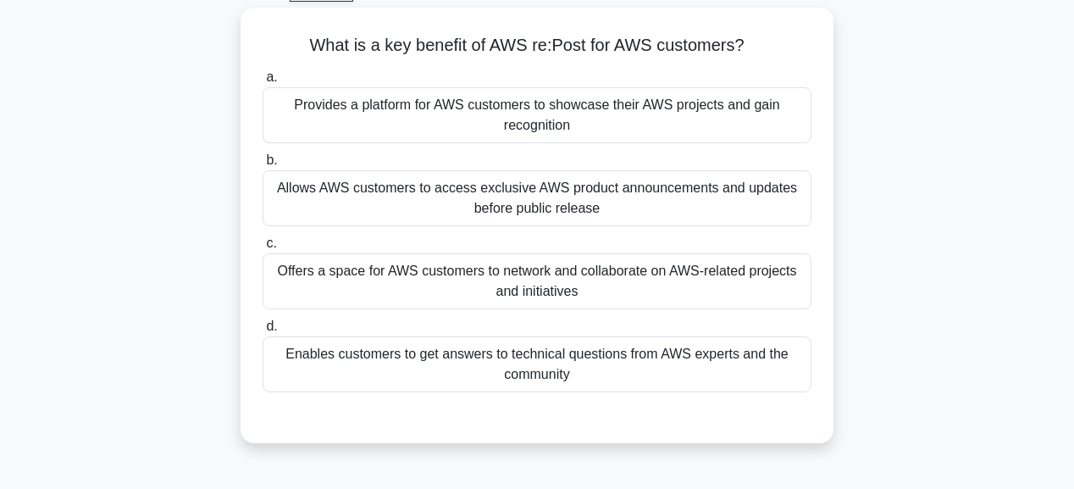
scroll to position [68, 0]
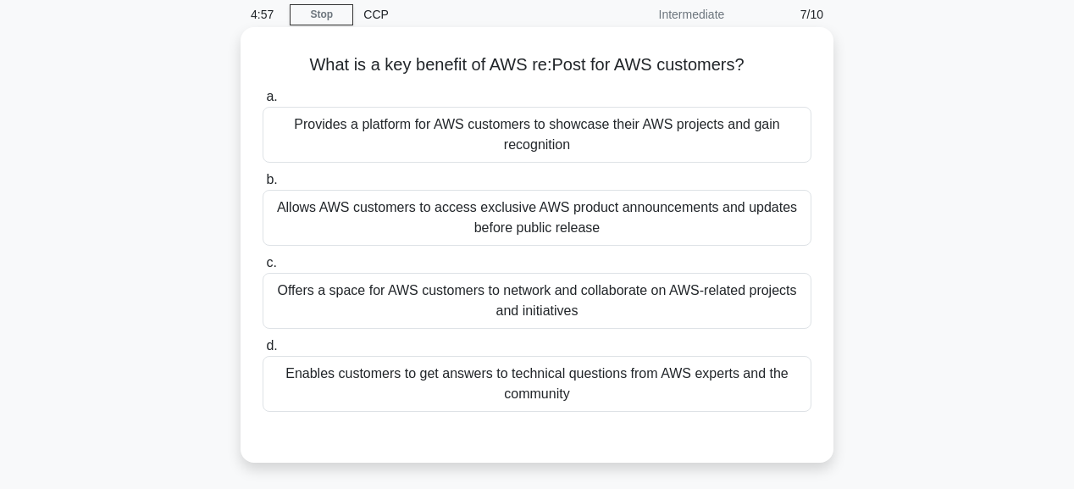
click at [466, 382] on div "Enables customers to get answers to technical questions from AWS experts and th…" at bounding box center [537, 384] width 549 height 56
click at [263, 351] on input "d. Enables customers to get answers to technical questions from AWS experts and…" at bounding box center [263, 345] width 0 height 11
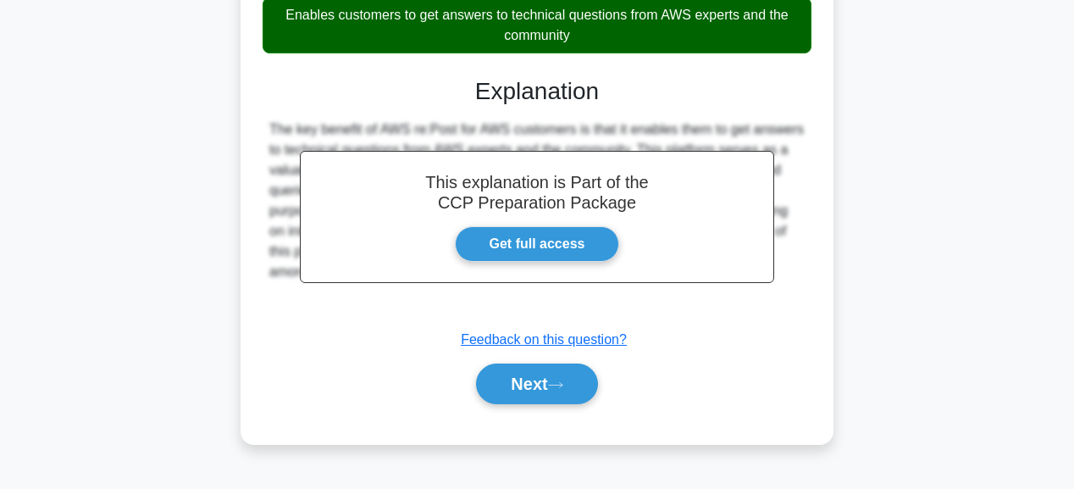
scroll to position [427, 0]
click at [562, 375] on button "Next" at bounding box center [536, 383] width 121 height 41
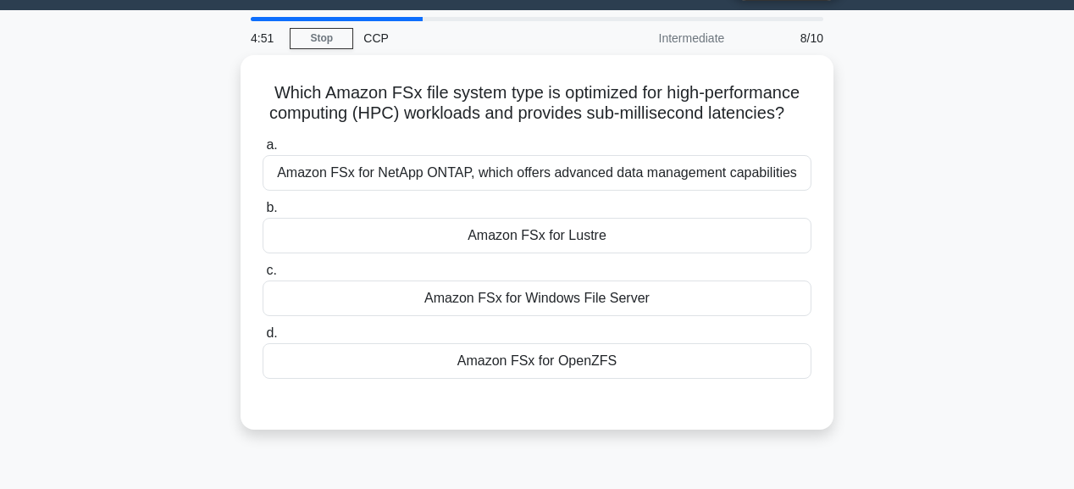
scroll to position [20, 0]
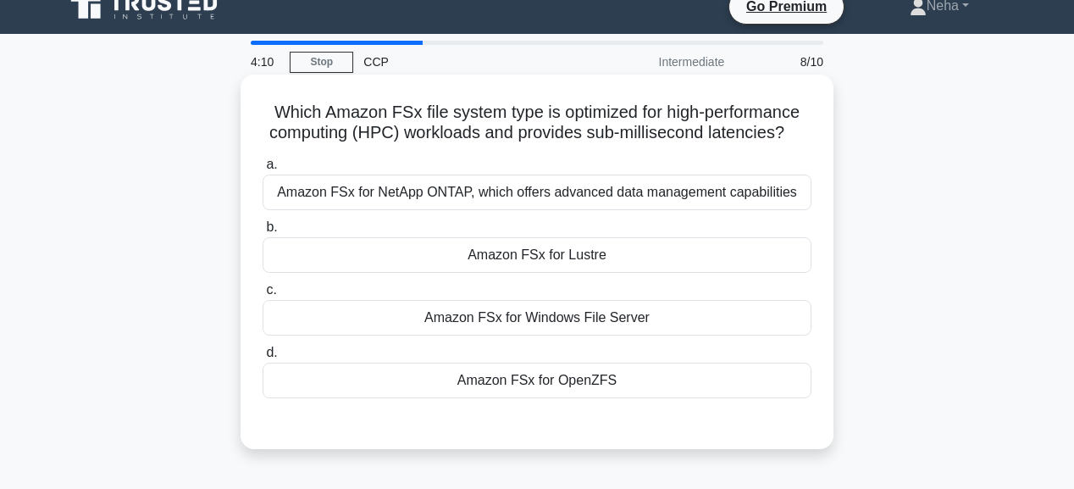
click at [590, 192] on div "Amazon FSx for NetApp ONTAP, which offers advanced data management capabilities" at bounding box center [537, 192] width 549 height 36
click at [263, 170] on input "a. Amazon FSx for NetApp ONTAP, which offers advanced data management capabilit…" at bounding box center [263, 164] width 0 height 11
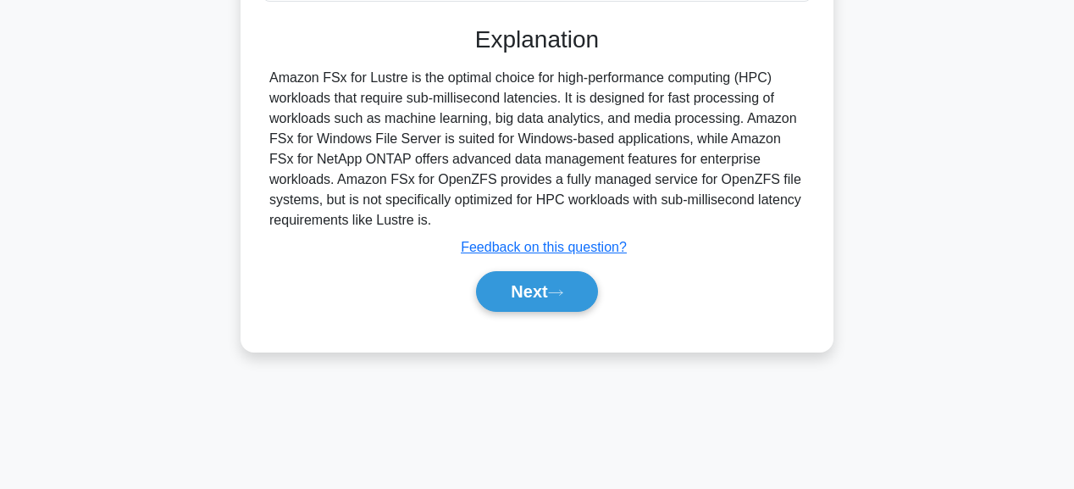
scroll to position [427, 0]
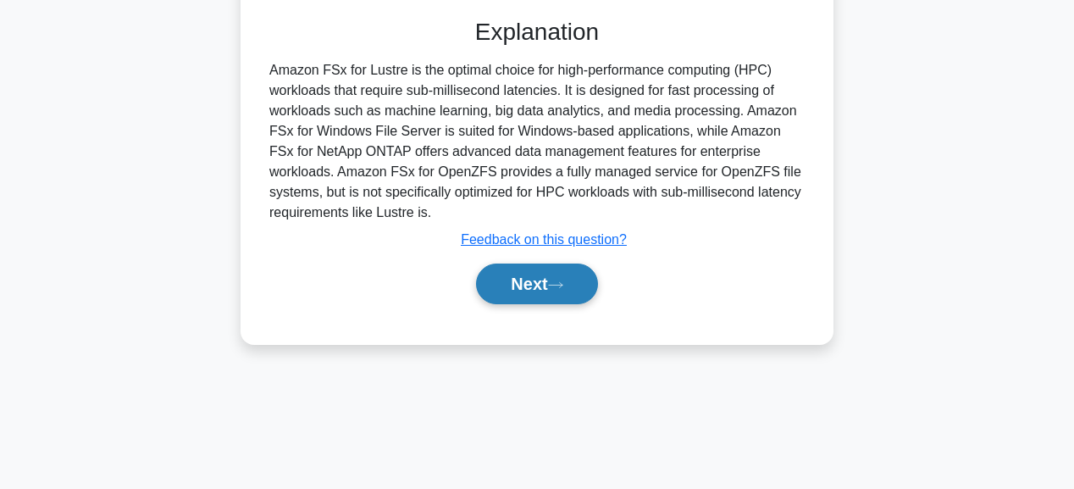
click at [531, 290] on button "Next" at bounding box center [536, 283] width 121 height 41
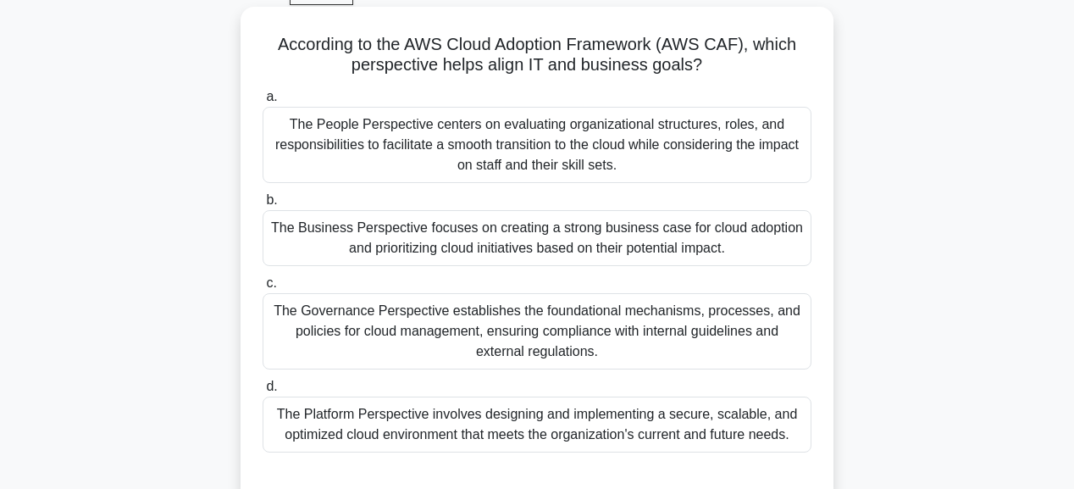
scroll to position [20, 0]
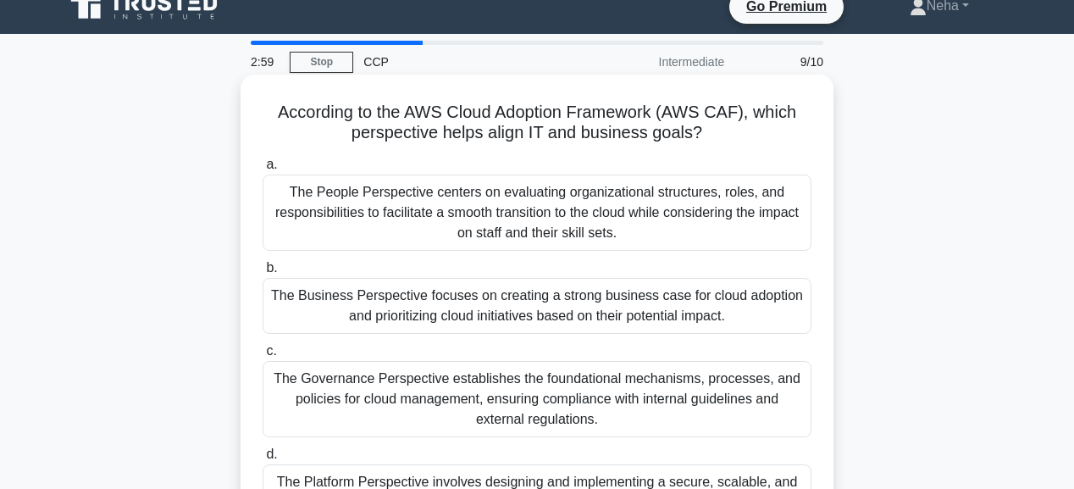
click at [667, 211] on div "The People Perspective centers on evaluating organizational structures, roles, …" at bounding box center [537, 212] width 549 height 76
click at [263, 170] on input "a. The People Perspective centers on evaluating organizational structures, role…" at bounding box center [263, 164] width 0 height 11
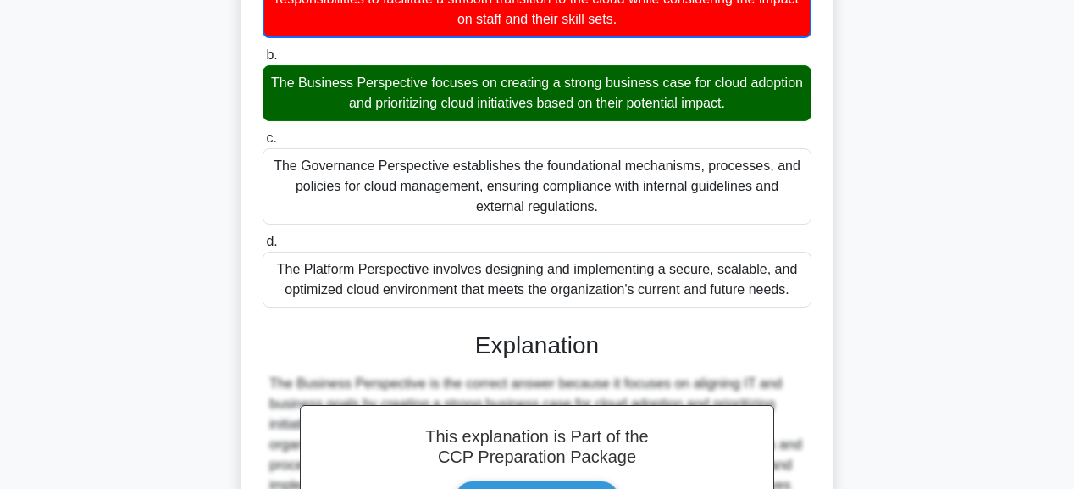
scroll to position [359, 0]
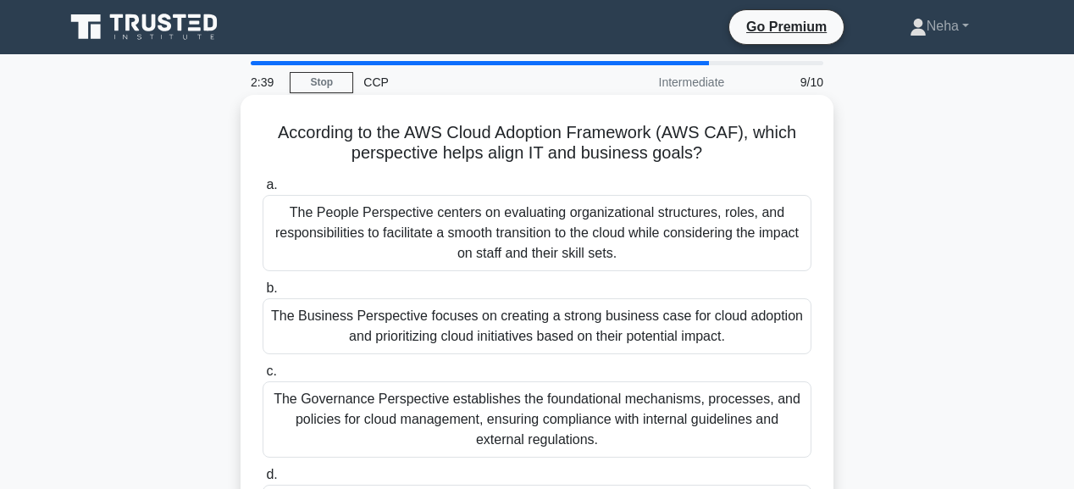
click at [364, 325] on div "The Business Perspective focuses on creating a strong business case for cloud a…" at bounding box center [537, 326] width 549 height 56
click at [263, 294] on input "b. The Business Perspective focuses on creating a strong business case for clou…" at bounding box center [263, 288] width 0 height 11
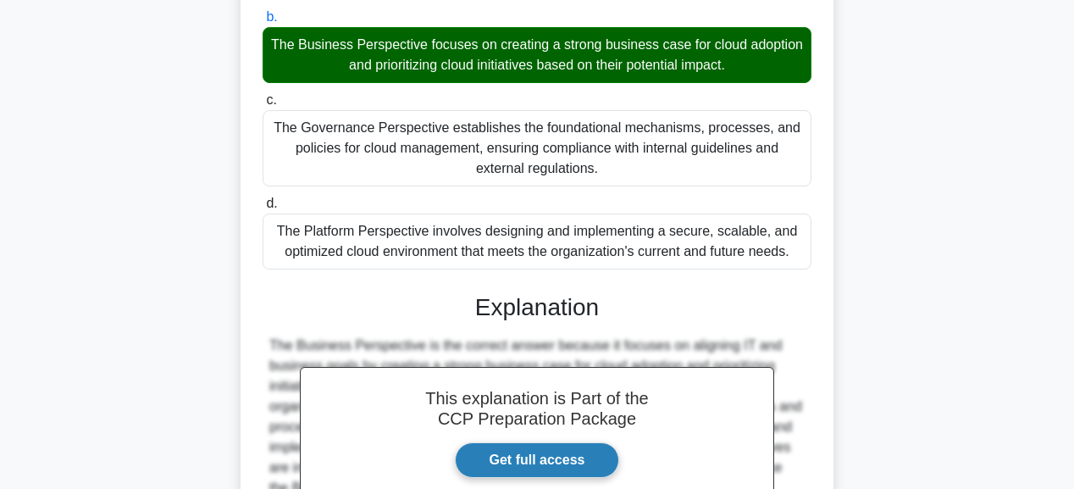
scroll to position [406, 0]
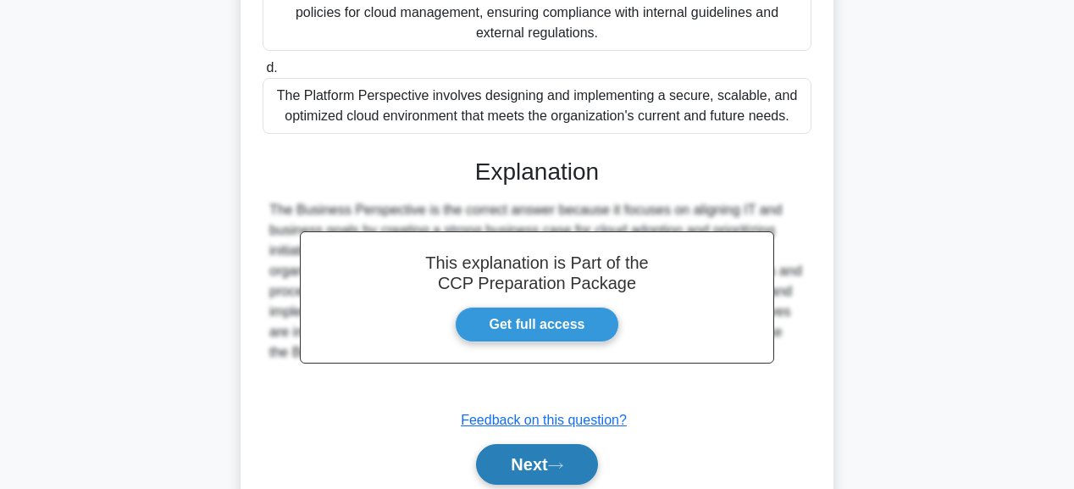
click at [549, 462] on button "Next" at bounding box center [536, 464] width 121 height 41
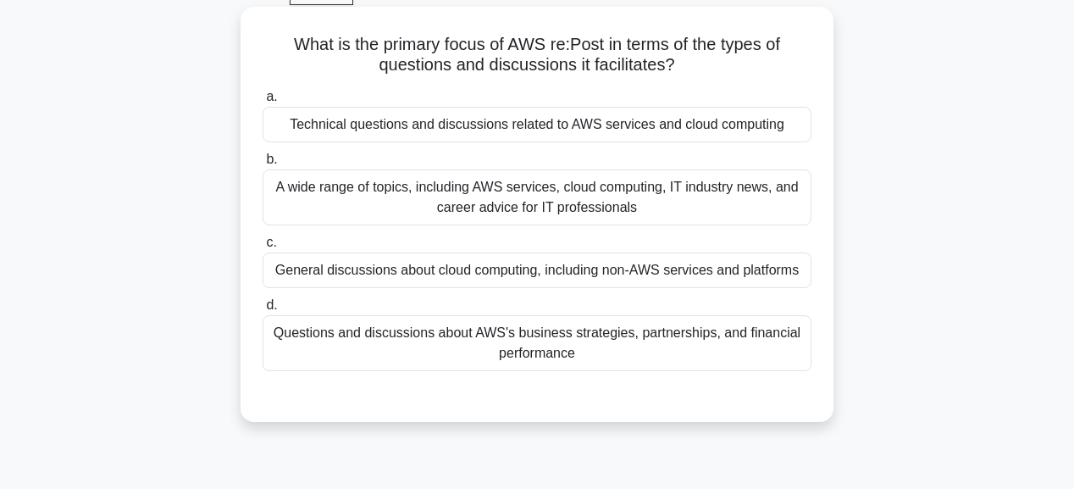
scroll to position [20, 0]
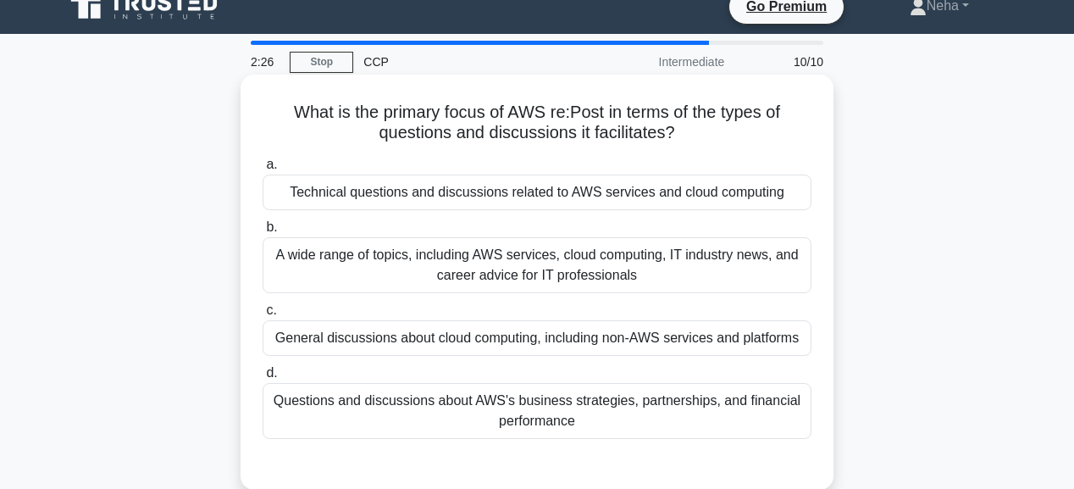
click at [498, 411] on div "Questions and discussions about AWS's business strategies, partnerships, and fi…" at bounding box center [537, 411] width 549 height 56
click at [263, 379] on input "d. Questions and discussions about AWS's business strategies, partnerships, and…" at bounding box center [263, 373] width 0 height 11
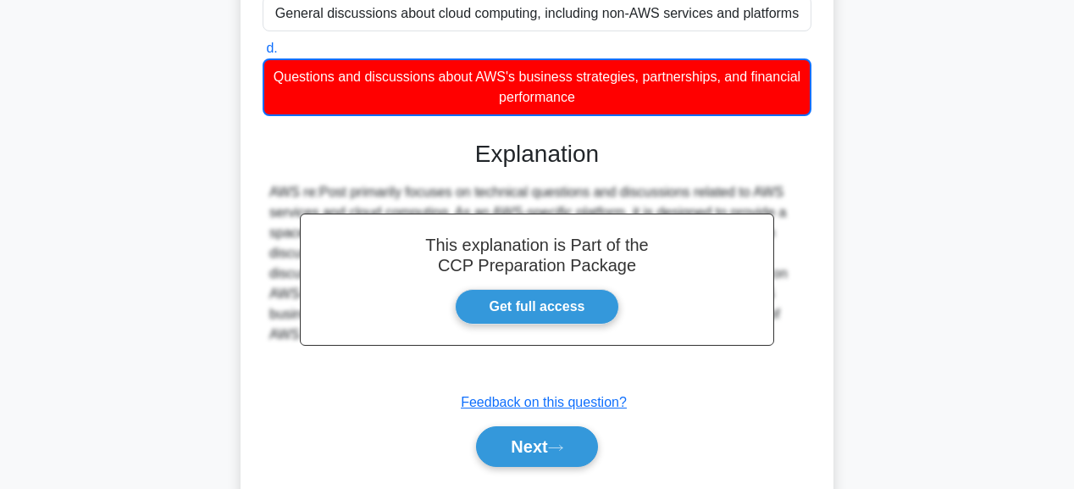
scroll to position [359, 0]
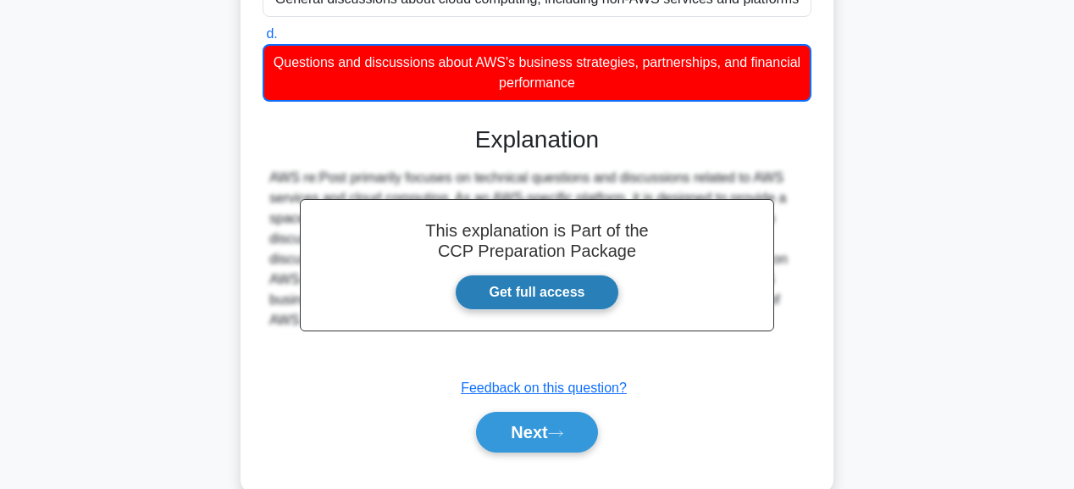
click at [531, 290] on link "Get full access" at bounding box center [537, 292] width 165 height 36
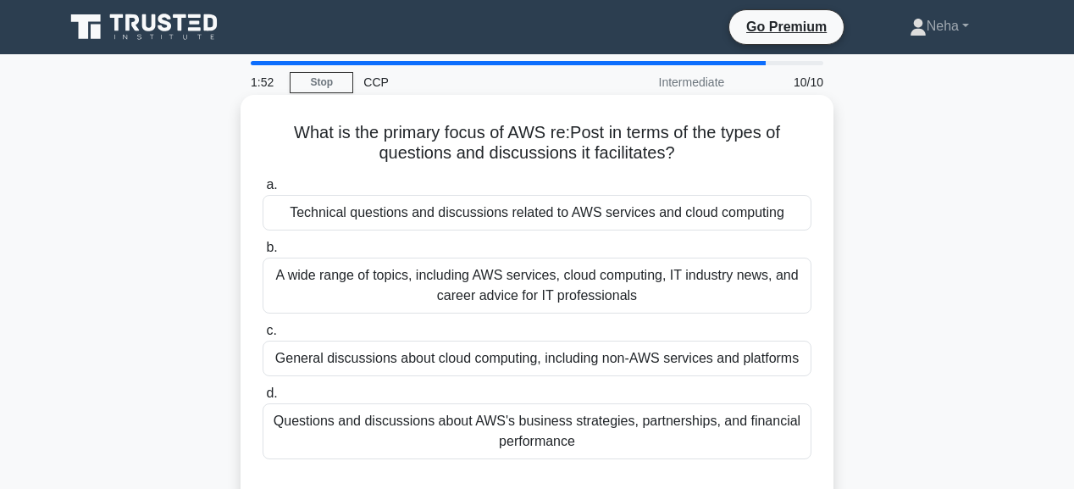
click at [384, 207] on div "Technical questions and discussions related to AWS services and cloud computing" at bounding box center [537, 213] width 549 height 36
click at [263, 191] on input "a. Technical questions and discussions related to AWS services and cloud comput…" at bounding box center [263, 185] width 0 height 11
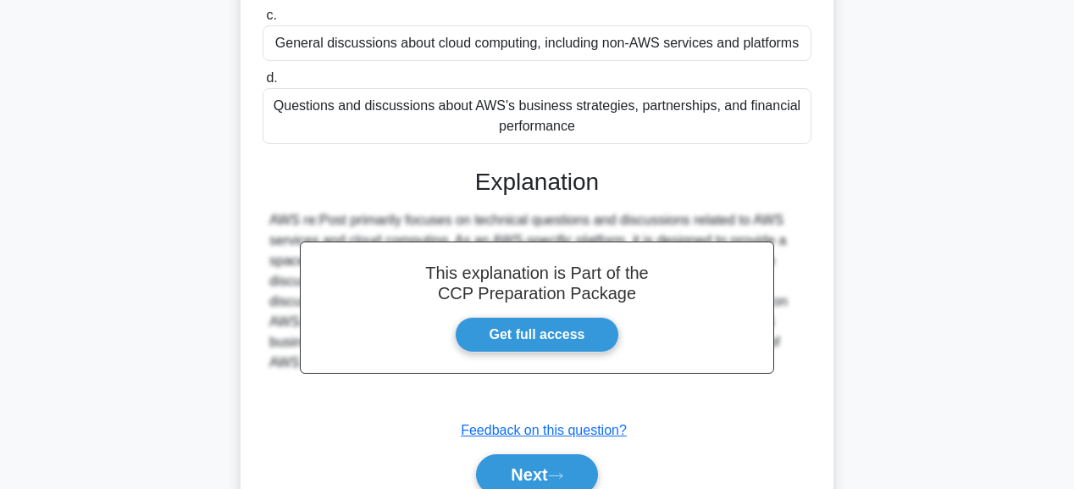
scroll to position [406, 0]
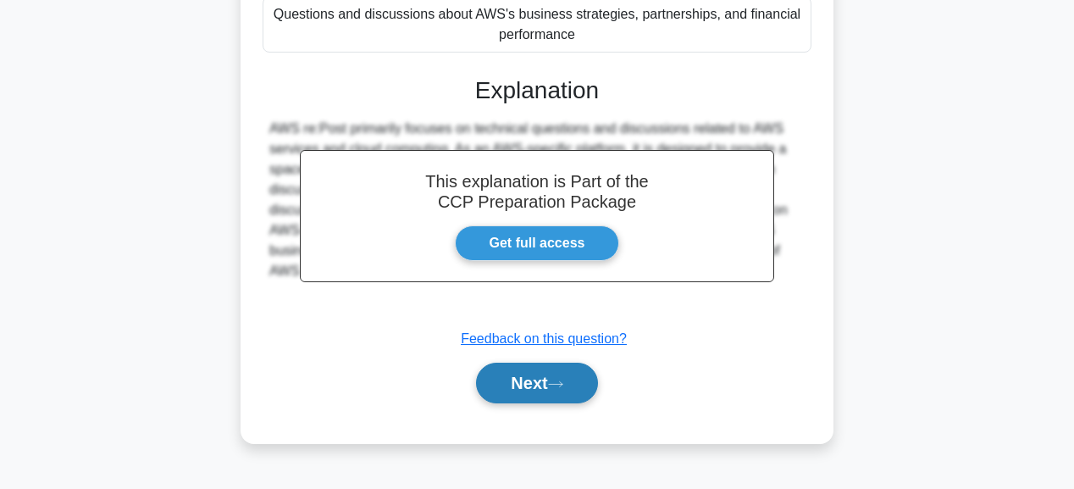
click at [530, 368] on button "Next" at bounding box center [536, 382] width 121 height 41
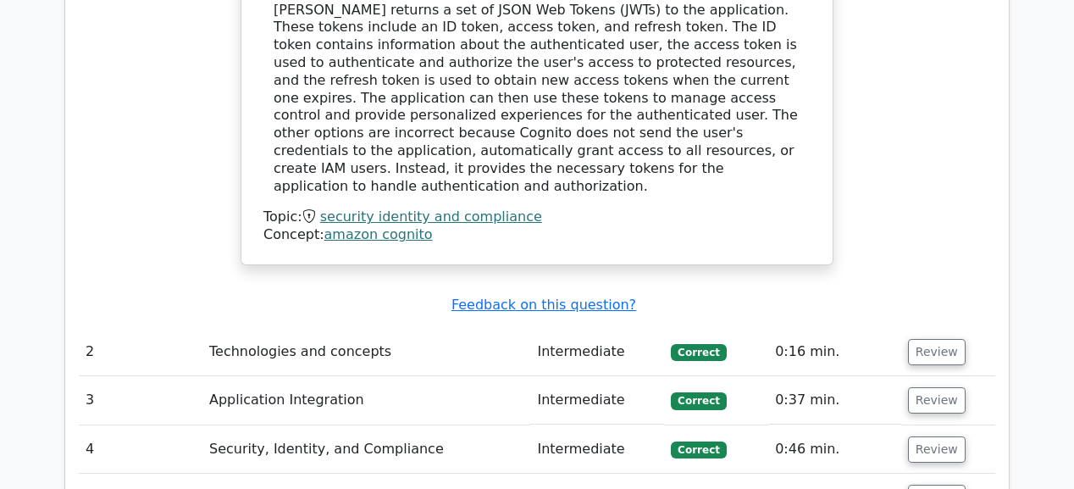
scroll to position [2100, 0]
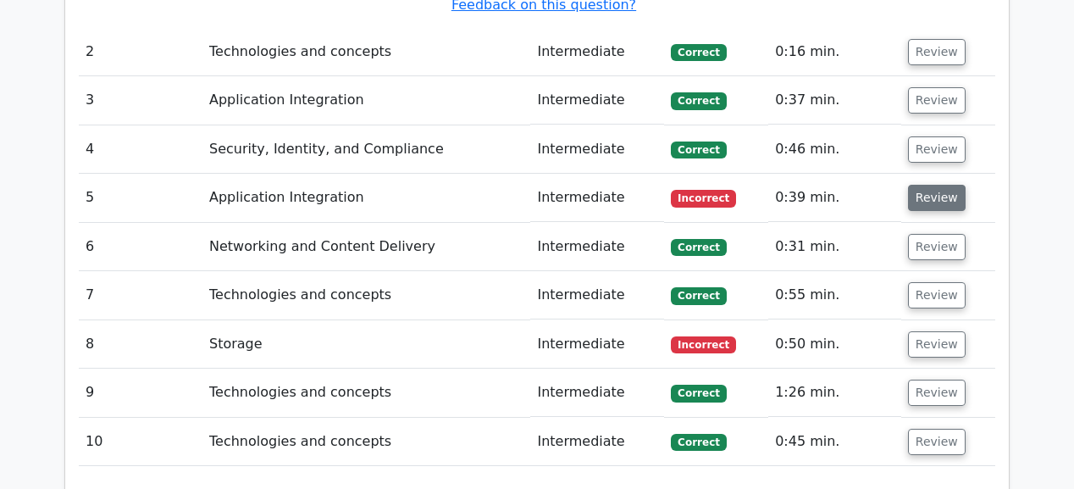
click at [936, 185] on button "Review" at bounding box center [937, 198] width 58 height 26
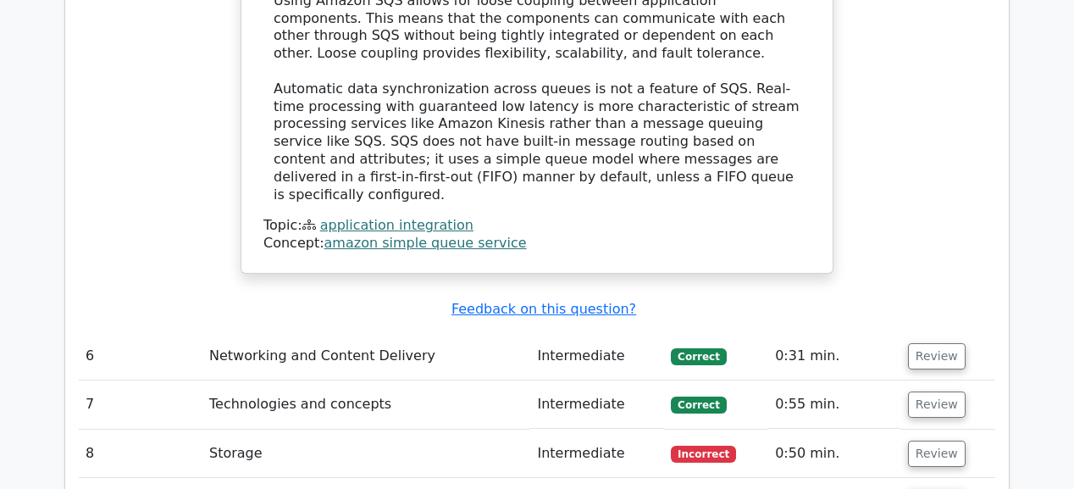
scroll to position [2710, 0]
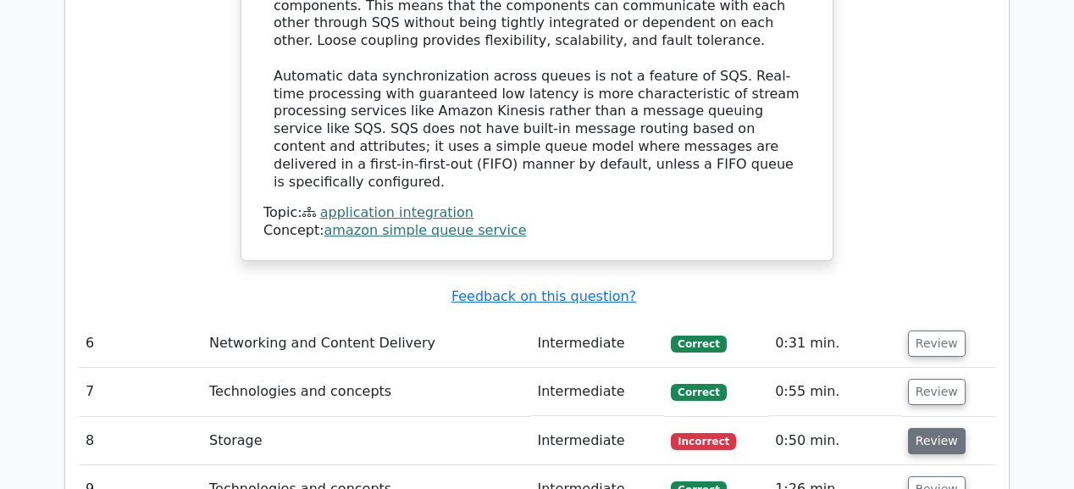
click at [945, 428] on button "Review" at bounding box center [937, 441] width 58 height 26
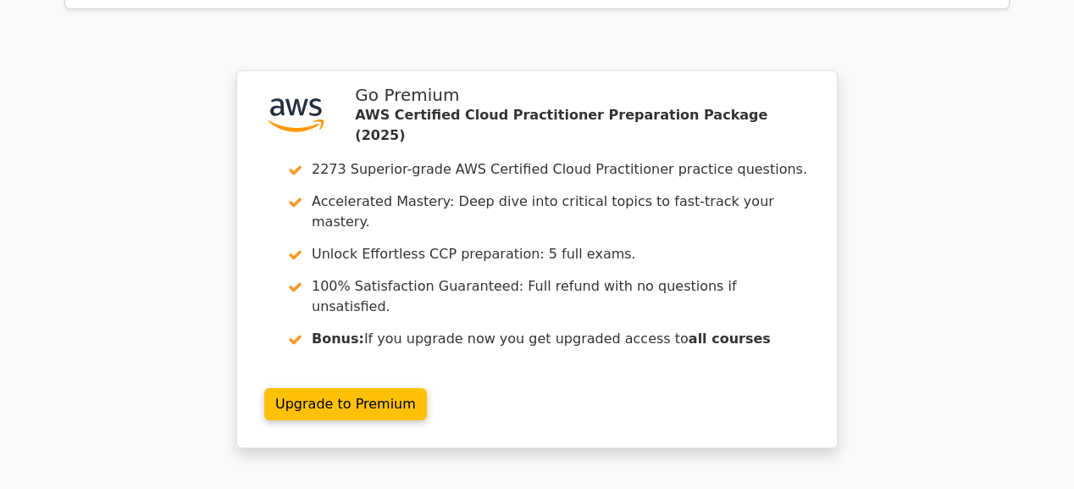
scroll to position [4065, 0]
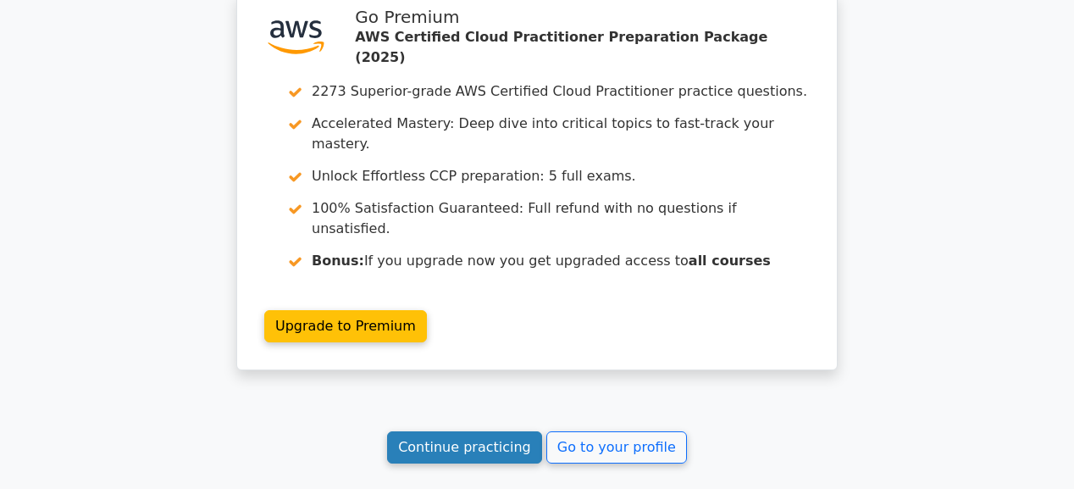
click at [457, 431] on link "Continue practicing" at bounding box center [464, 447] width 155 height 32
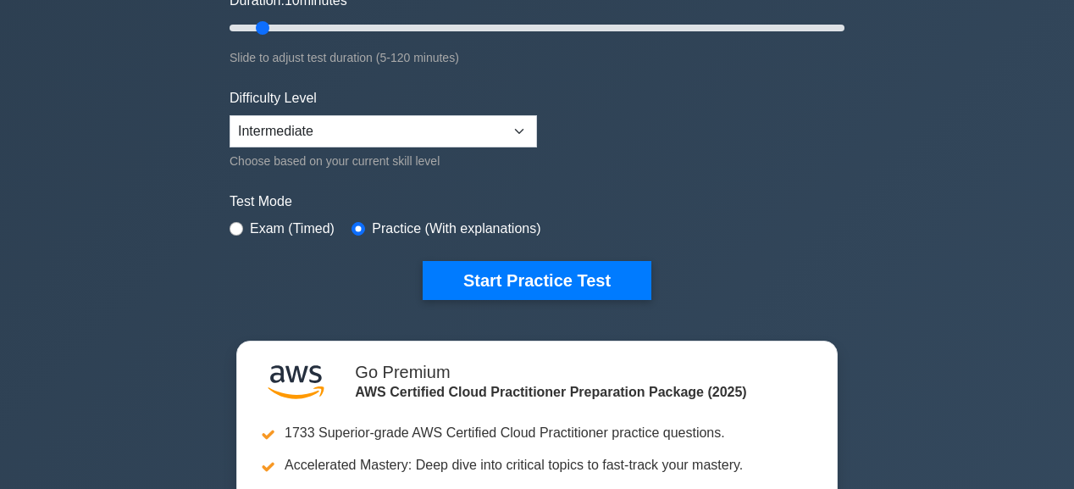
scroll to position [271, 0]
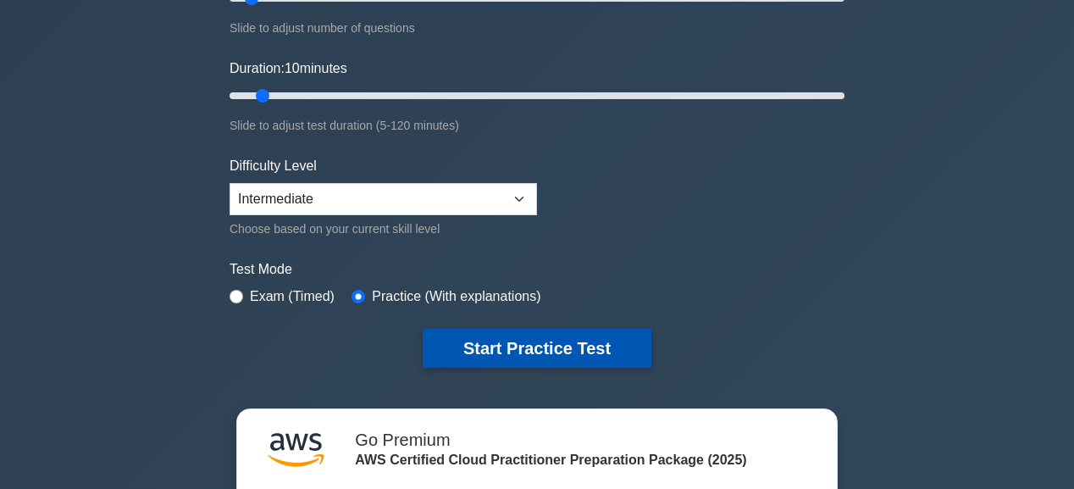
click at [551, 349] on button "Start Practice Test" at bounding box center [537, 348] width 229 height 39
click at [522, 335] on button "Start Practice Test" at bounding box center [537, 348] width 229 height 39
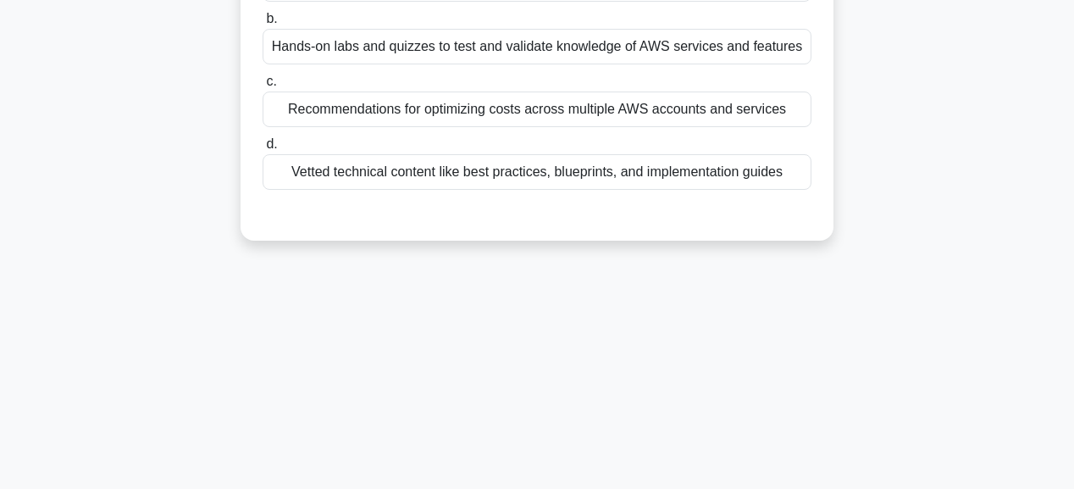
scroll to position [68, 0]
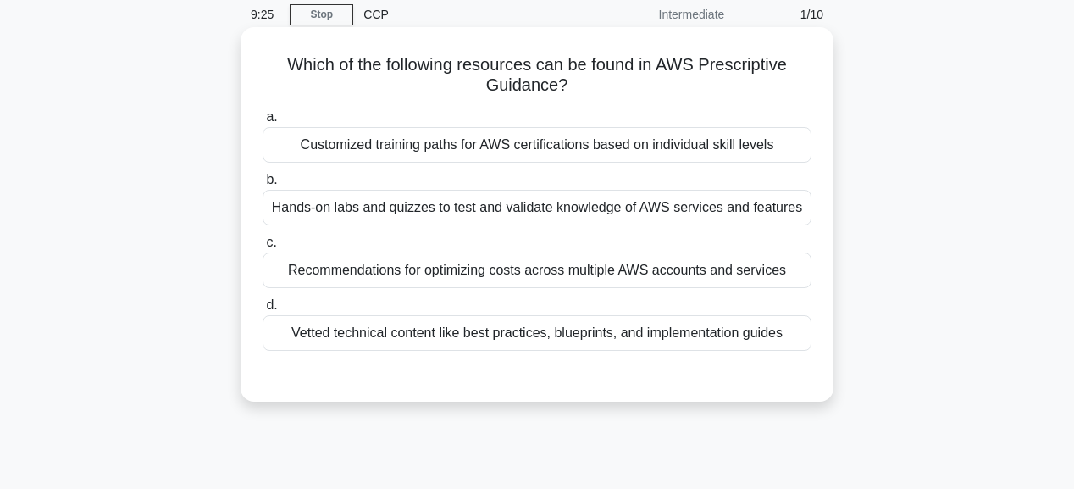
click at [456, 265] on div "Recommendations for optimizing costs across multiple AWS accounts and services" at bounding box center [537, 270] width 549 height 36
click at [263, 248] on input "c. Recommendations for optimizing costs across multiple AWS accounts and servic…" at bounding box center [263, 242] width 0 height 11
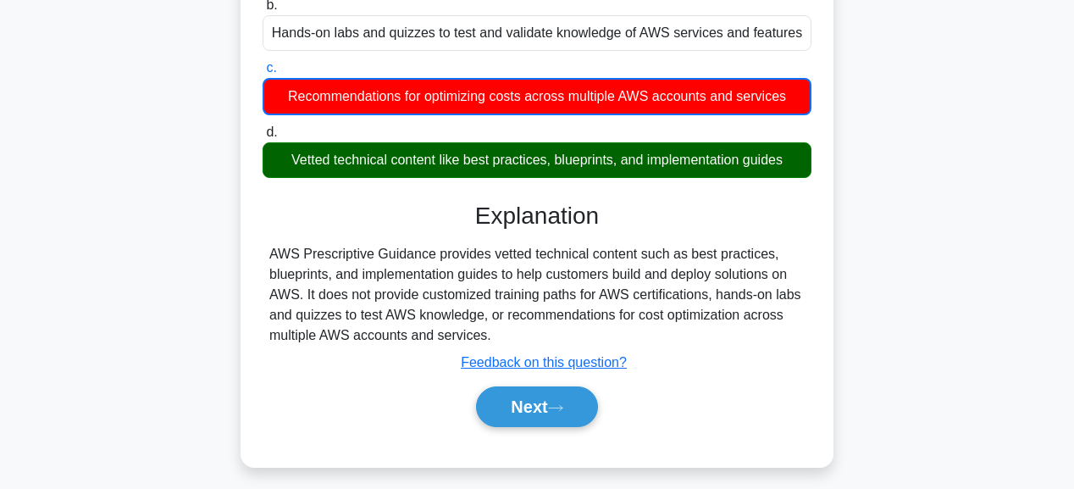
scroll to position [271, 0]
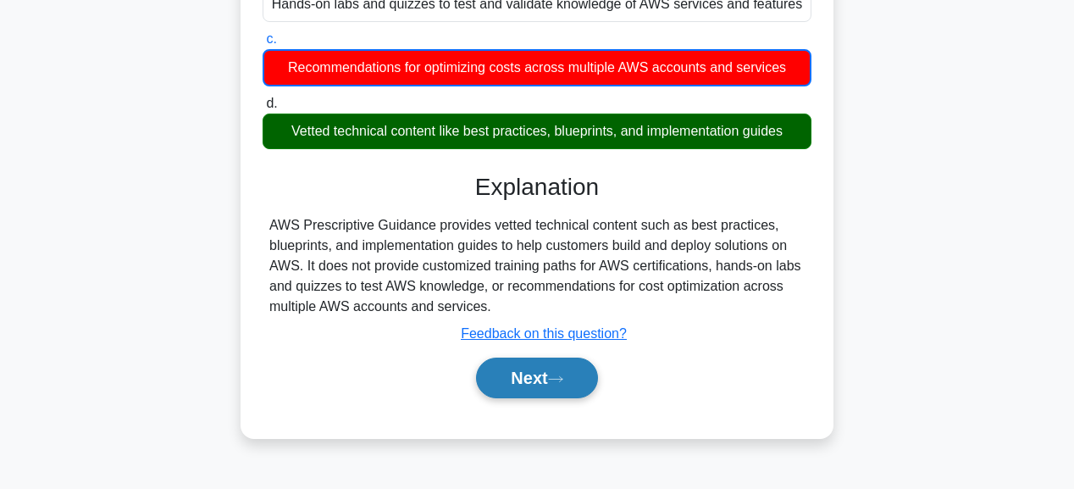
click at [549, 376] on button "Next" at bounding box center [536, 377] width 121 height 41
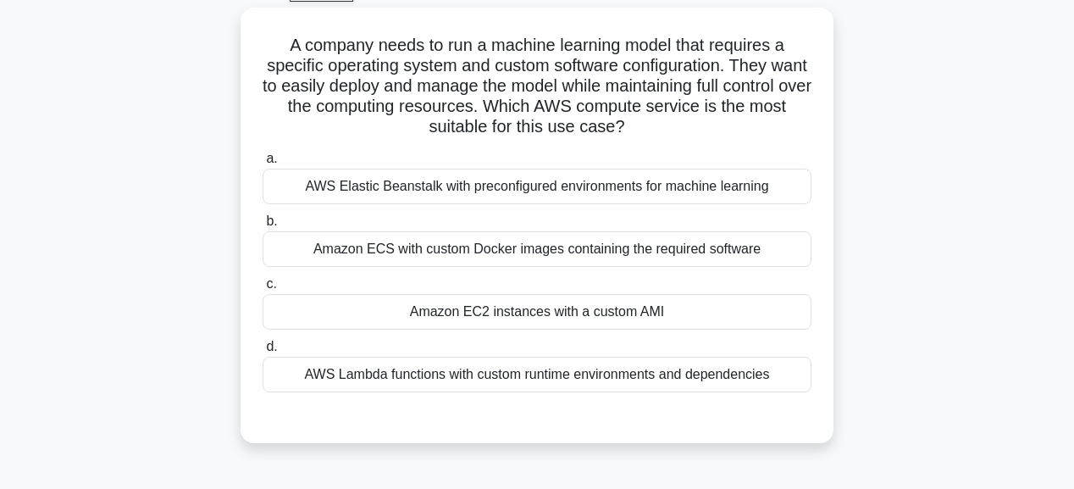
scroll to position [68, 0]
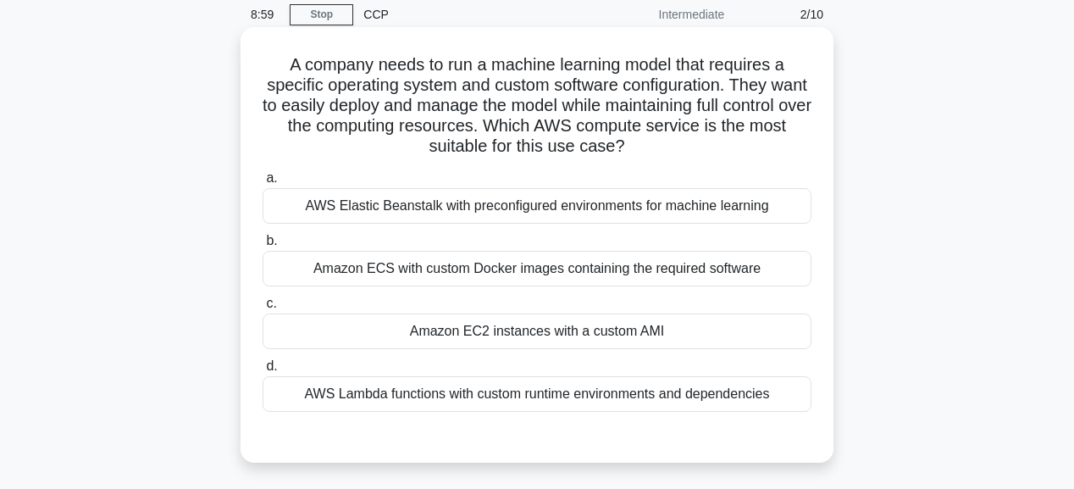
click at [489, 332] on div "Amazon EC2 instances with a custom AMI" at bounding box center [537, 331] width 549 height 36
click at [263, 309] on input "c. Amazon EC2 instances with a custom AMI" at bounding box center [263, 303] width 0 height 11
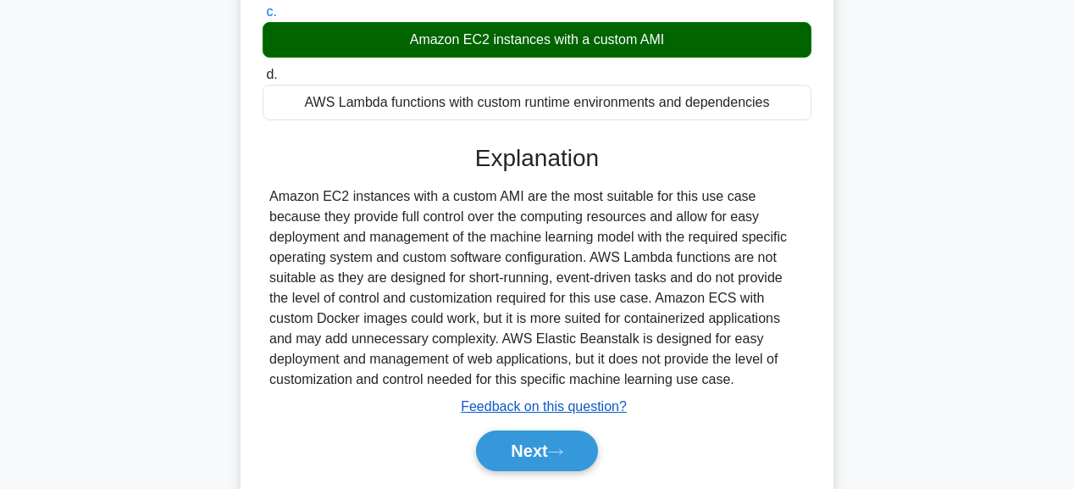
scroll to position [427, 0]
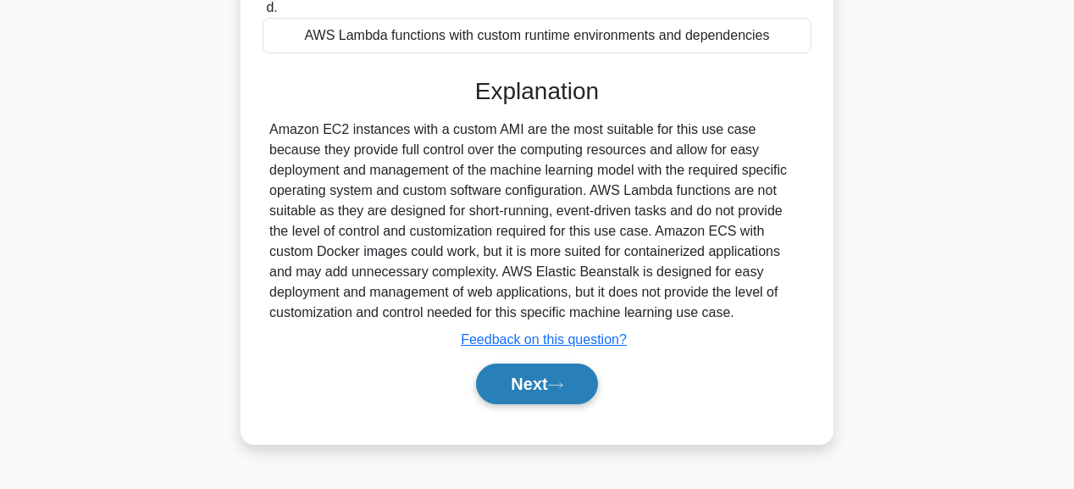
click at [553, 381] on button "Next" at bounding box center [536, 383] width 121 height 41
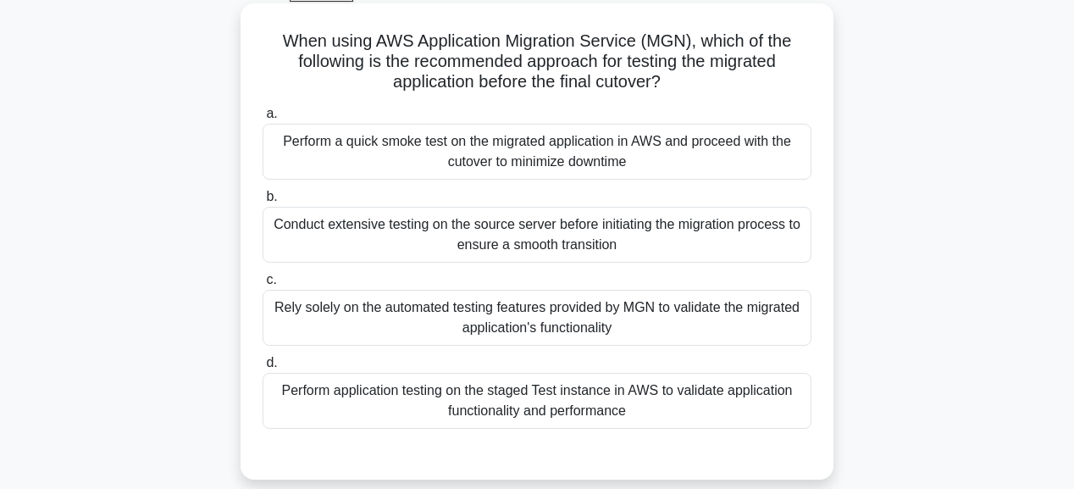
scroll to position [88, 0]
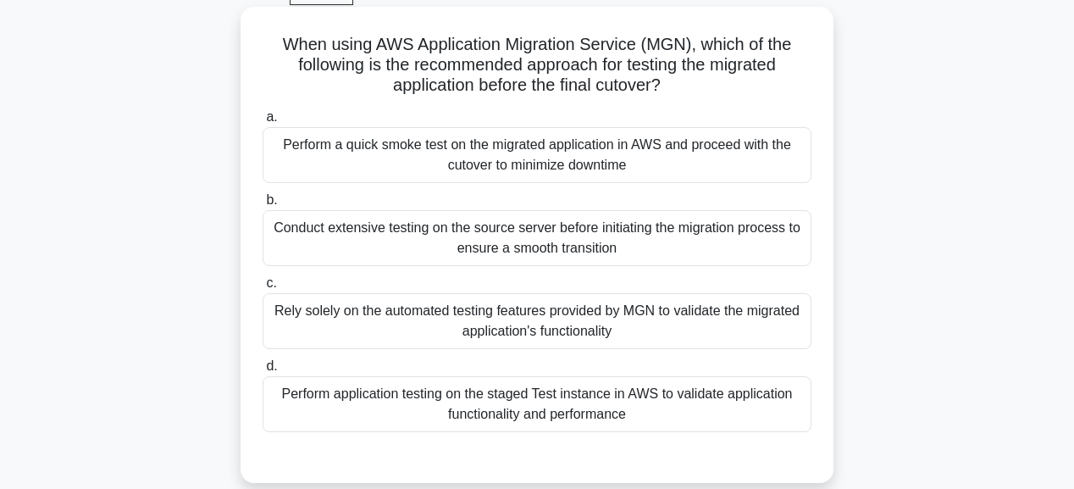
click at [396, 161] on div "Perform a quick smoke test on the migrated application in AWS and proceed with …" at bounding box center [537, 155] width 549 height 56
click at [263, 123] on input "a. Perform a quick smoke test on the migrated application in AWS and proceed wi…" at bounding box center [263, 117] width 0 height 11
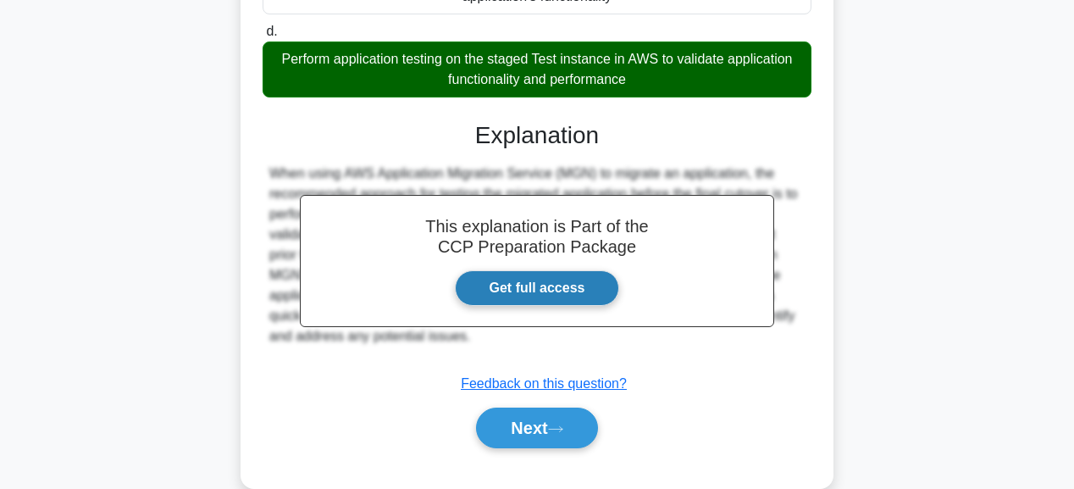
scroll to position [427, 0]
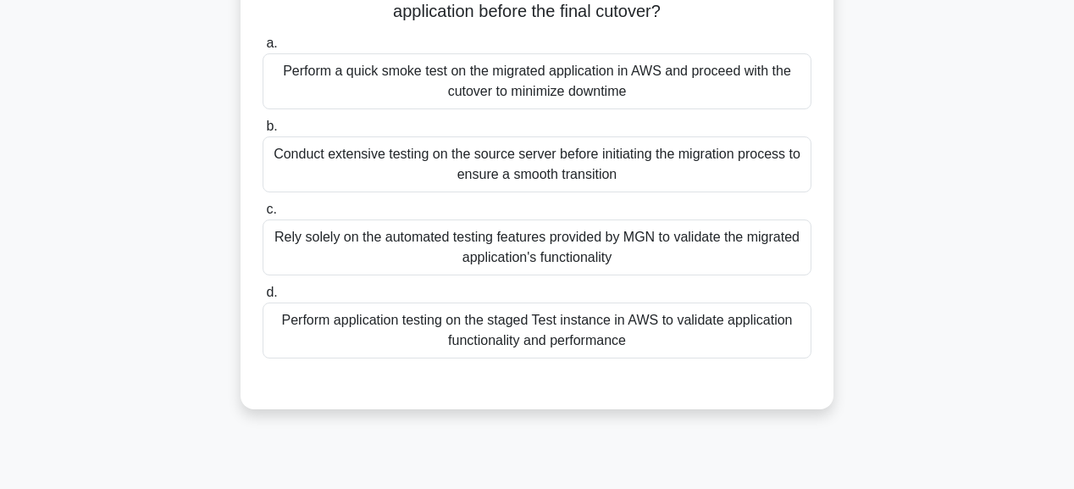
scroll to position [203, 0]
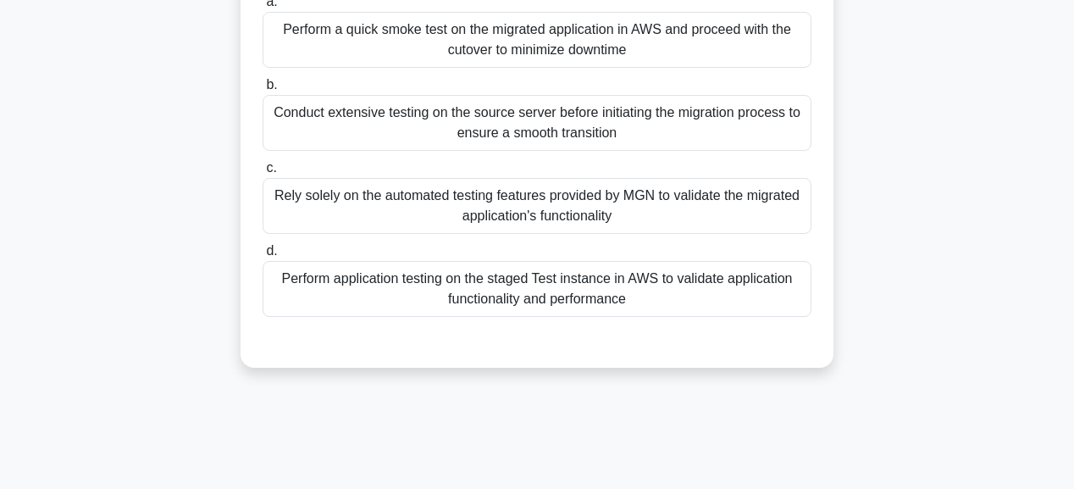
click at [386, 283] on div "Perform application testing on the staged Test instance in AWS to validate appl…" at bounding box center [537, 289] width 549 height 56
click at [263, 257] on input "d. Perform application testing on the staged Test instance in AWS to validate a…" at bounding box center [263, 251] width 0 height 11
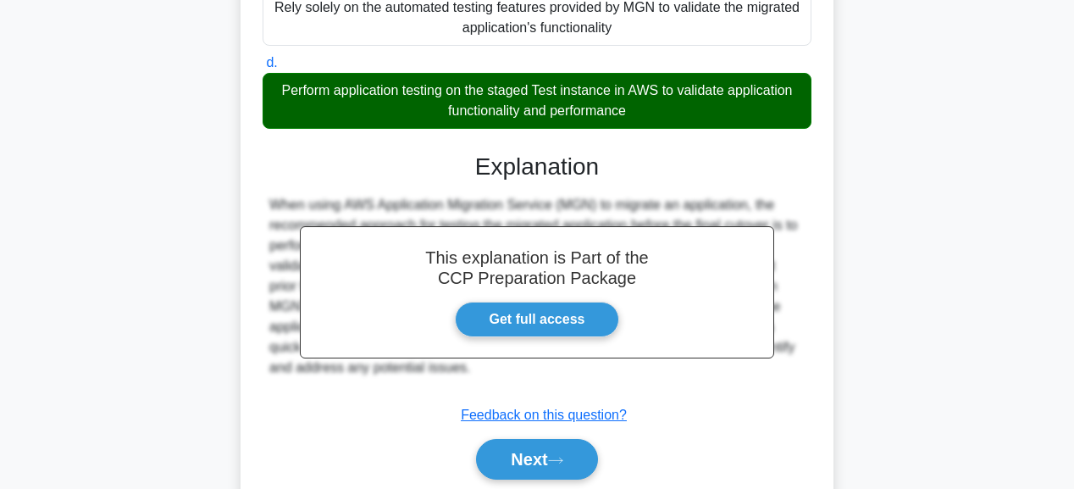
scroll to position [453, 0]
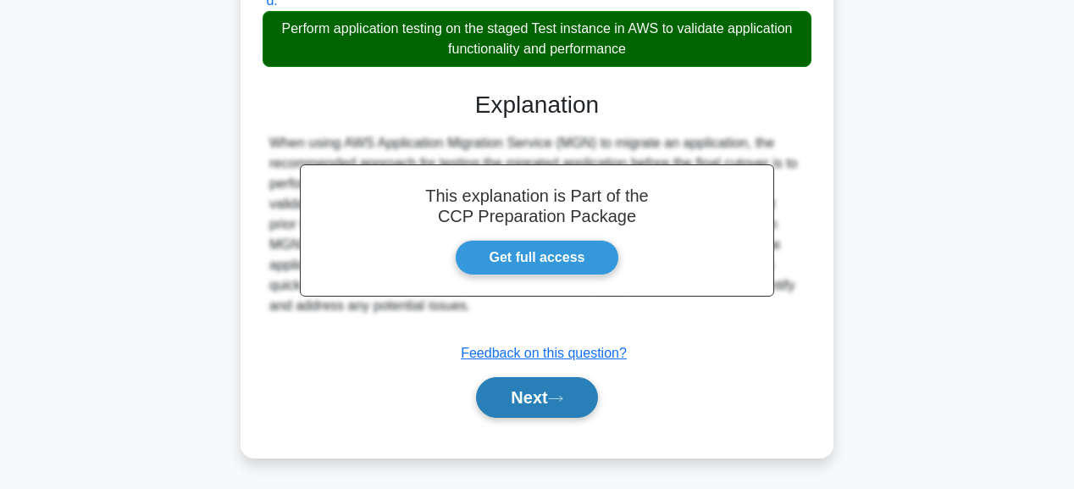
click at [548, 386] on button "Next" at bounding box center [536, 397] width 121 height 41
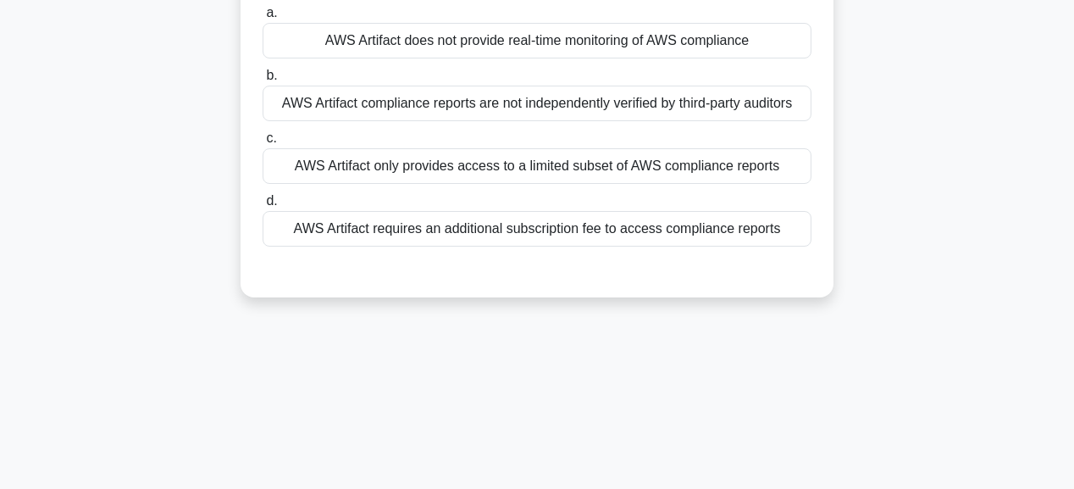
scroll to position [88, 0]
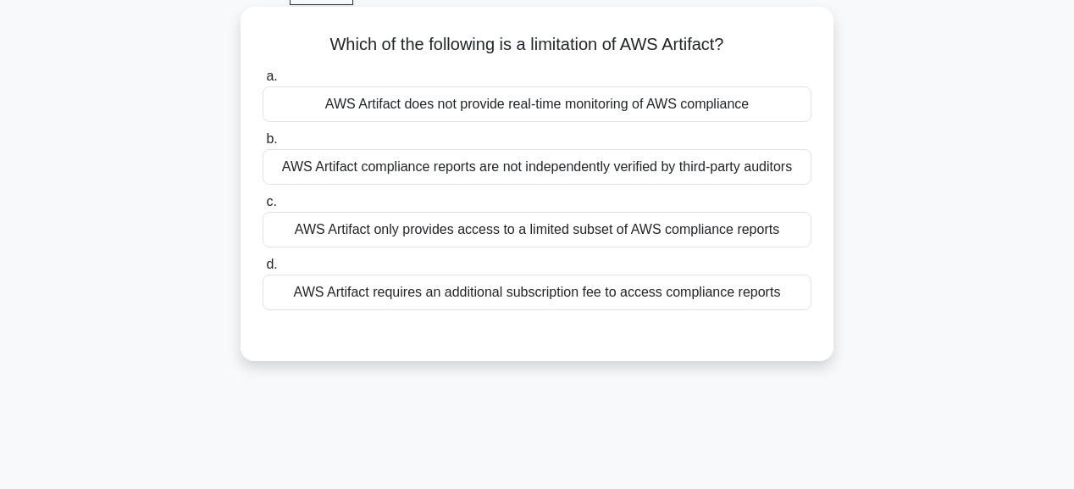
click at [464, 102] on div "AWS Artifact does not provide real-time monitoring of AWS compliance" at bounding box center [537, 104] width 549 height 36
click at [263, 82] on input "a. AWS Artifact does not provide real-time monitoring of AWS compliance" at bounding box center [263, 76] width 0 height 11
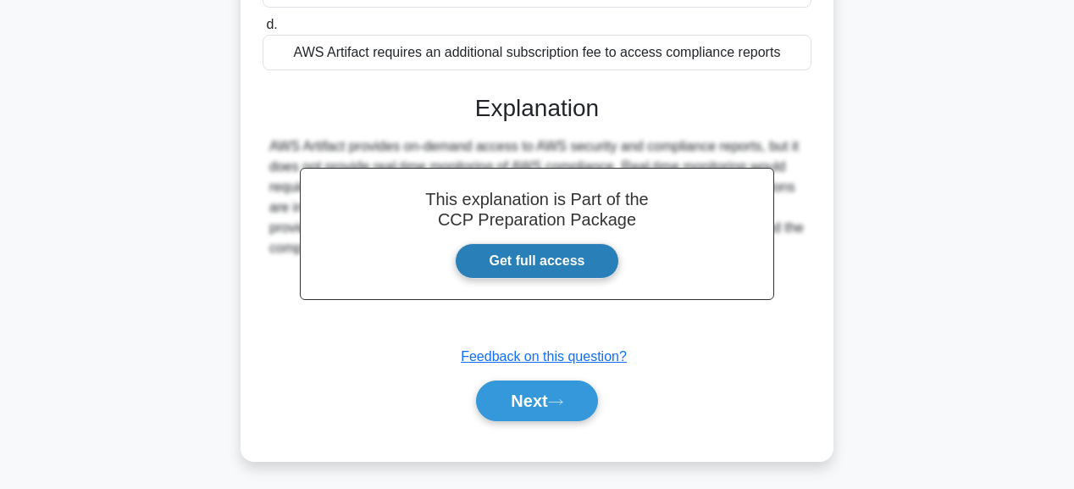
scroll to position [359, 0]
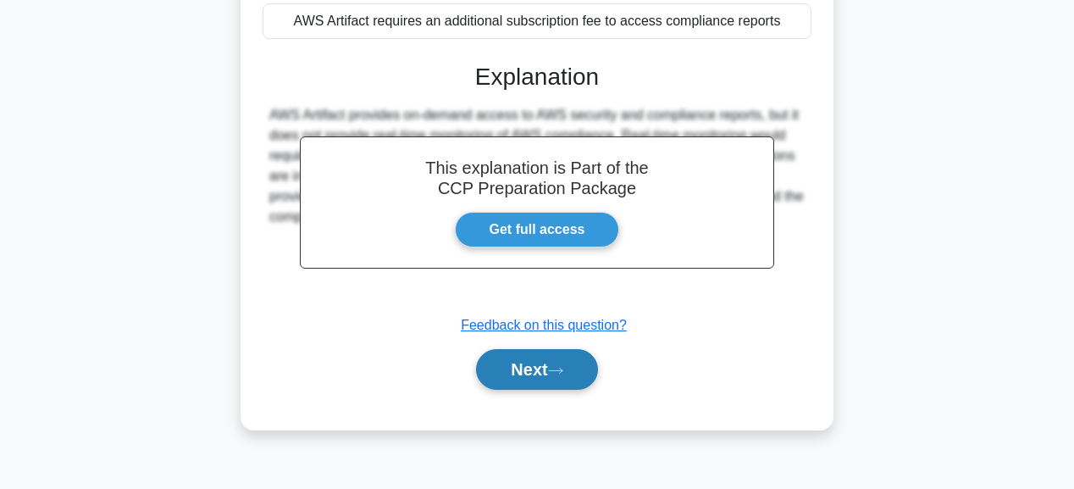
click at [542, 371] on button "Next" at bounding box center [536, 369] width 121 height 41
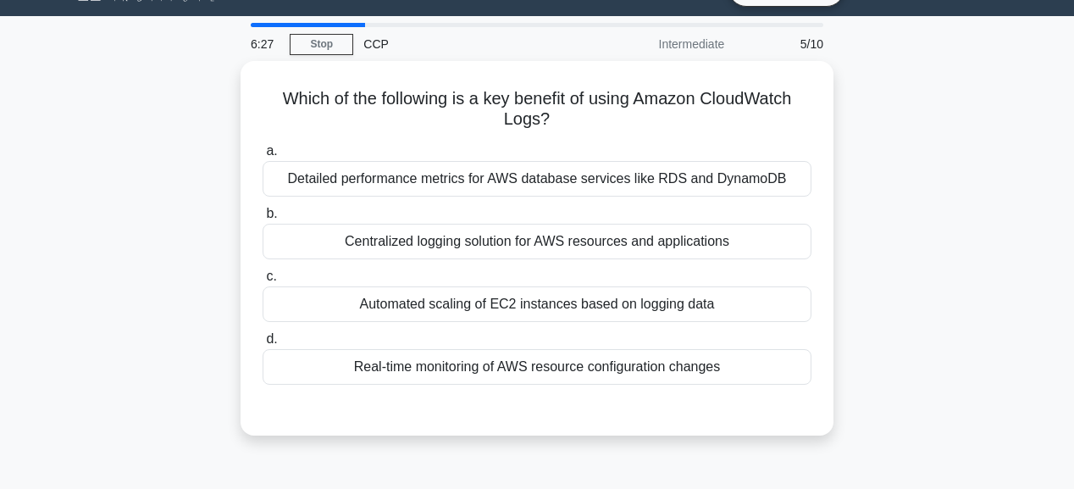
scroll to position [0, 0]
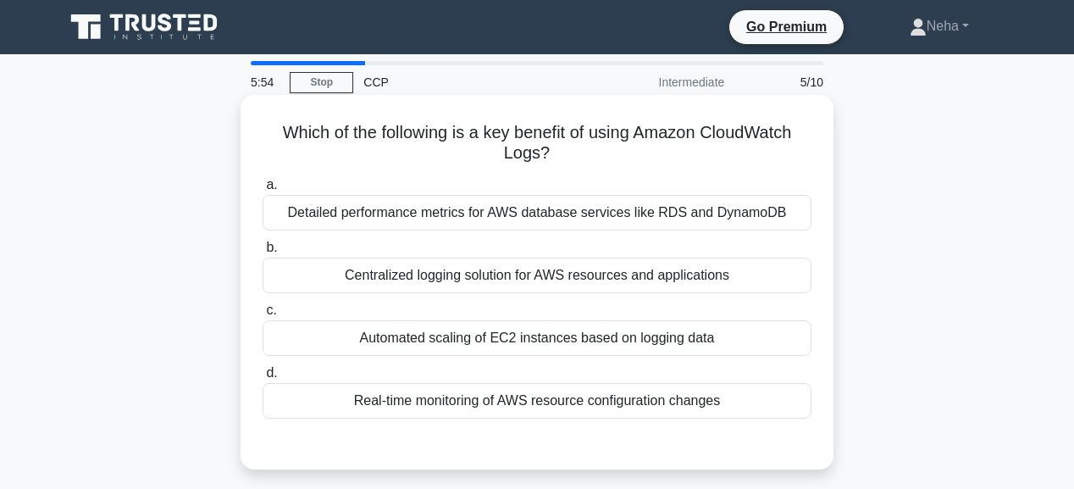
click at [647, 203] on div "Detailed performance metrics for AWS database services like RDS and DynamoDB" at bounding box center [537, 213] width 549 height 36
click at [263, 191] on input "a. Detailed performance metrics for AWS database services like RDS and DynamoDB" at bounding box center [263, 185] width 0 height 11
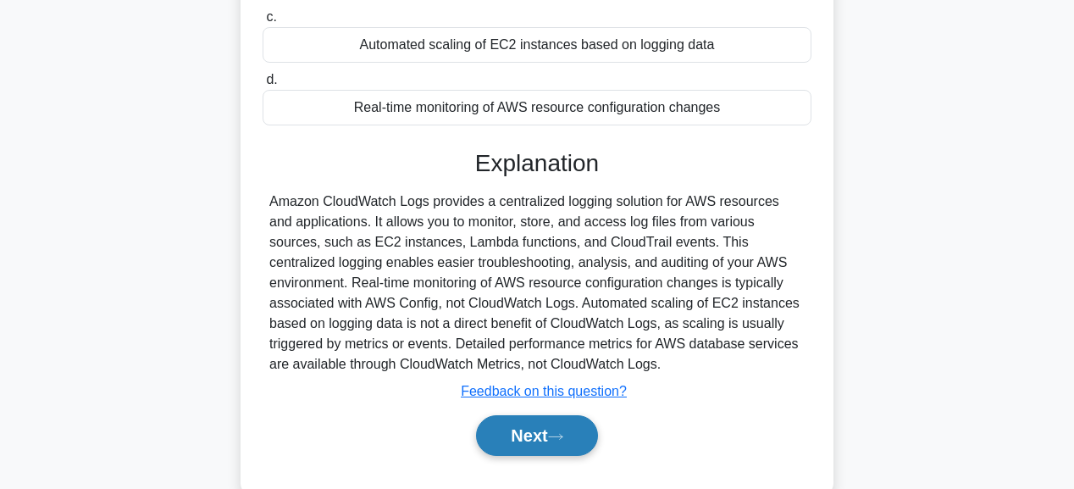
scroll to position [271, 0]
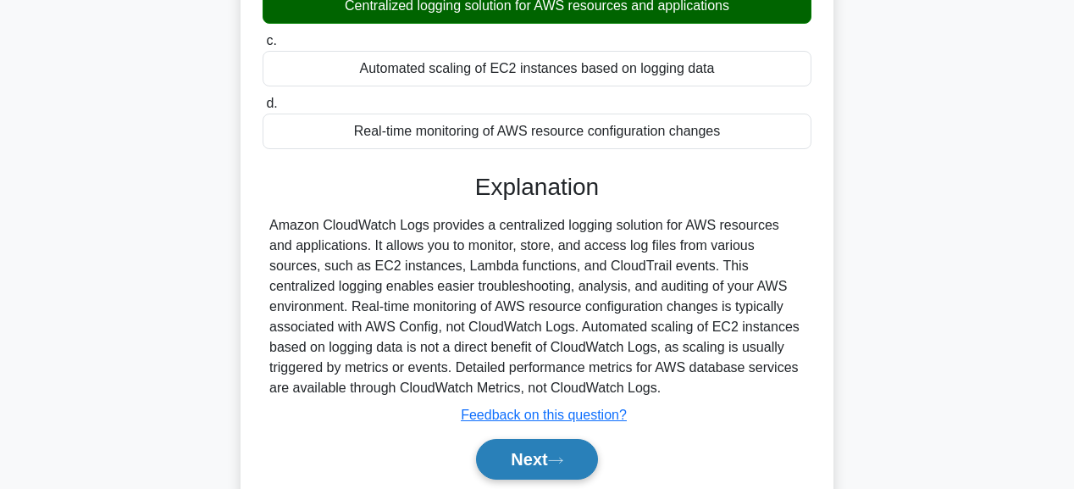
click at [563, 461] on icon at bounding box center [555, 460] width 15 height 9
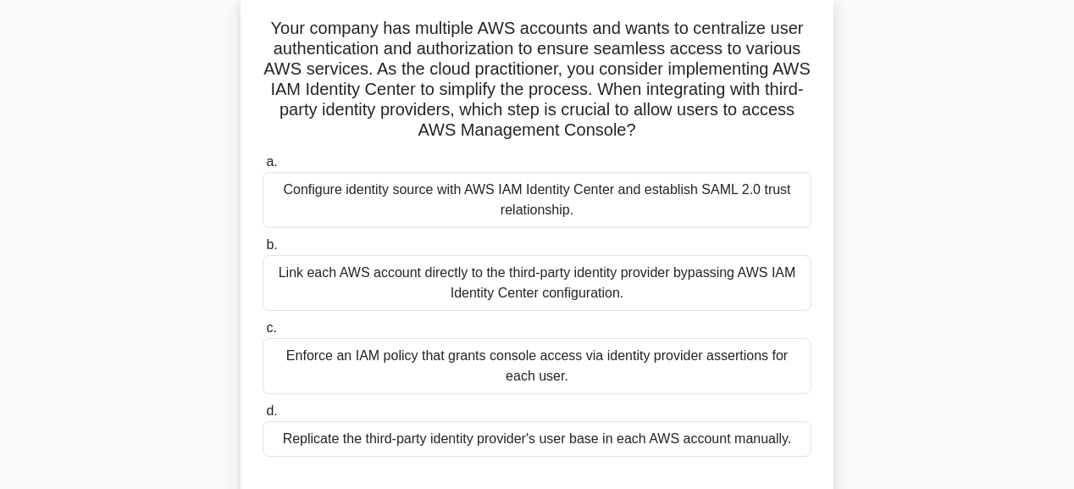
scroll to position [108, 0]
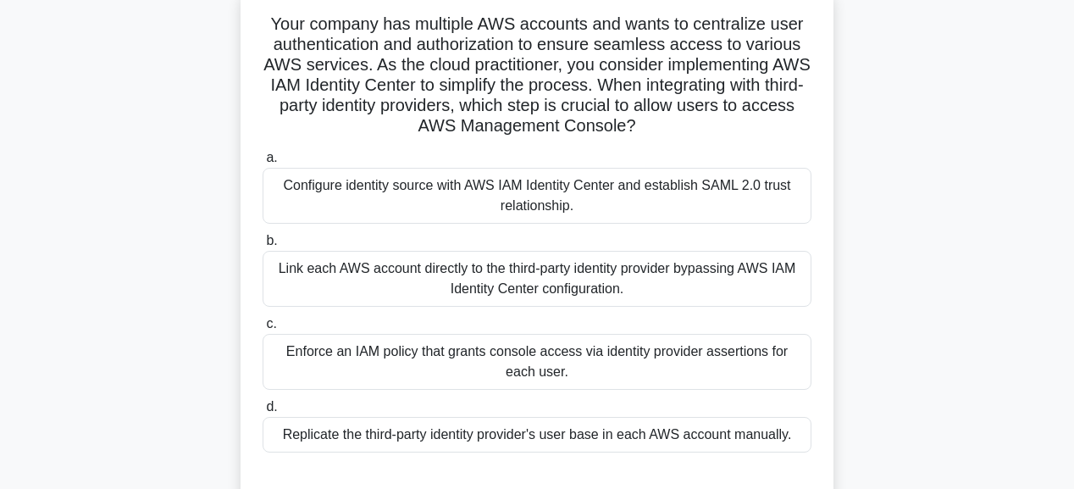
click at [307, 271] on div "Link each AWS account directly to the third-party identity provider bypassing A…" at bounding box center [537, 279] width 549 height 56
click at [263, 246] on input "b. Link each AWS account directly to the third-party identity provider bypassin…" at bounding box center [263, 240] width 0 height 11
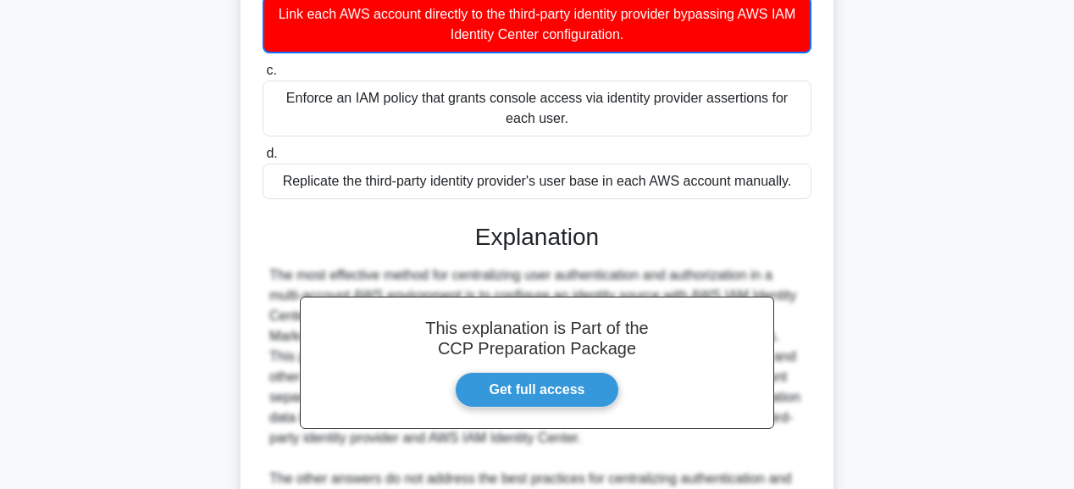
scroll to position [379, 0]
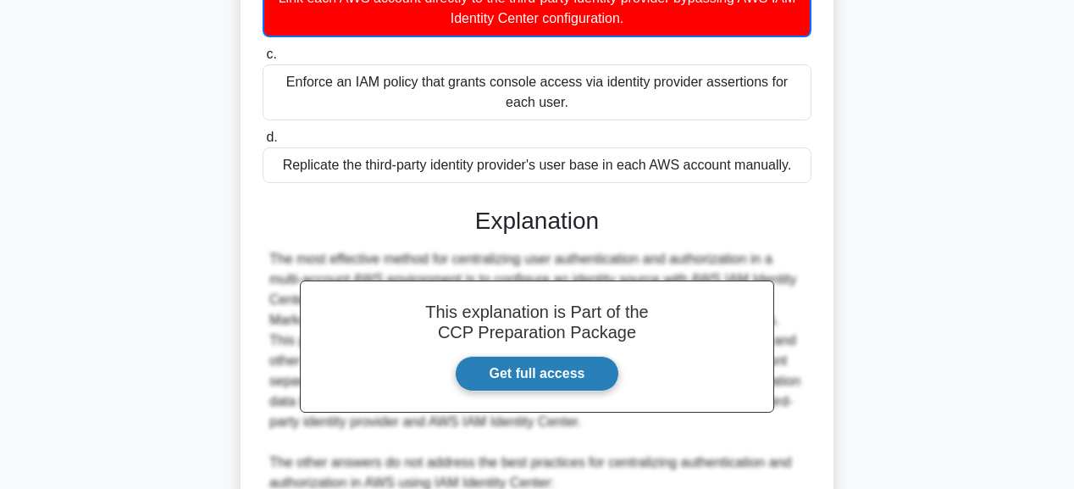
click at [570, 369] on link "Get full access" at bounding box center [537, 374] width 165 height 36
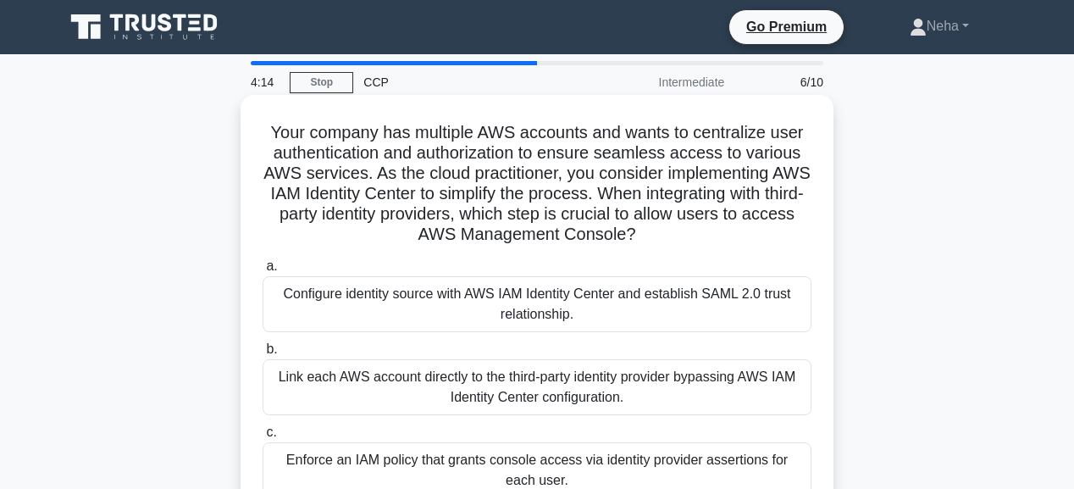
click at [539, 307] on div "Configure identity source with AWS IAM Identity Center and establish SAML 2.0 t…" at bounding box center [537, 304] width 549 height 56
click at [263, 272] on input "a. Configure identity source with AWS IAM Identity Center and establish SAML 2.…" at bounding box center [263, 266] width 0 height 11
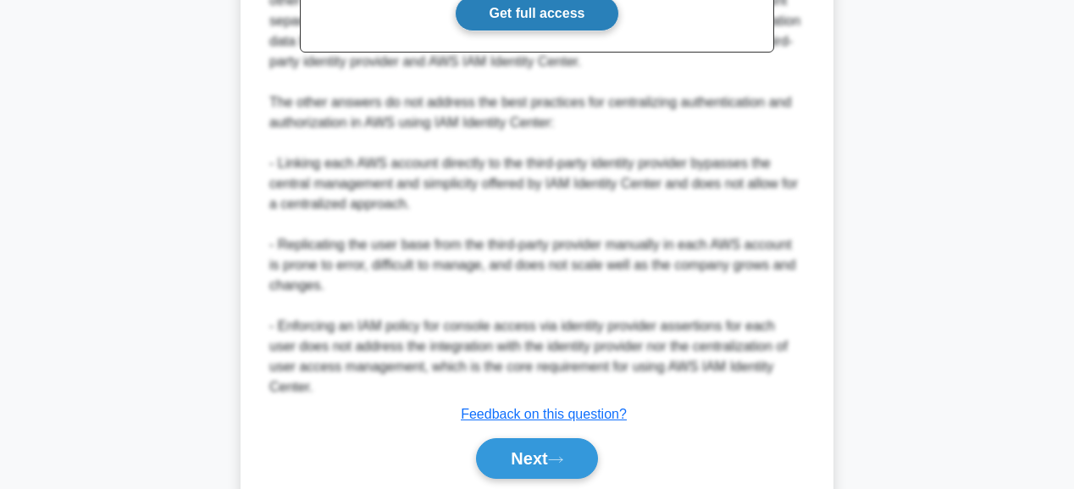
scroll to position [745, 0]
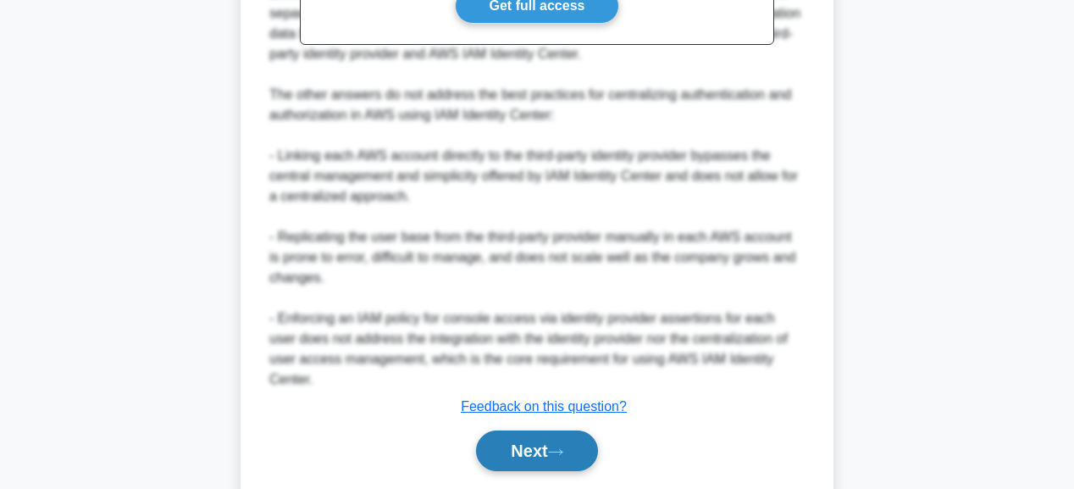
click at [547, 430] on button "Next" at bounding box center [536, 450] width 121 height 41
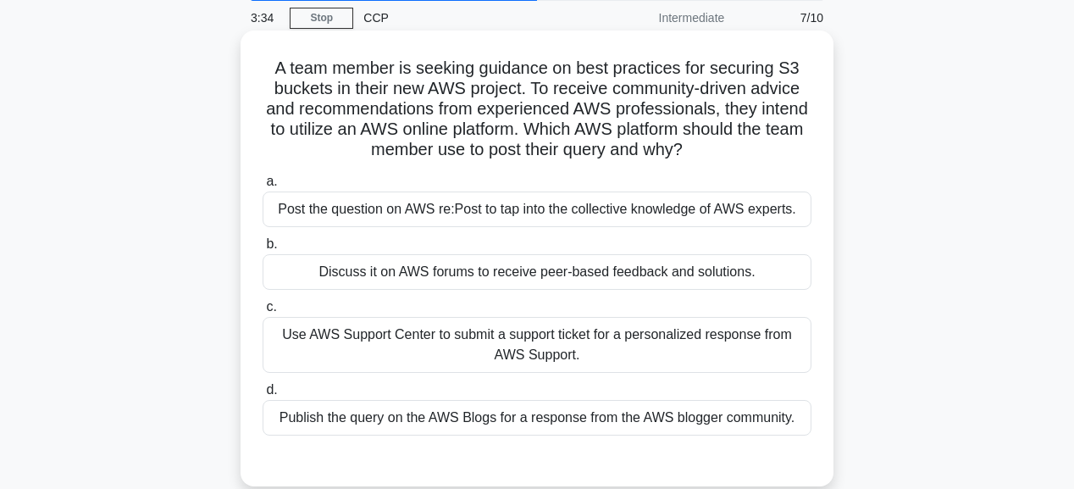
scroll to position [88, 0]
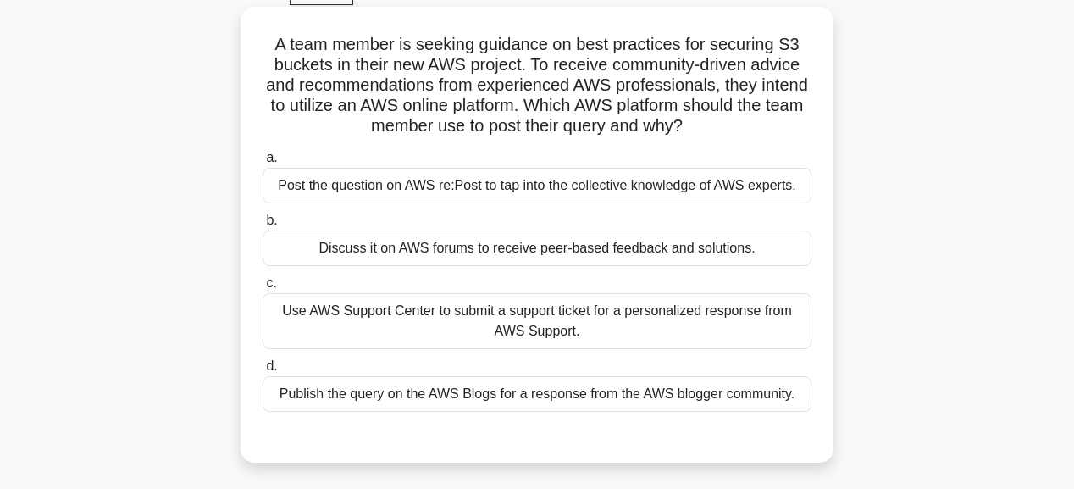
click at [487, 192] on div "Post the question on AWS re:Post to tap into the collective knowledge of AWS ex…" at bounding box center [537, 186] width 549 height 36
click at [263, 163] on input "a. Post the question on AWS re:Post to tap into the collective knowledge of AWS…" at bounding box center [263, 157] width 0 height 11
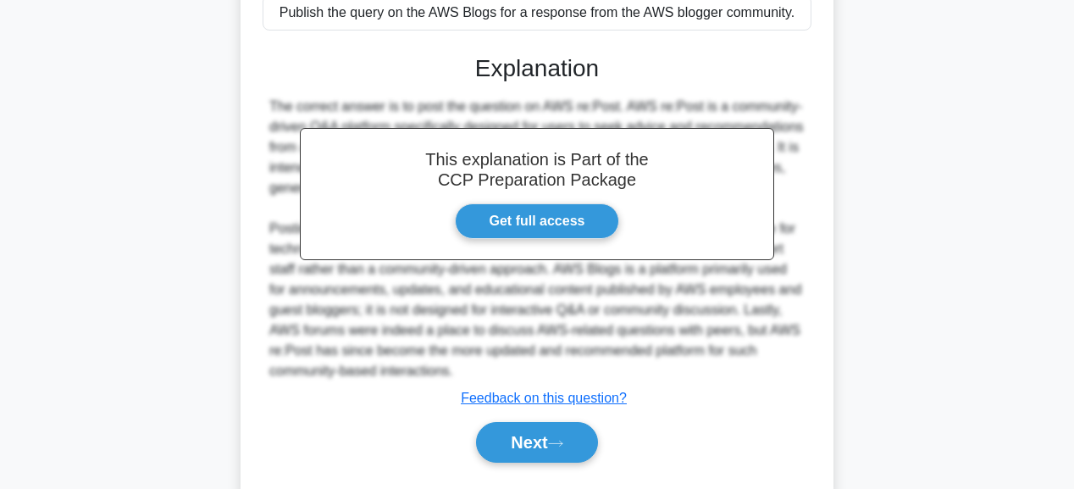
scroll to position [514, 0]
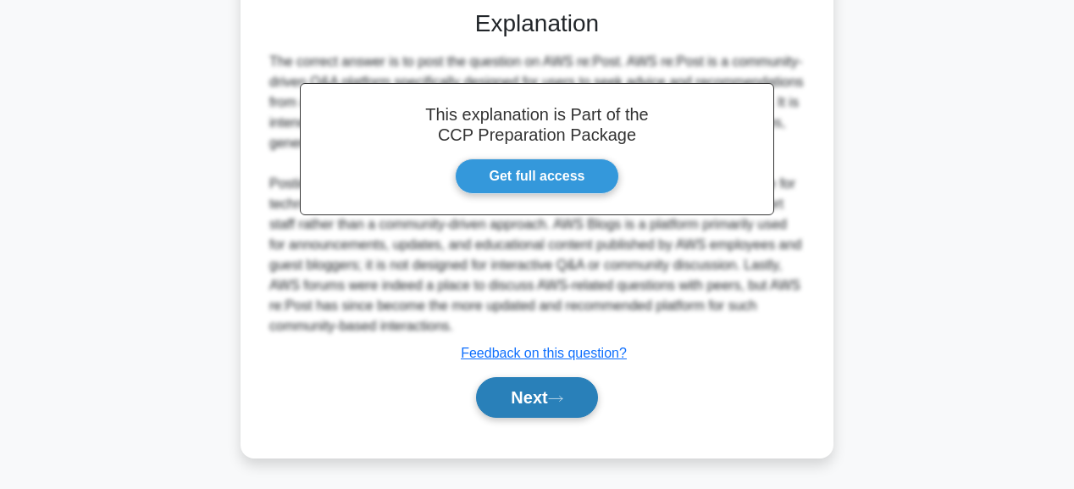
click at [563, 394] on icon at bounding box center [555, 398] width 15 height 9
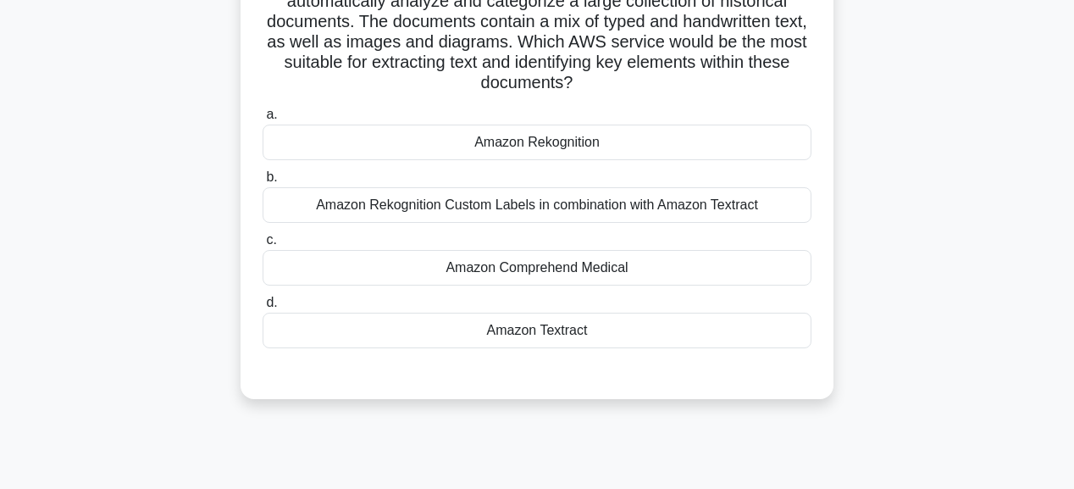
scroll to position [88, 0]
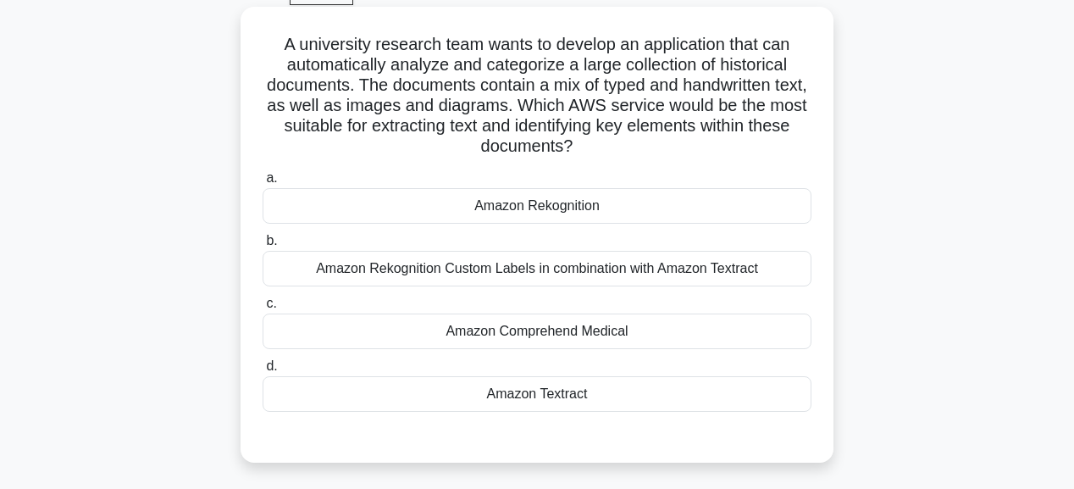
click at [579, 325] on div "Amazon Comprehend Medical" at bounding box center [537, 331] width 549 height 36
click at [263, 309] on input "c. Amazon Comprehend Medical" at bounding box center [263, 303] width 0 height 11
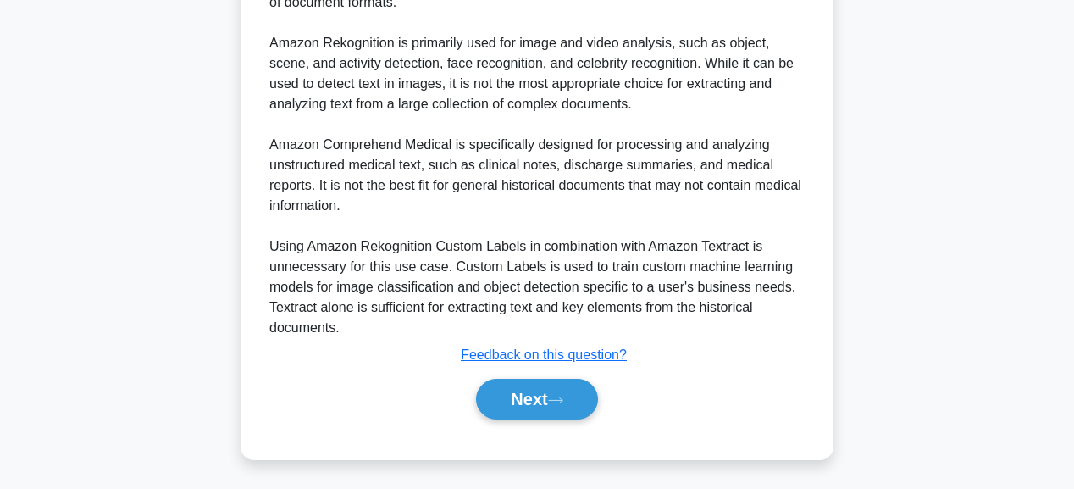
scroll to position [677, 0]
click at [535, 389] on button "Next" at bounding box center [536, 398] width 121 height 41
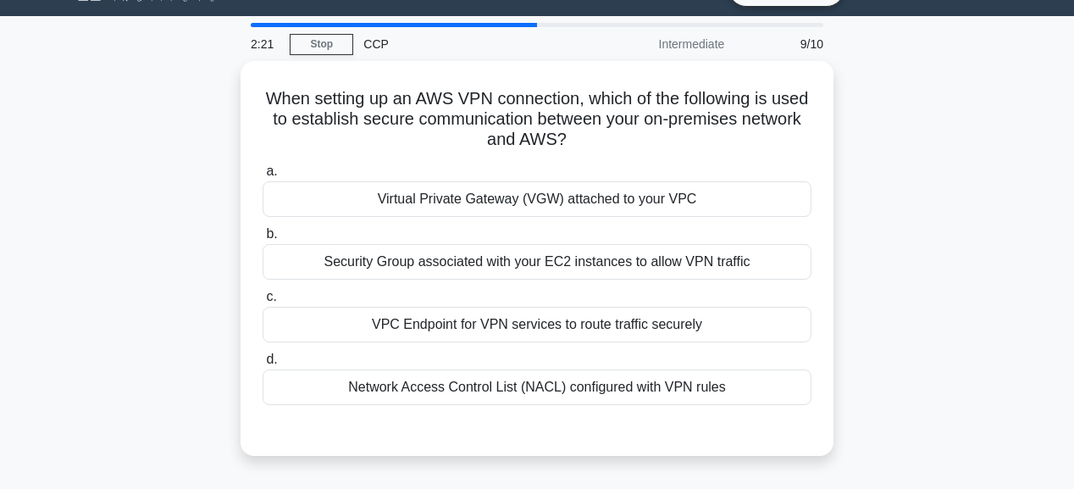
scroll to position [20, 0]
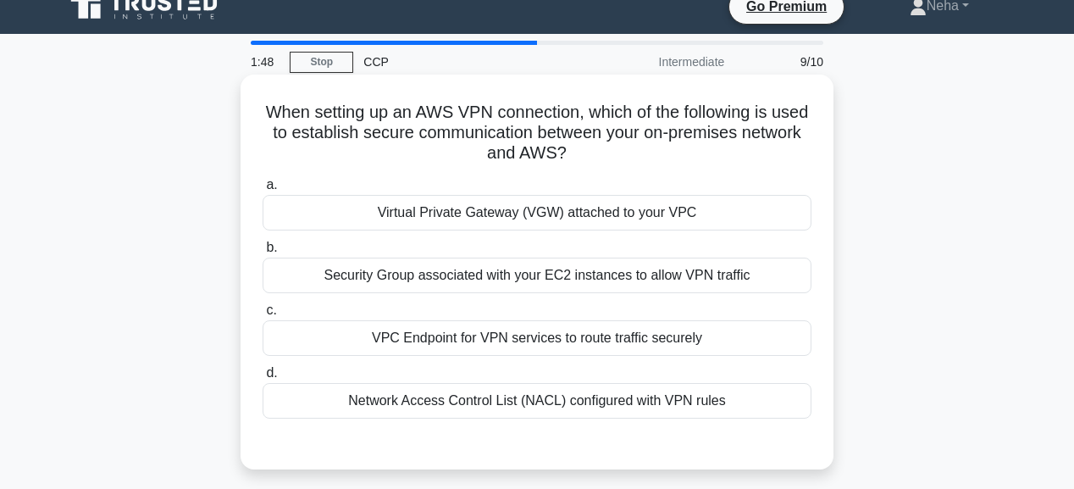
click at [529, 280] on div "Security Group associated with your EC2 instances to allow VPN traffic" at bounding box center [537, 275] width 549 height 36
click at [263, 253] on input "b. Security Group associated with your EC2 instances to allow VPN traffic" at bounding box center [263, 247] width 0 height 11
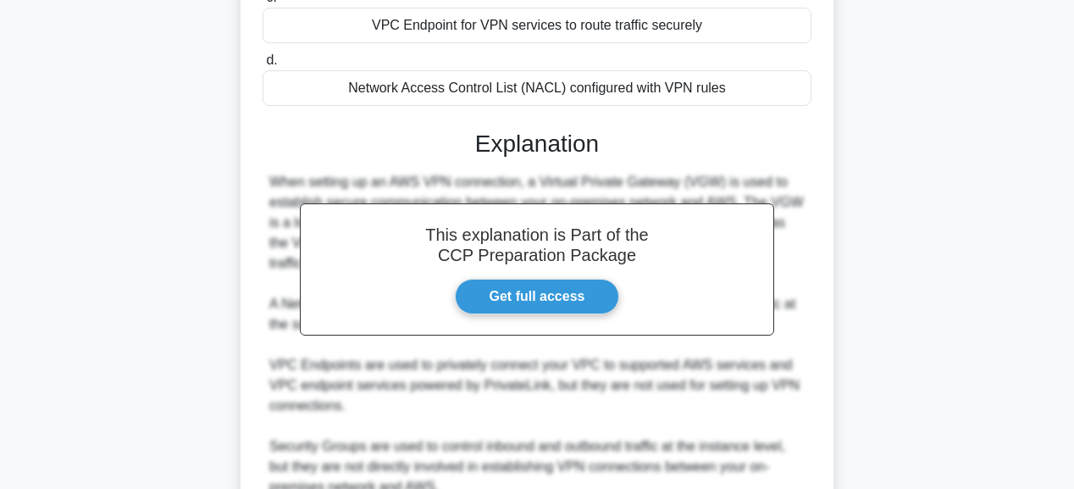
scroll to position [359, 0]
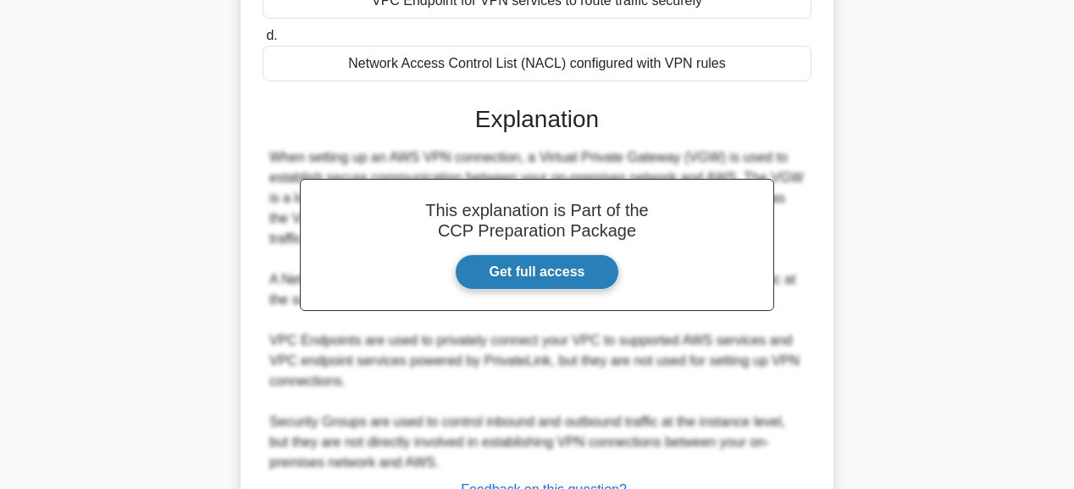
click at [559, 268] on link "Get full access" at bounding box center [537, 272] width 165 height 36
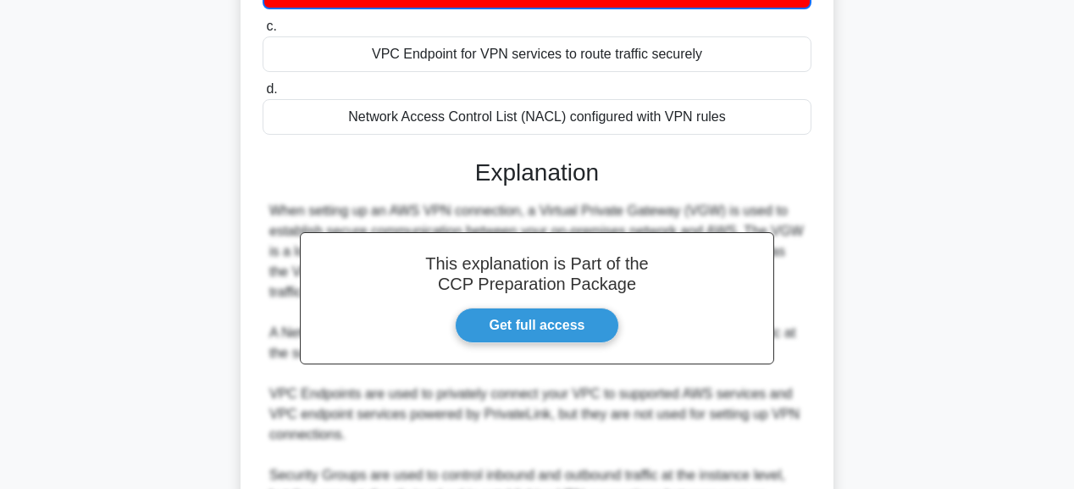
scroll to position [224, 0]
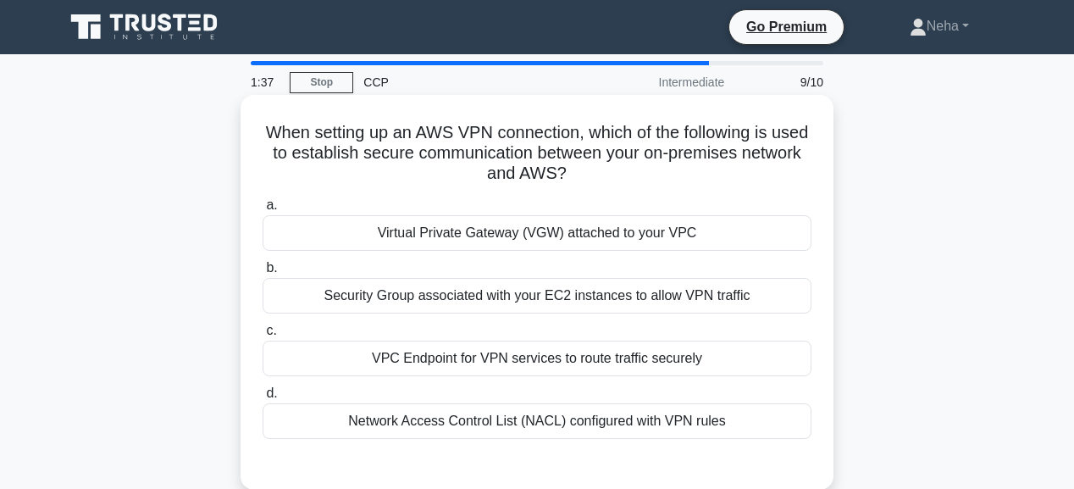
click at [425, 230] on div "Virtual Private Gateway (VGW) attached to your VPC" at bounding box center [537, 233] width 549 height 36
click at [263, 211] on input "a. Virtual Private Gateway (VGW) attached to your VPC" at bounding box center [263, 205] width 0 height 11
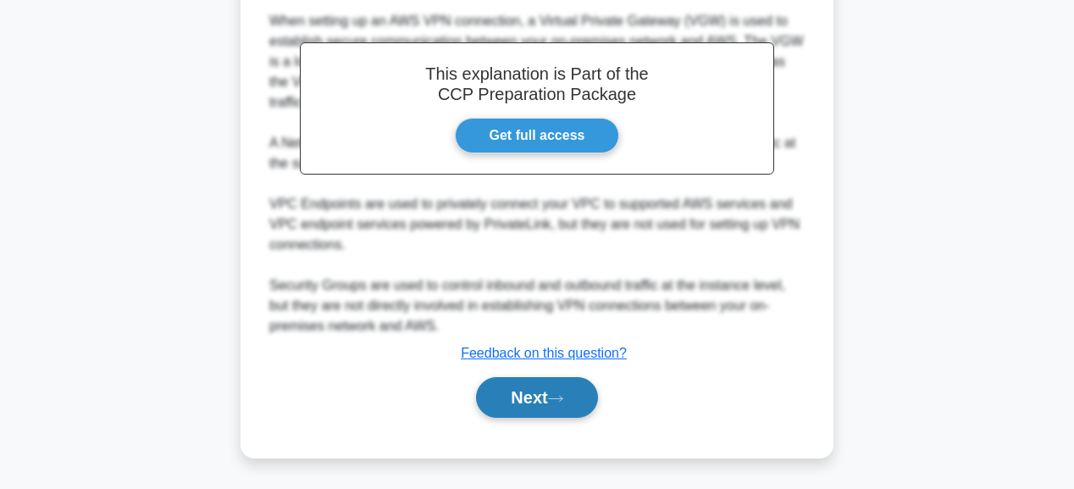
click at [522, 386] on button "Next" at bounding box center [536, 397] width 121 height 41
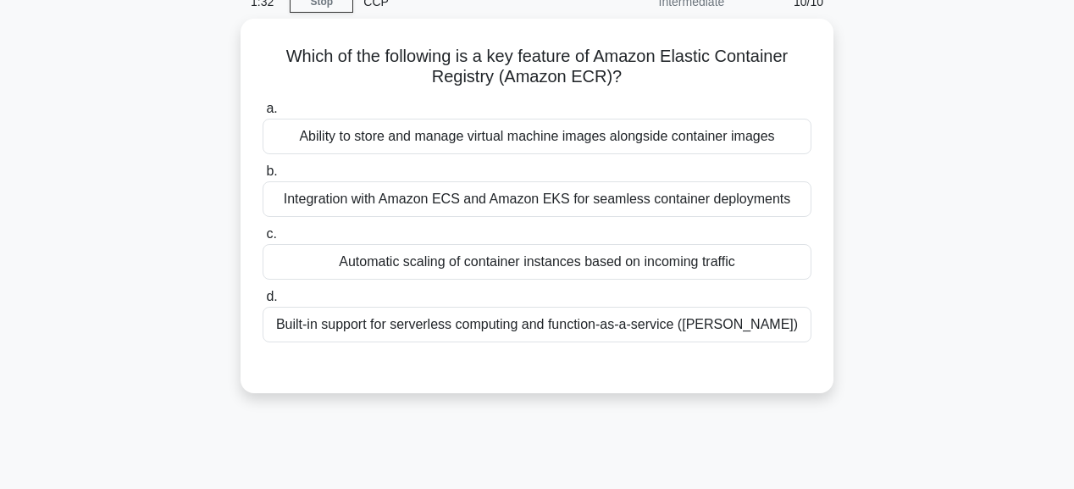
scroll to position [20, 0]
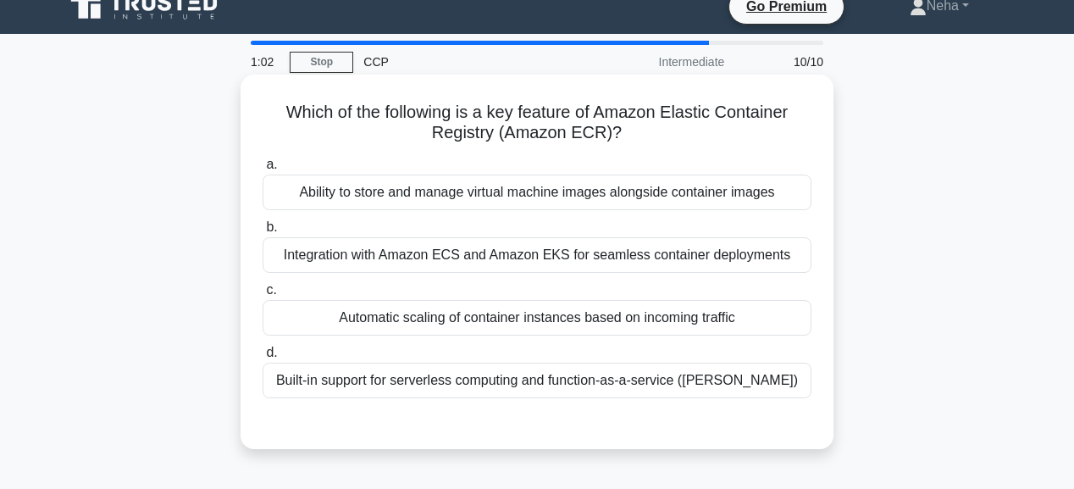
click at [460, 253] on div "Integration with Amazon ECS and Amazon EKS for seamless container deployments" at bounding box center [537, 255] width 549 height 36
click at [263, 233] on input "b. Integration with Amazon ECS and Amazon EKS for seamless container deployments" at bounding box center [263, 227] width 0 height 11
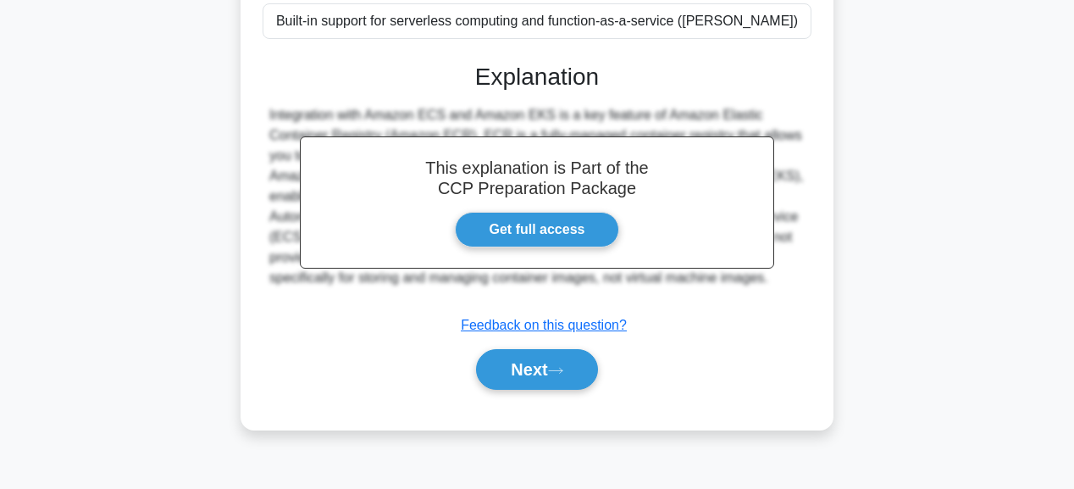
scroll to position [427, 0]
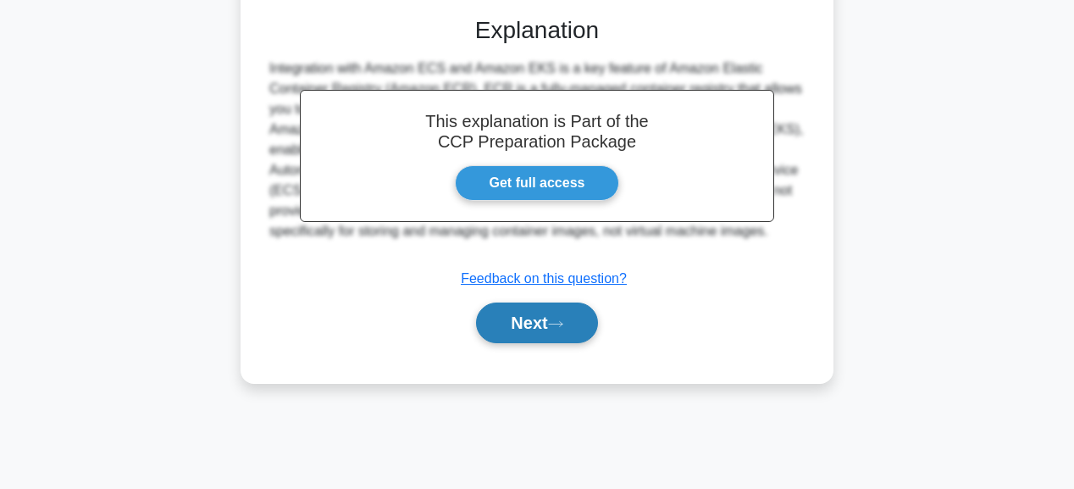
click at [556, 325] on icon at bounding box center [555, 323] width 15 height 9
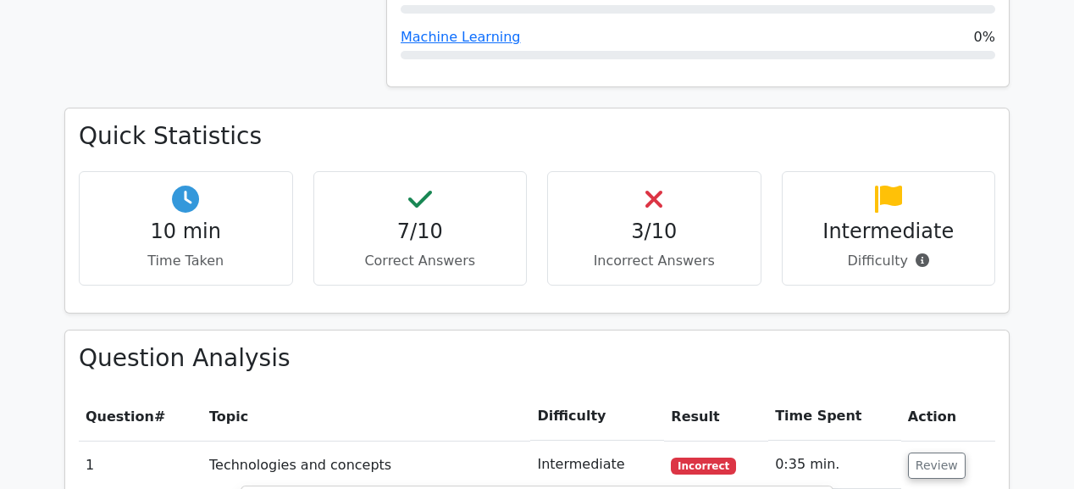
scroll to position [745, 0]
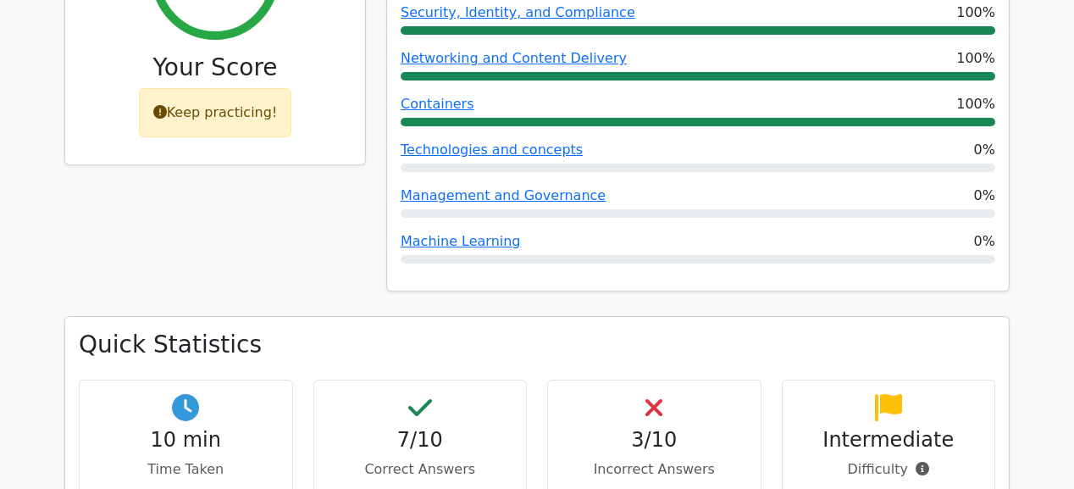
click at [508, 140] on span "Technologies and concepts" at bounding box center [492, 150] width 182 height 20
click at [473, 141] on link "Technologies and concepts" at bounding box center [492, 149] width 182 height 16
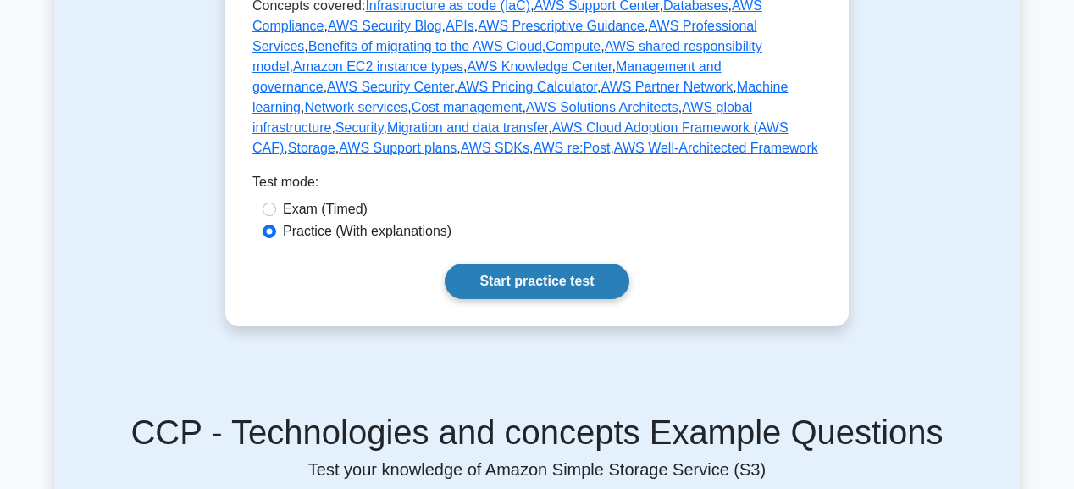
scroll to position [948, 0]
click at [504, 263] on link "Start practice test" at bounding box center [537, 281] width 184 height 36
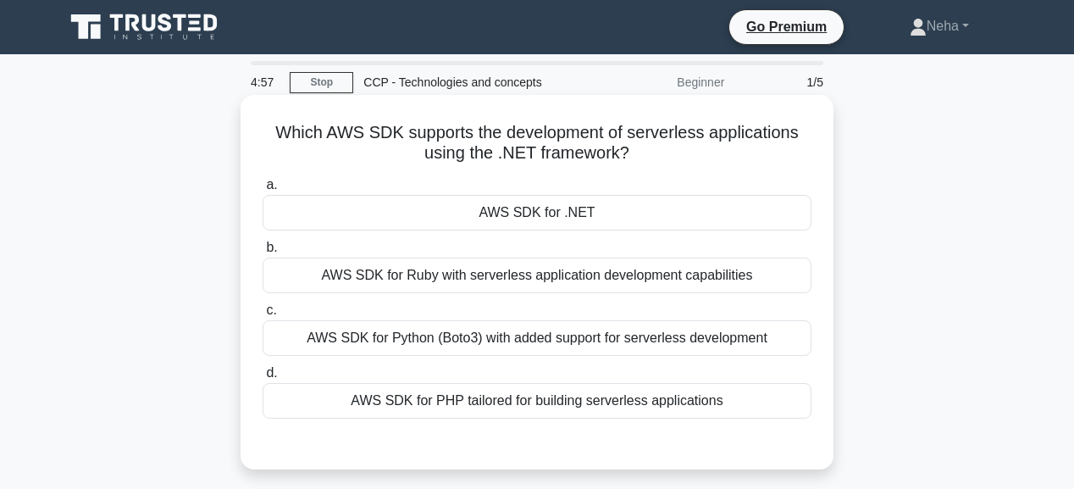
click at [571, 207] on div "AWS SDK for .NET" at bounding box center [537, 213] width 549 height 36
click at [263, 191] on input "a. AWS SDK for .NET" at bounding box center [263, 185] width 0 height 11
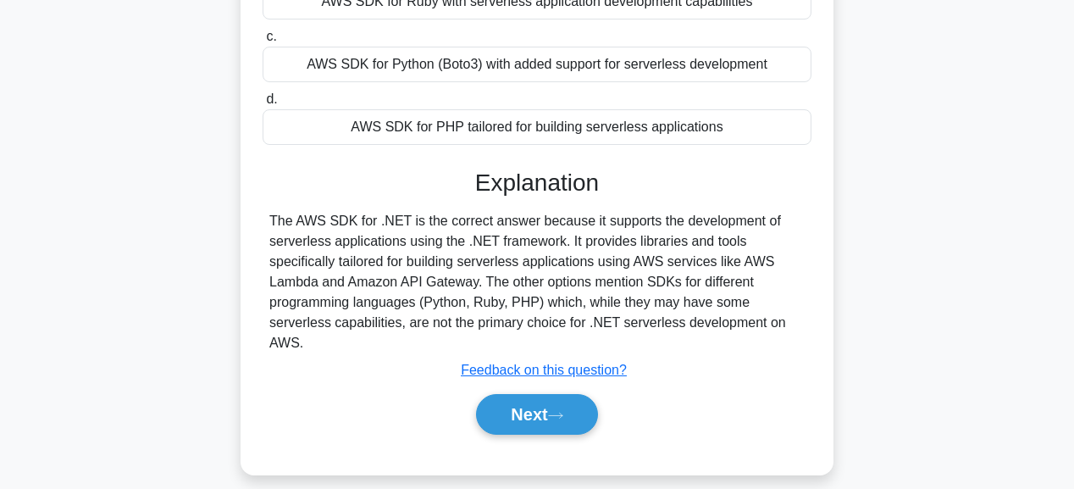
scroll to position [339, 0]
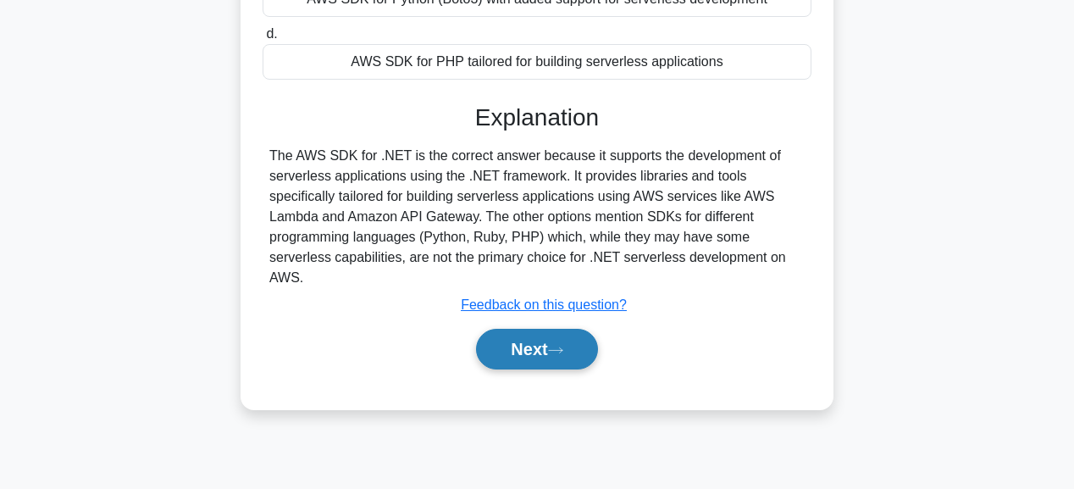
click at [546, 330] on button "Next" at bounding box center [536, 349] width 121 height 41
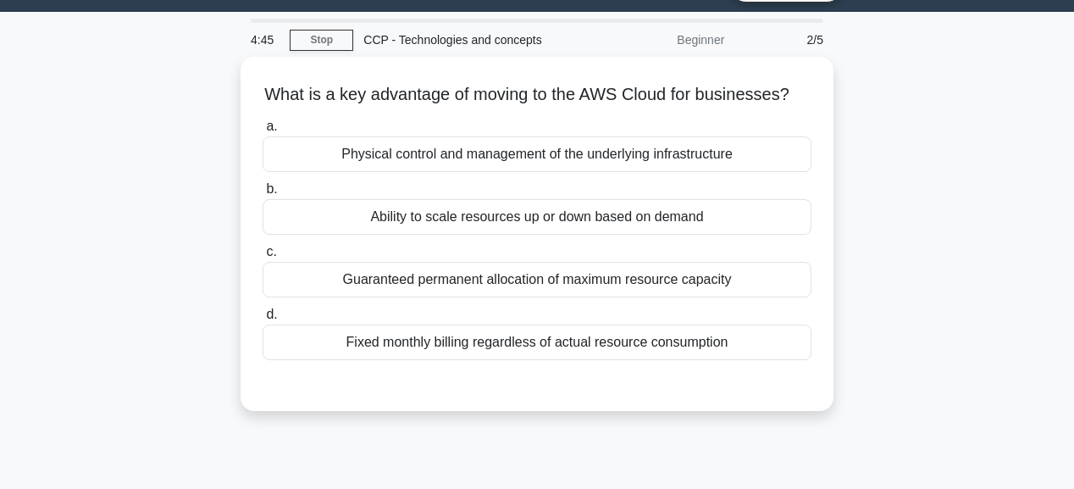
scroll to position [0, 0]
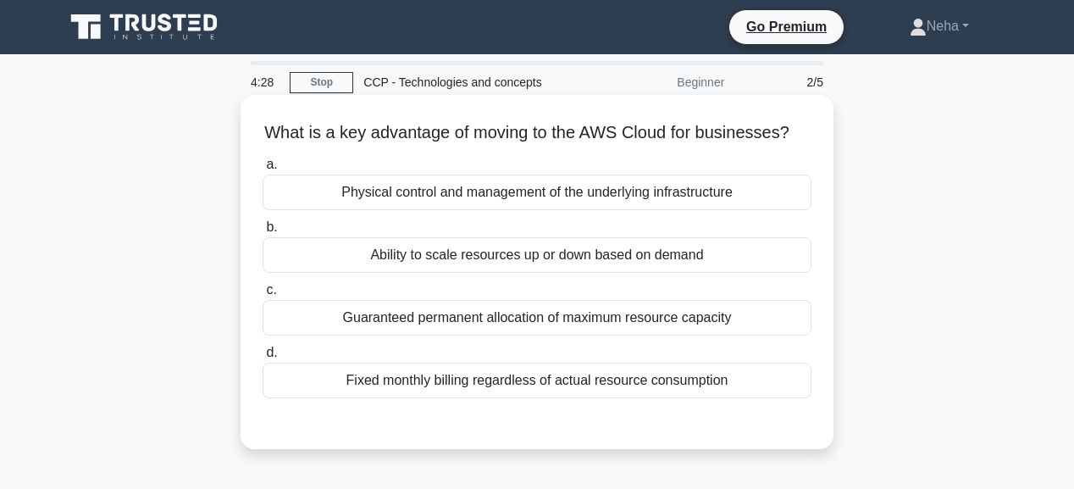
click at [629, 398] on div "Fixed monthly billing regardless of actual resource consumption" at bounding box center [537, 380] width 549 height 36
click at [263, 358] on input "d. Fixed monthly billing regardless of actual resource consumption" at bounding box center [263, 352] width 0 height 11
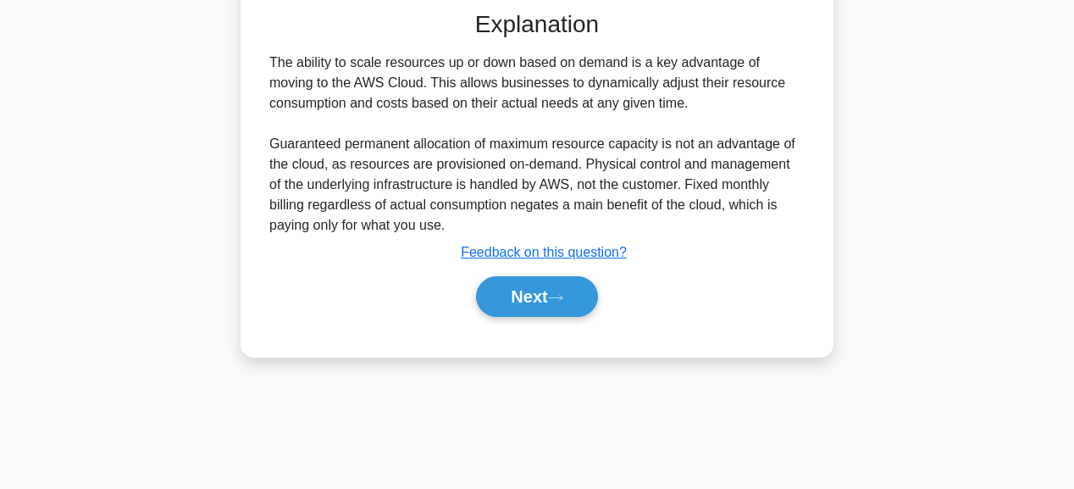
scroll to position [427, 0]
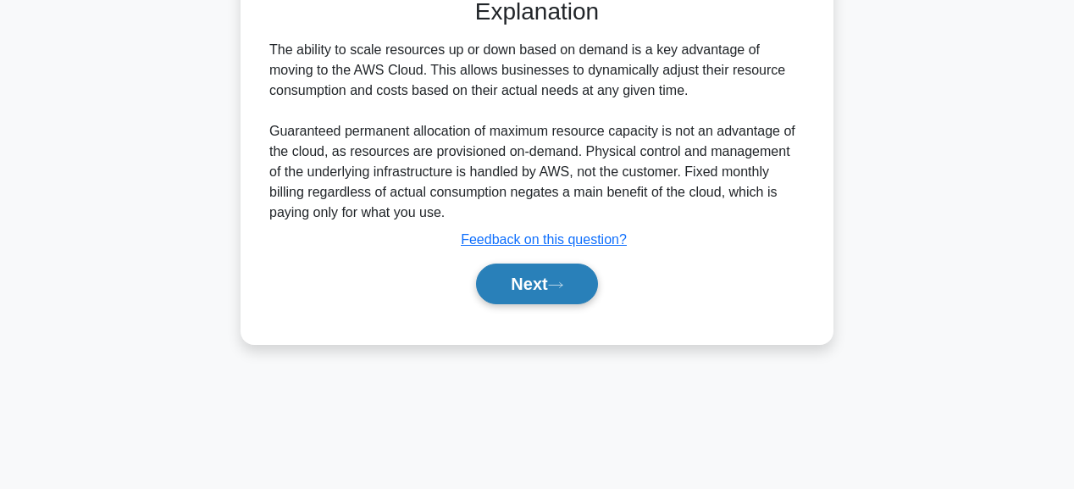
click at [567, 295] on button "Next" at bounding box center [536, 283] width 121 height 41
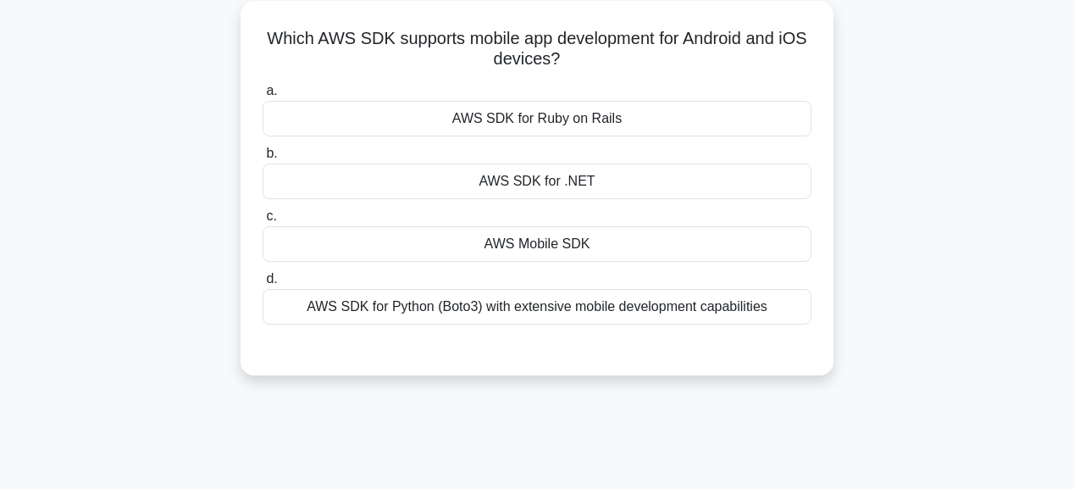
scroll to position [88, 0]
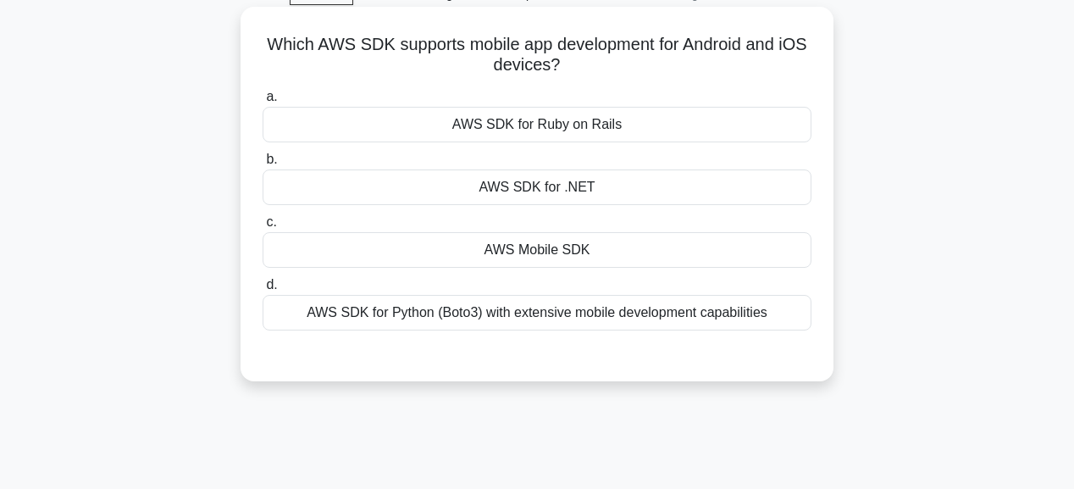
click at [577, 252] on div "AWS Mobile SDK" at bounding box center [537, 250] width 549 height 36
click at [263, 228] on input "c. AWS Mobile SDK" at bounding box center [263, 222] width 0 height 11
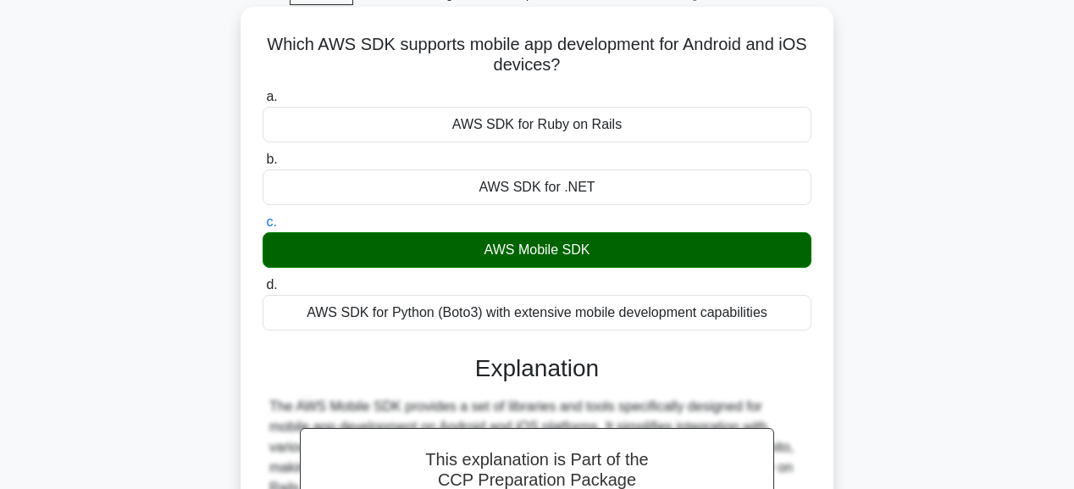
scroll to position [427, 0]
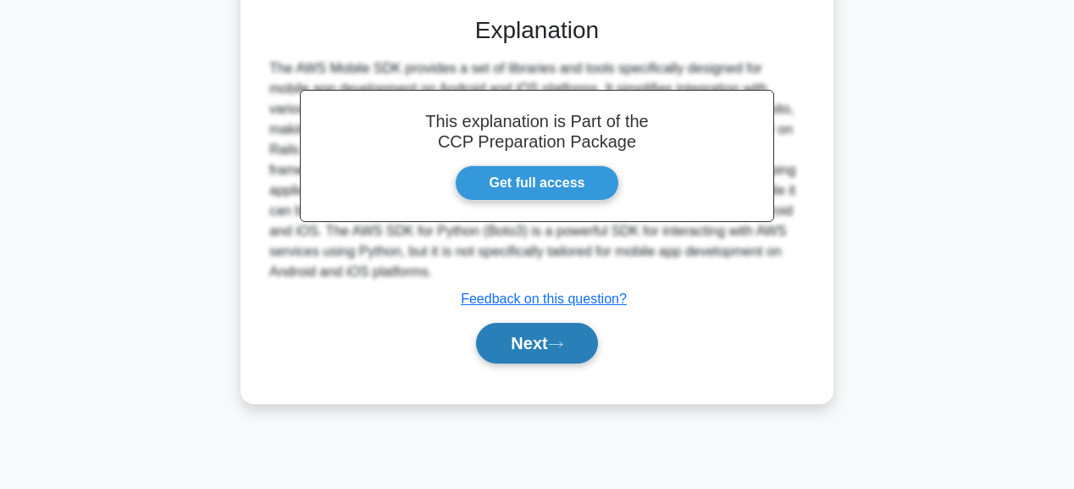
click at [561, 334] on button "Next" at bounding box center [536, 343] width 121 height 41
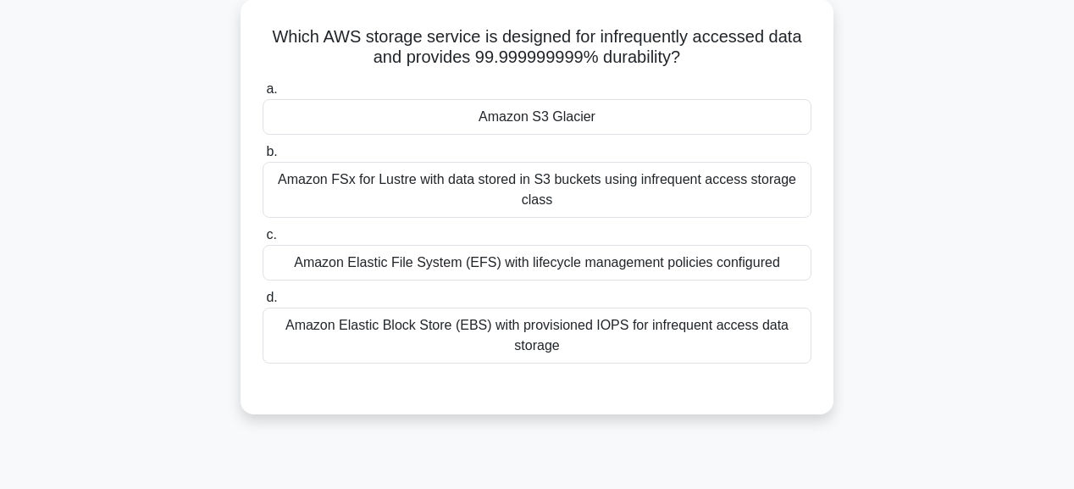
scroll to position [88, 0]
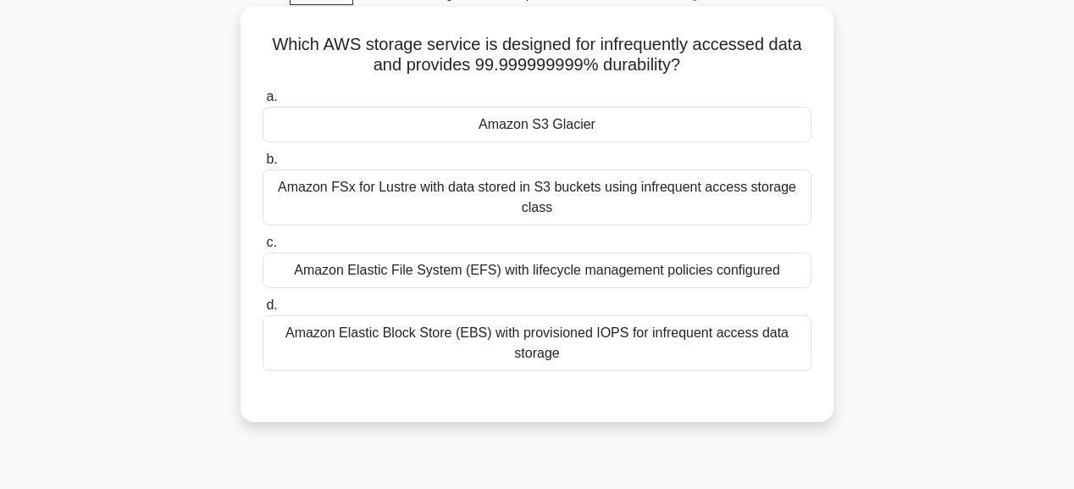
click at [563, 124] on div "Amazon S3 Glacier" at bounding box center [537, 125] width 549 height 36
click at [263, 102] on input "a. Amazon S3 Glacier" at bounding box center [263, 96] width 0 height 11
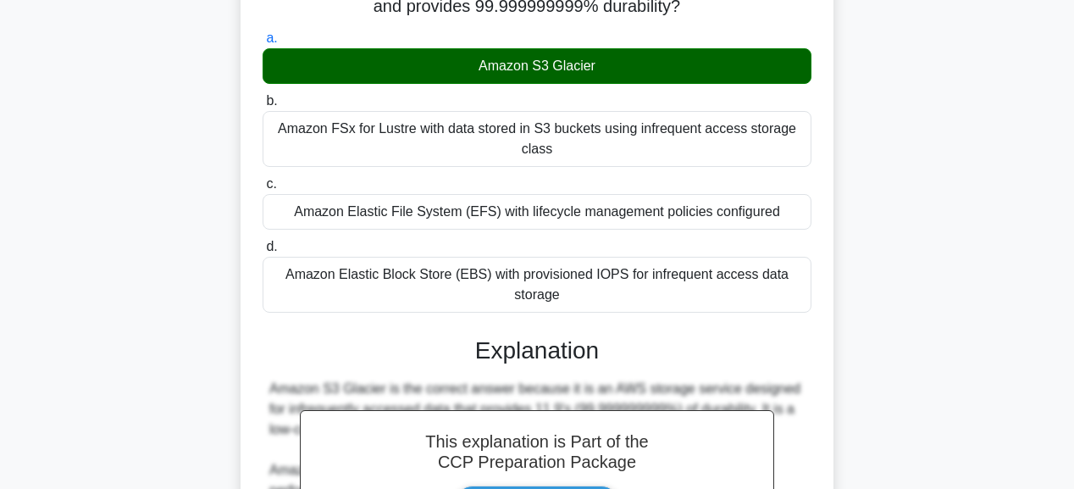
scroll to position [453, 0]
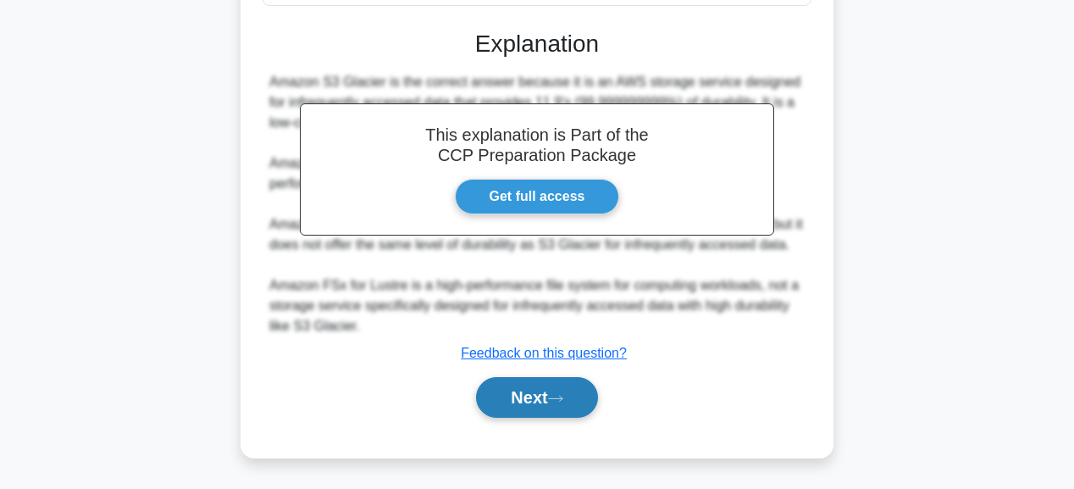
click at [563, 394] on icon at bounding box center [555, 398] width 15 height 9
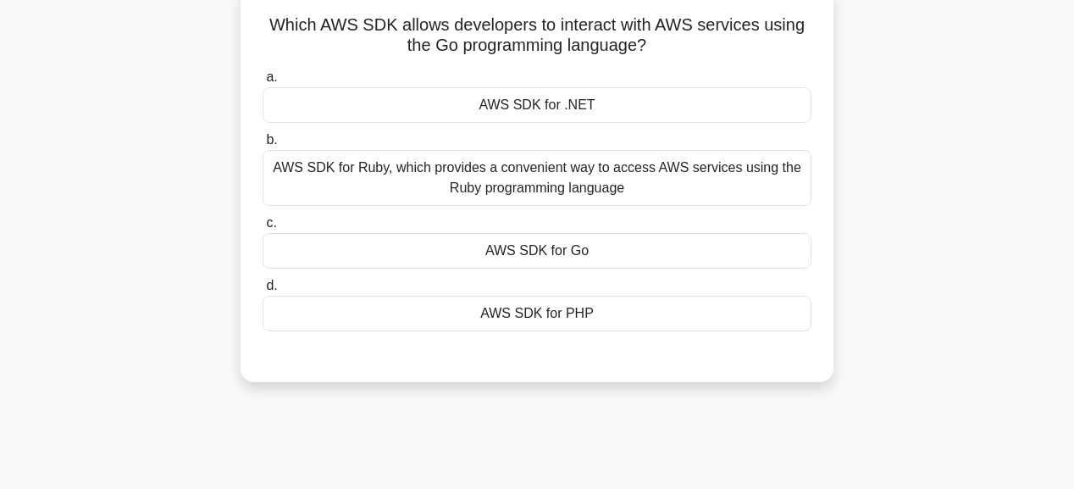
scroll to position [88, 0]
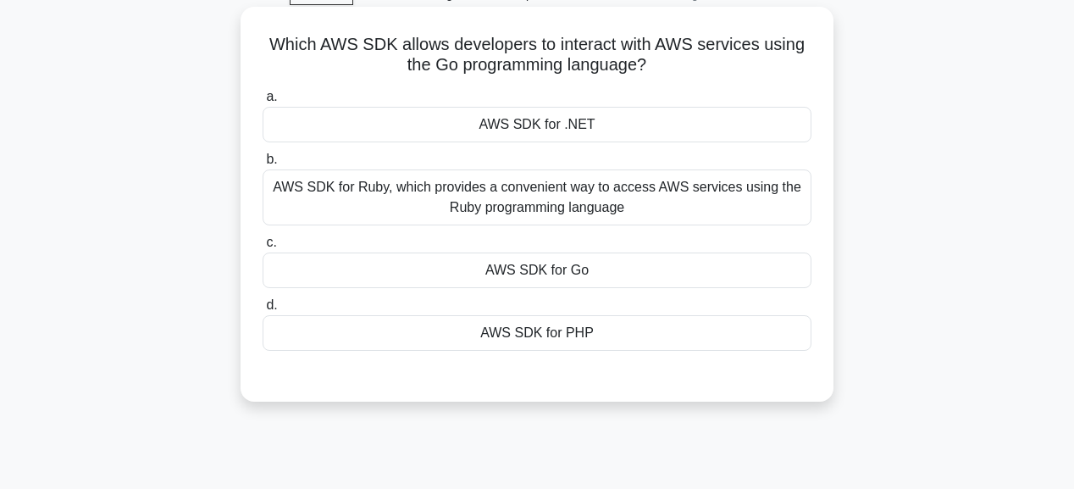
click at [588, 265] on div "AWS SDK for Go" at bounding box center [537, 270] width 549 height 36
click at [263, 248] on input "c. AWS SDK for Go" at bounding box center [263, 242] width 0 height 11
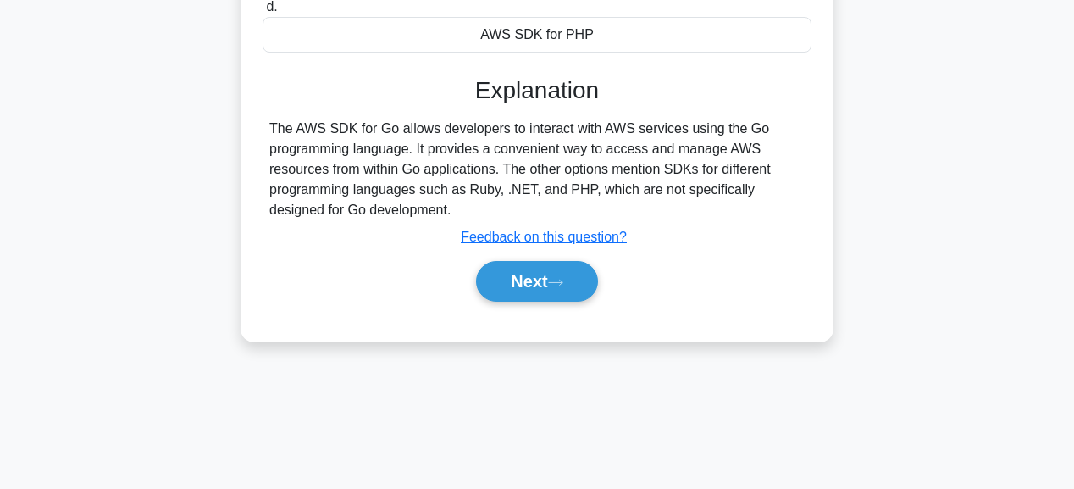
scroll to position [427, 0]
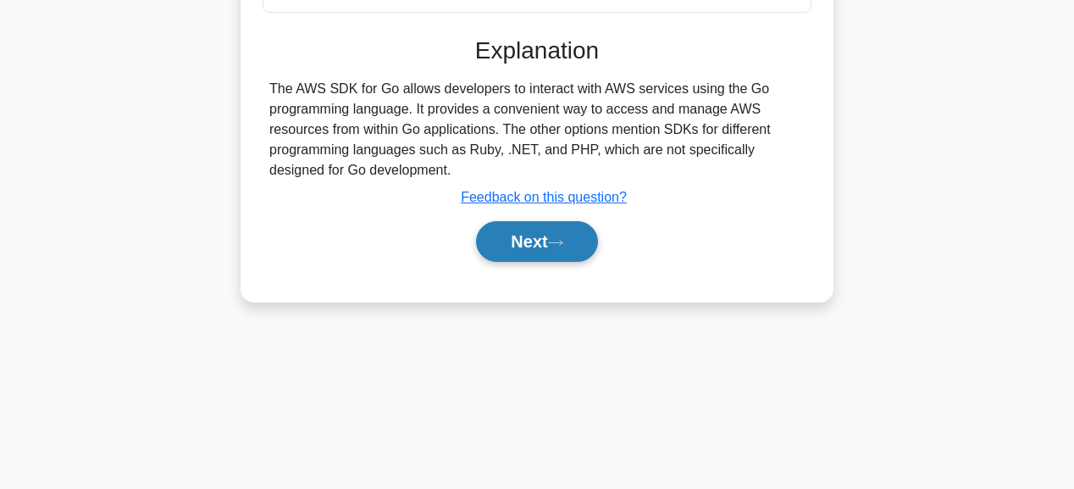
click at [563, 238] on icon at bounding box center [555, 242] width 15 height 9
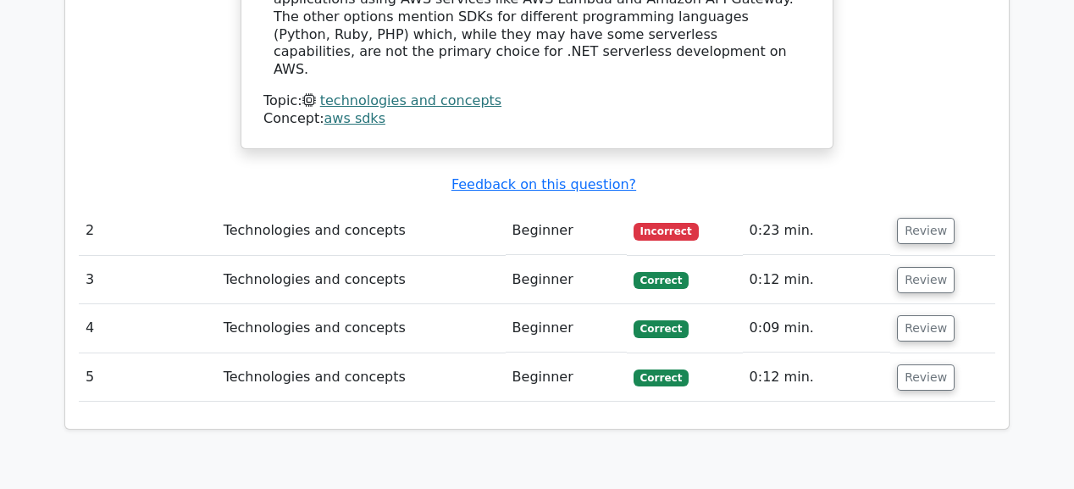
scroll to position [1761, 0]
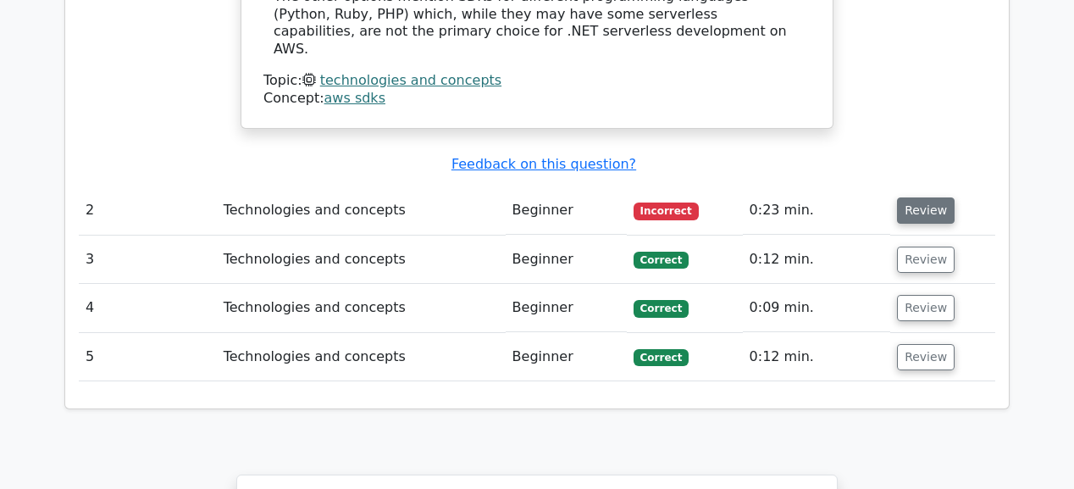
click at [924, 197] on button "Review" at bounding box center [926, 210] width 58 height 26
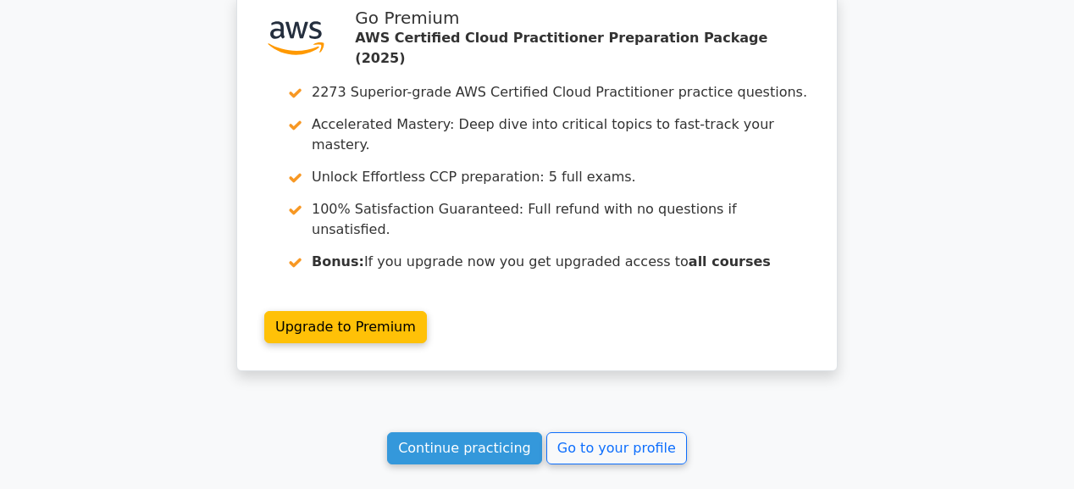
scroll to position [2981, 0]
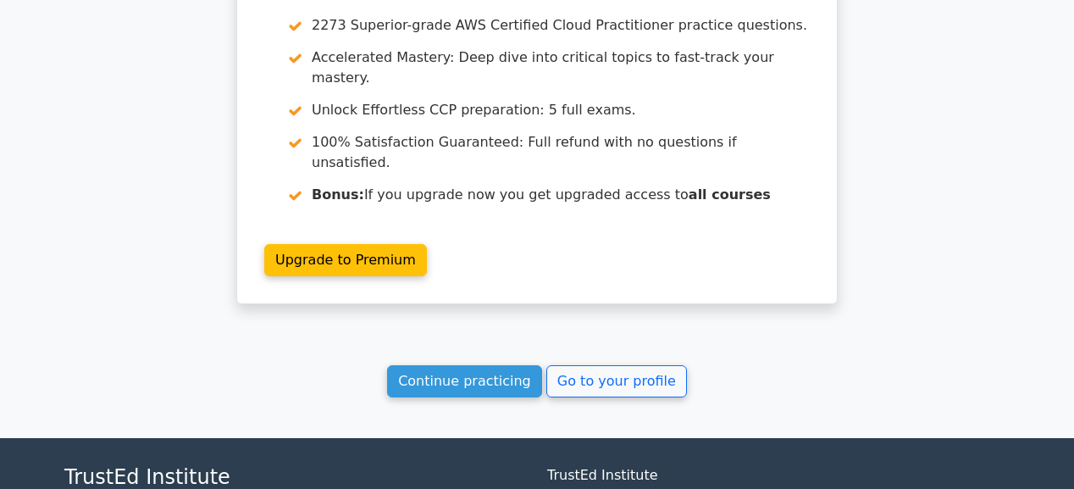
drag, startPoint x: 540, startPoint y: 406, endPoint x: 732, endPoint y: 423, distance: 192.2
drag, startPoint x: 732, startPoint y: 423, endPoint x: 396, endPoint y: 359, distance: 341.5
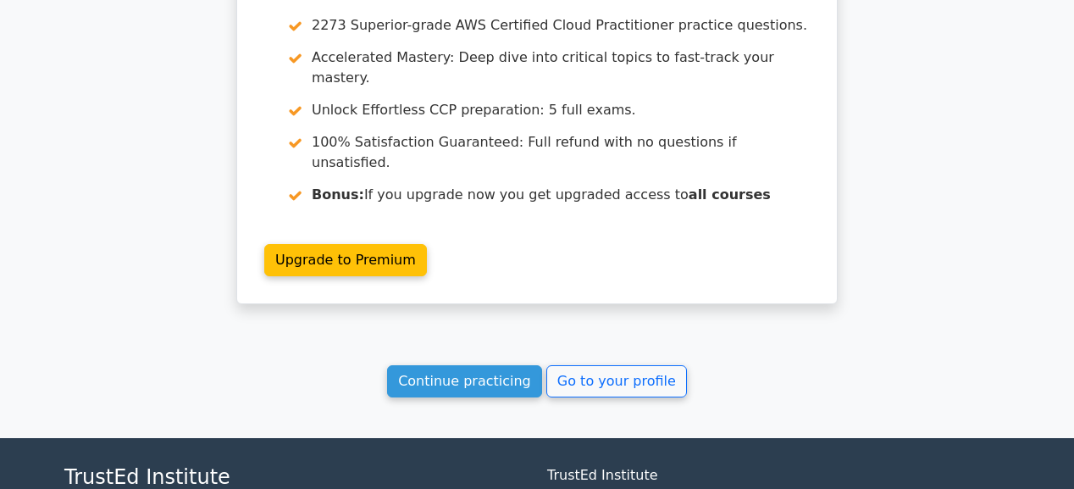
drag, startPoint x: 546, startPoint y: 351, endPoint x: 650, endPoint y: 349, distance: 104.2
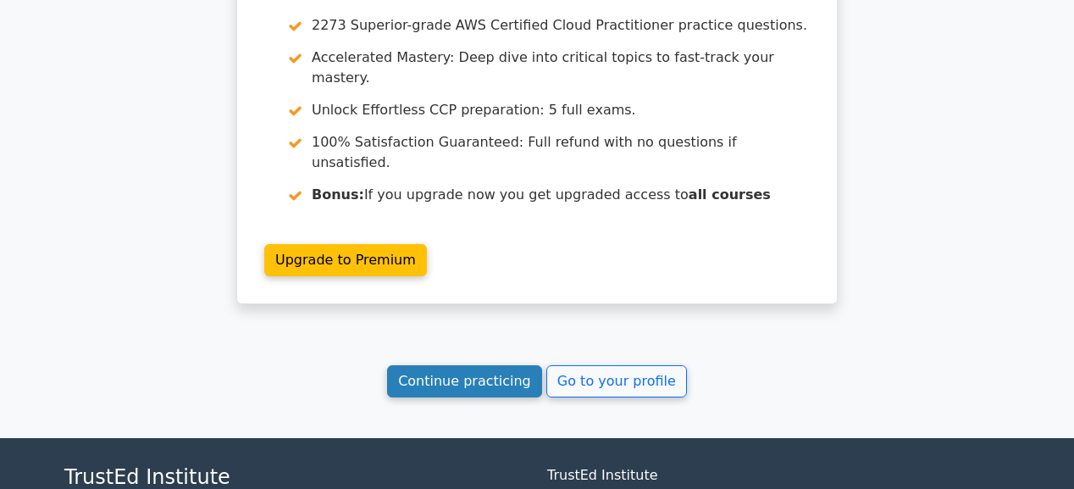
click at [445, 365] on link "Continue practicing" at bounding box center [464, 381] width 155 height 32
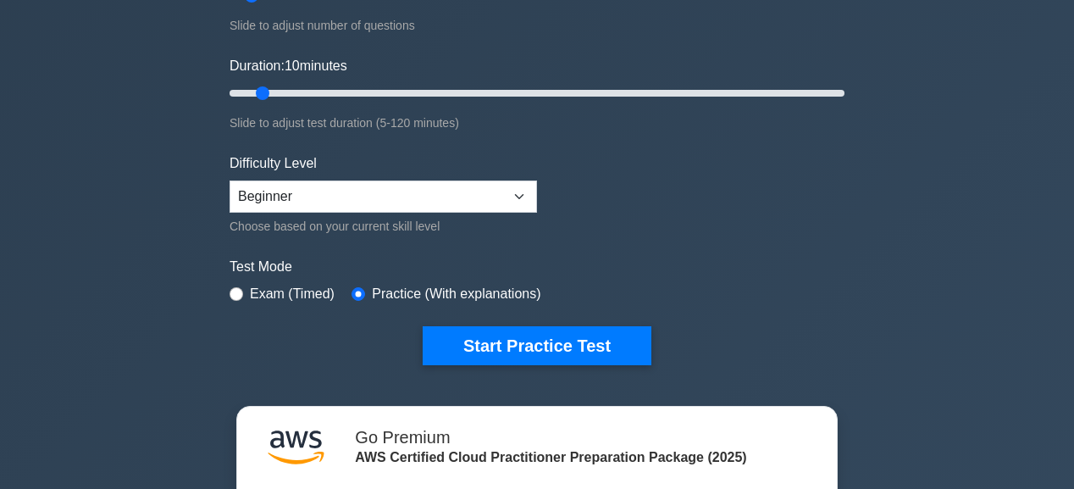
scroll to position [339, 0]
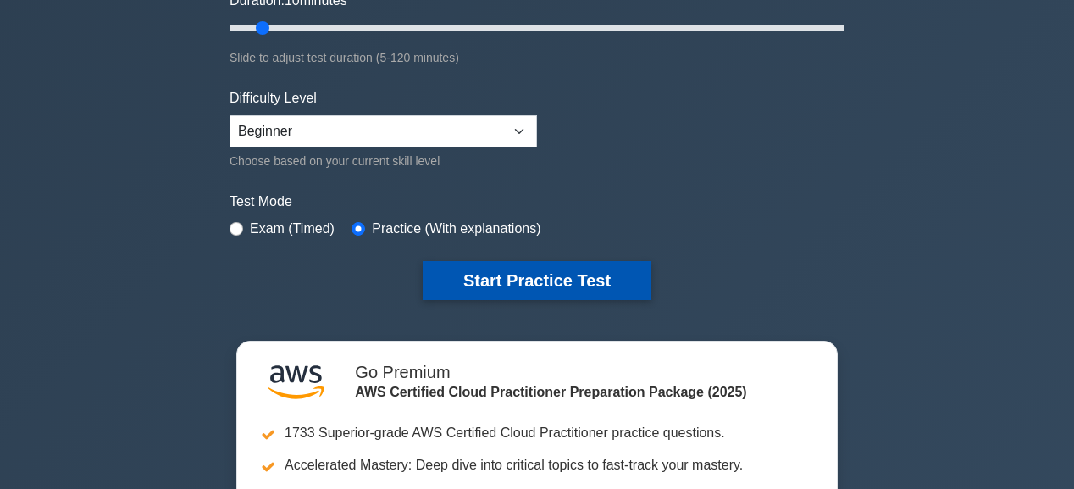
click at [533, 278] on button "Start Practice Test" at bounding box center [537, 280] width 229 height 39
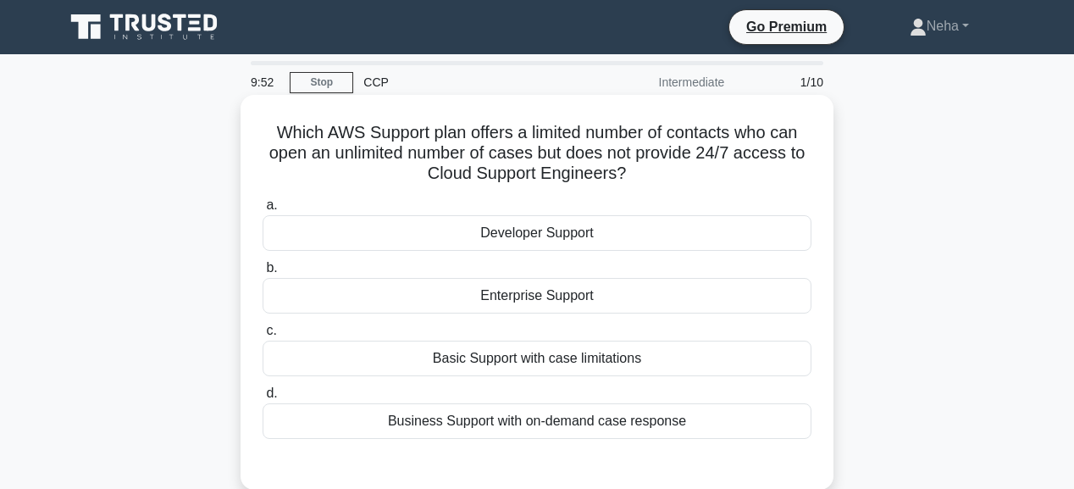
click at [559, 299] on div "Enterprise Support" at bounding box center [537, 296] width 549 height 36
click at [263, 274] on input "b. Enterprise Support" at bounding box center [263, 268] width 0 height 11
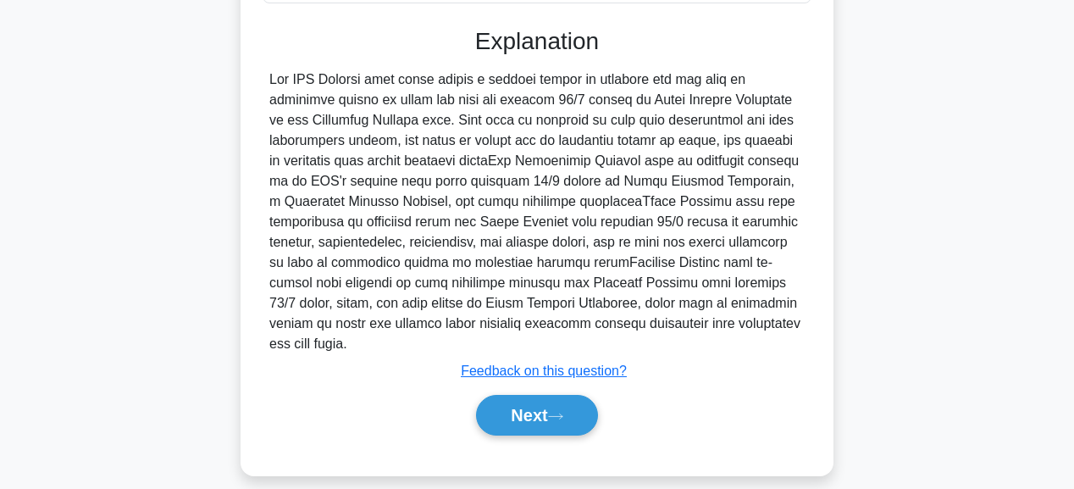
scroll to position [454, 0]
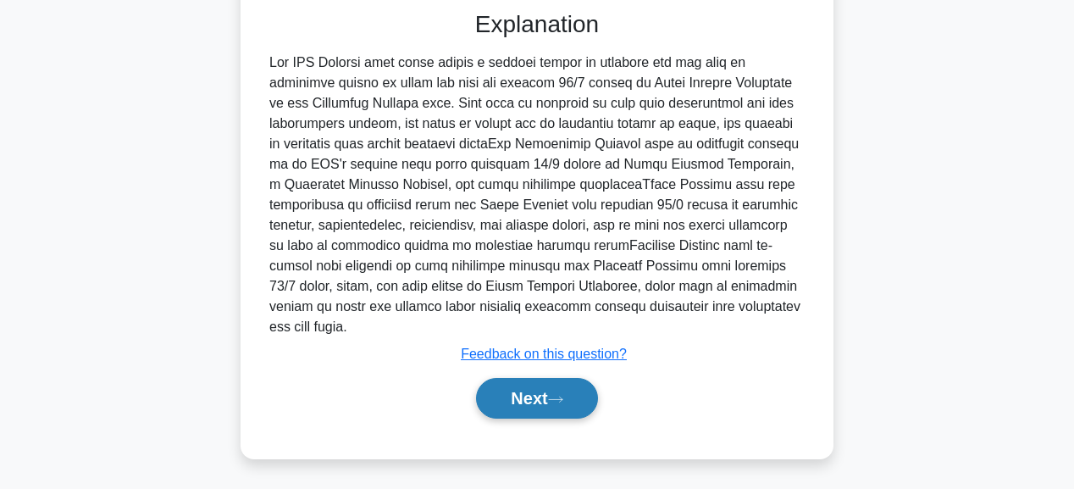
click at [573, 393] on button "Next" at bounding box center [536, 398] width 121 height 41
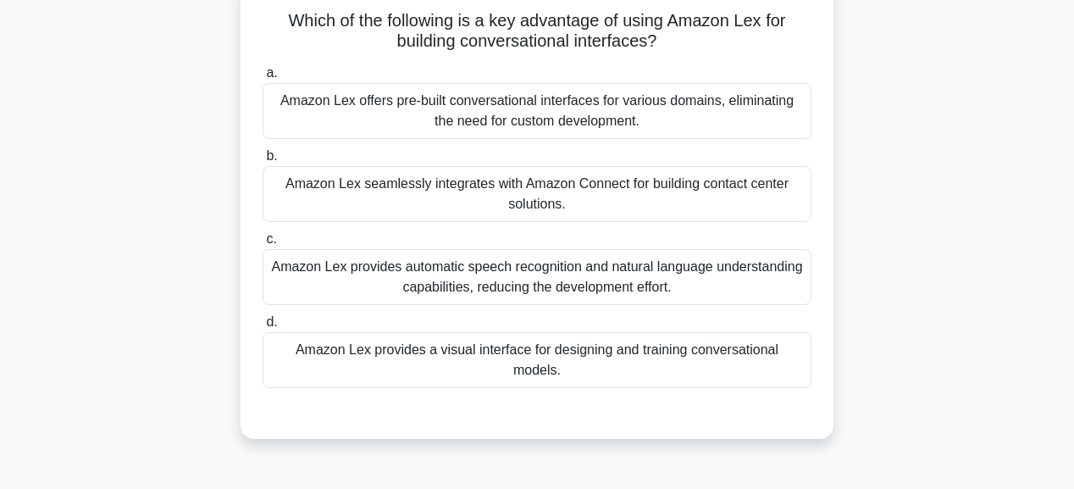
scroll to position [88, 0]
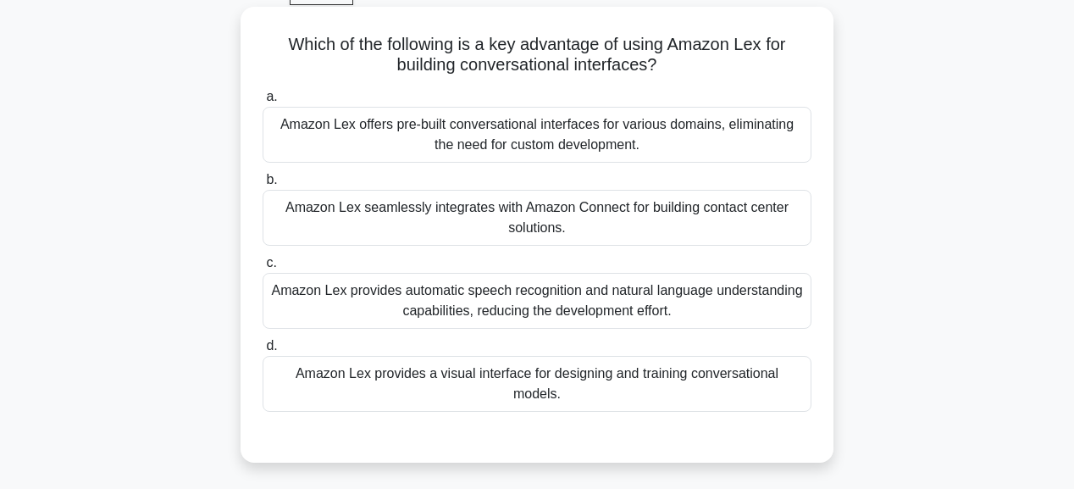
click at [467, 373] on div "Amazon Lex provides a visual interface for designing and training conversationa…" at bounding box center [537, 384] width 549 height 56
click at [263, 351] on input "d. Amazon Lex provides a visual interface for designing and training conversati…" at bounding box center [263, 345] width 0 height 11
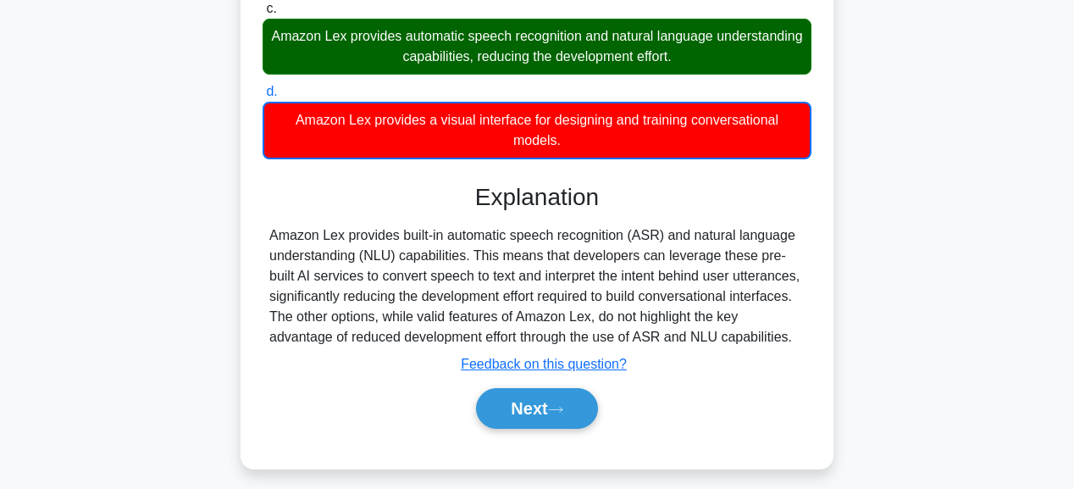
scroll to position [427, 0]
